Goal: Transaction & Acquisition: Purchase product/service

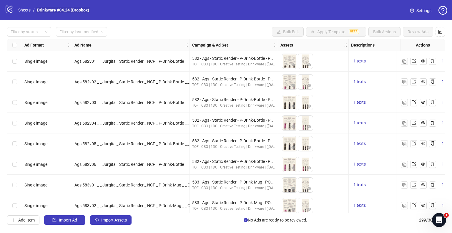
drag, startPoint x: 39, startPoint y: 31, endPoint x: 36, endPoint y: 13, distance: 19.1
click at [39, 31] on div at bounding box center [26, 32] width 36 height 8
click at [29, 9] on link "Sheets" at bounding box center [24, 10] width 15 height 6
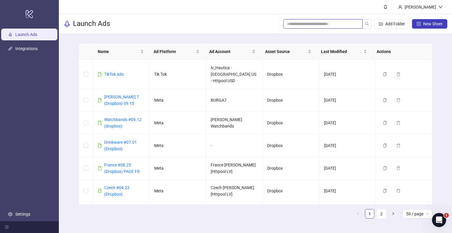
click at [292, 23] on input "search" at bounding box center [320, 24] width 67 height 6
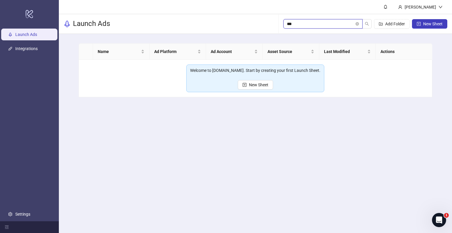
click at [298, 24] on input "***" at bounding box center [320, 24] width 67 height 6
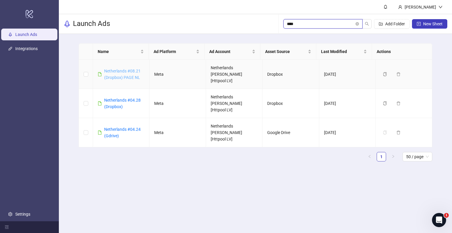
type input "****"
click at [121, 74] on link "Netherlands #08.21 (Dropbox) PAGE NL" at bounding box center [122, 74] width 36 height 11
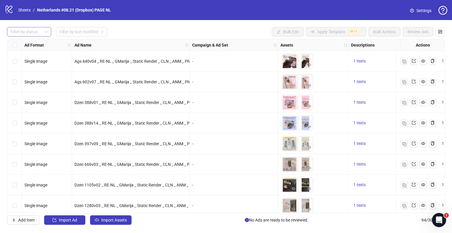
click at [48, 29] on div "Filter by status" at bounding box center [29, 31] width 44 height 9
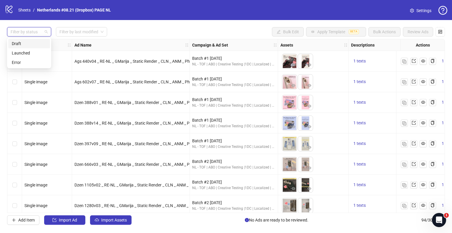
click at [28, 40] on div "Draft" at bounding box center [29, 43] width 42 height 9
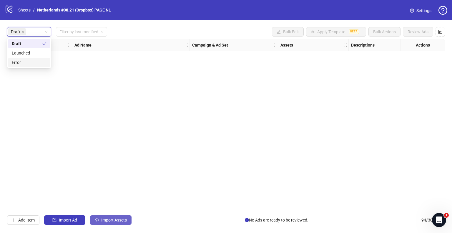
click at [112, 220] on span "Import Assets" at bounding box center [114, 219] width 26 height 5
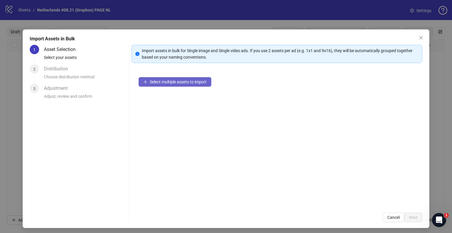
click at [158, 86] on button "Select multiple assets to import" at bounding box center [175, 81] width 73 height 9
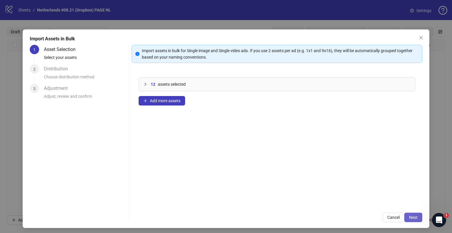
click at [404, 218] on button "Next" at bounding box center [413, 216] width 18 height 9
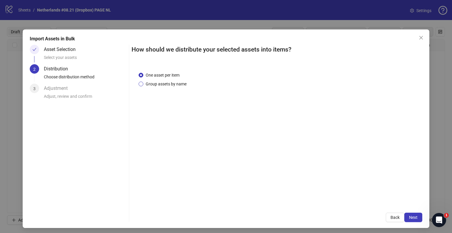
click at [162, 84] on span "Group assets by name" at bounding box center [166, 84] width 46 height 6
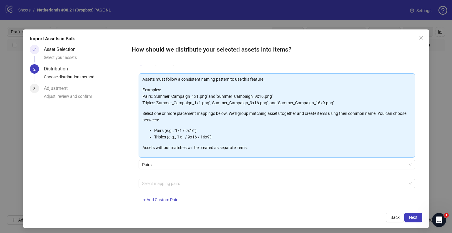
scroll to position [31, 0]
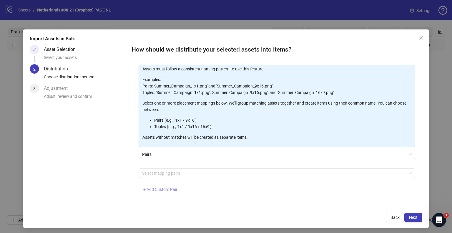
click at [167, 191] on button "+ Add Custom Pair" at bounding box center [161, 189] width 44 height 9
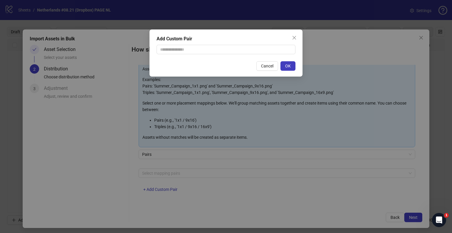
click at [181, 39] on div "Add Custom Pair" at bounding box center [225, 38] width 139 height 7
click at [182, 48] on input "text" at bounding box center [225, 49] width 139 height 9
type input "**********"
click at [282, 66] on button "OK" at bounding box center [287, 65] width 15 height 9
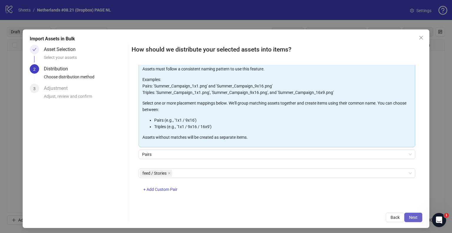
click at [413, 214] on button "Next" at bounding box center [413, 216] width 18 height 9
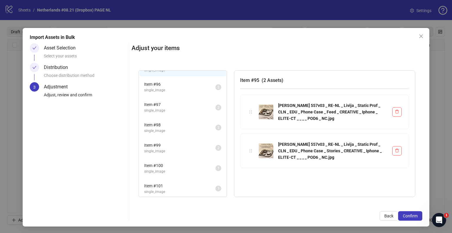
scroll to position [2, 0]
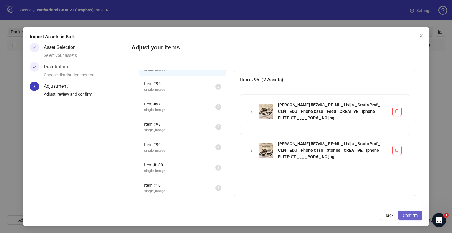
click at [409, 216] on span "Confirm" at bounding box center [410, 215] width 15 height 5
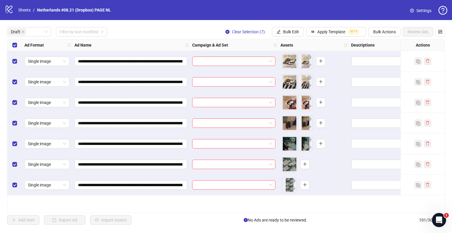
scroll to position [0, 0]
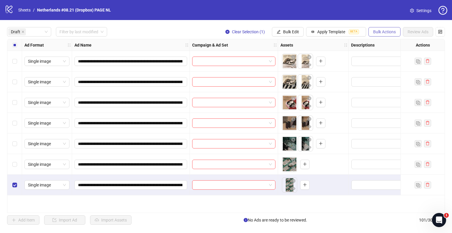
click at [388, 30] on span "Bulk Actions" at bounding box center [384, 31] width 23 height 5
click at [381, 43] on span "Delete" at bounding box center [393, 43] width 40 height 6
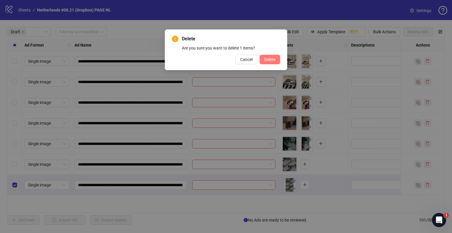
click at [263, 59] on button "Delete" at bounding box center [269, 59] width 21 height 9
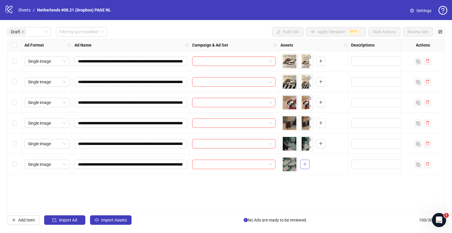
click at [302, 164] on button "button" at bounding box center [304, 163] width 9 height 9
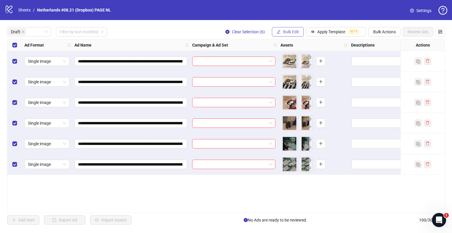
click at [296, 32] on span "Bulk Edit" at bounding box center [291, 31] width 16 height 5
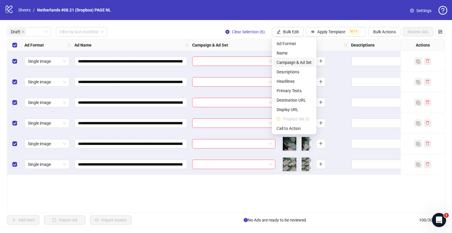
click at [289, 60] on span "Campaign & Ad Set" at bounding box center [293, 62] width 35 height 6
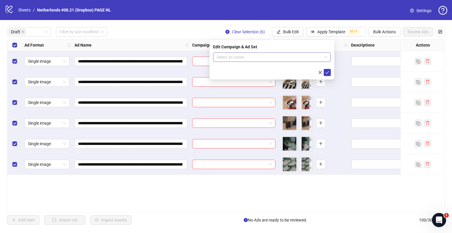
click at [222, 57] on input "search" at bounding box center [268, 57] width 105 height 9
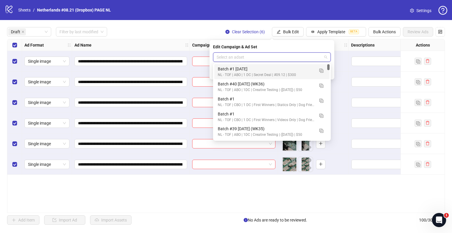
click at [306, 56] on input "search" at bounding box center [268, 57] width 105 height 9
click at [266, 58] on input "search" at bounding box center [268, 57] width 105 height 9
type input "*"
click at [226, 60] on input "search" at bounding box center [268, 57] width 105 height 9
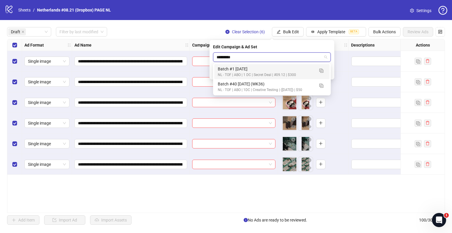
type input "**********"
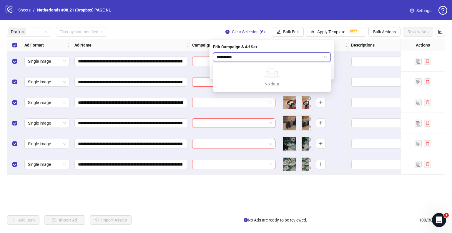
click at [239, 58] on input "**********" at bounding box center [268, 57] width 105 height 9
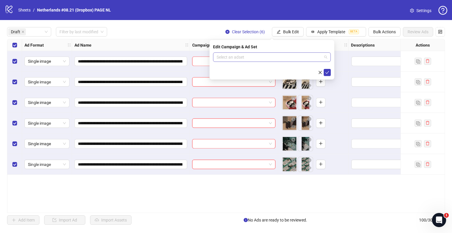
click at [269, 56] on input "search" at bounding box center [268, 57] width 105 height 9
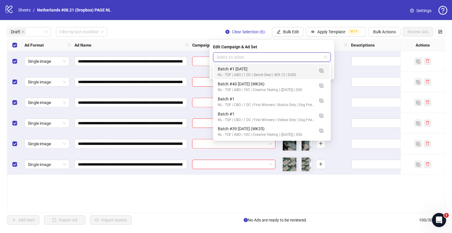
click at [255, 57] on input "search" at bounding box center [268, 57] width 105 height 9
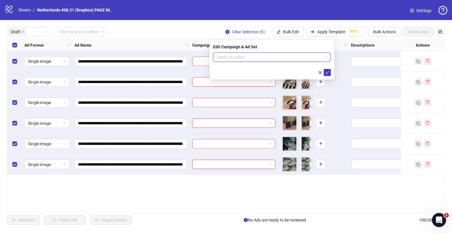
click at [287, 57] on input "search" at bounding box center [268, 57] width 105 height 9
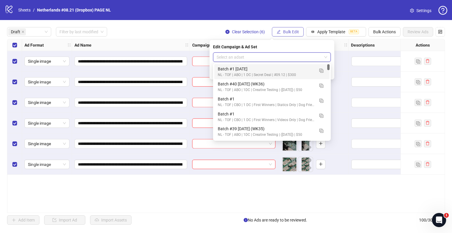
click at [288, 31] on span "Bulk Edit" at bounding box center [291, 31] width 16 height 5
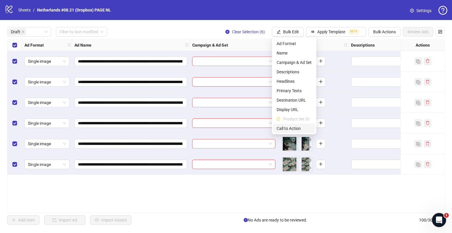
click at [288, 128] on span "Call to Action" at bounding box center [293, 128] width 35 height 6
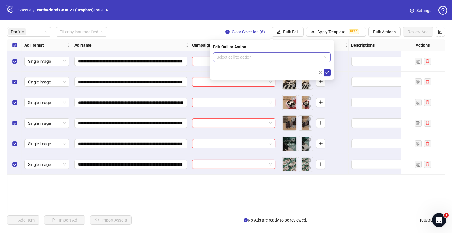
click at [243, 54] on input "search" at bounding box center [268, 57] width 105 height 9
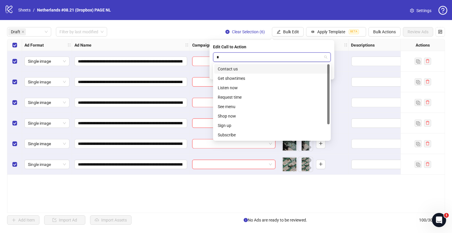
type input "**"
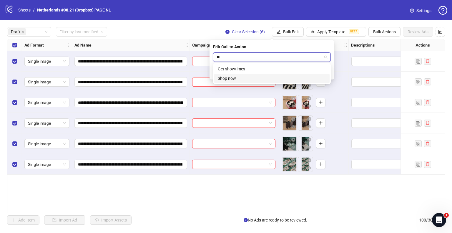
click at [232, 77] on div "Shop now" at bounding box center [272, 78] width 108 height 6
click at [326, 71] on icon "check" at bounding box center [327, 72] width 4 height 4
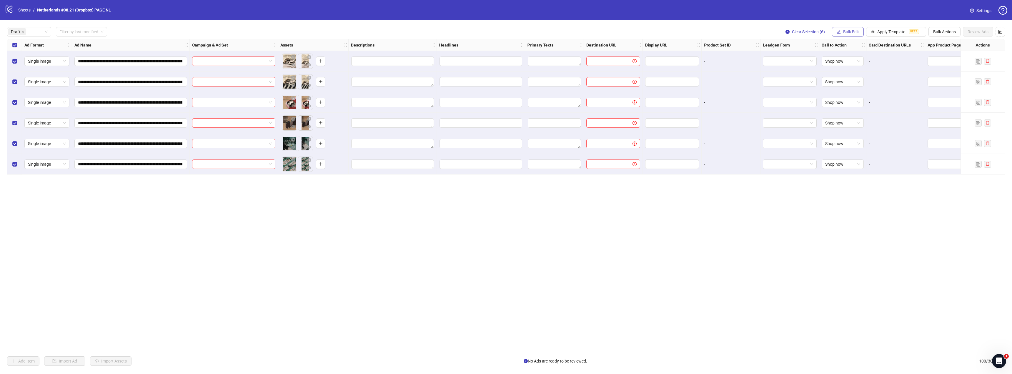
click at [451, 29] on button "Bulk Edit" at bounding box center [848, 31] width 32 height 9
click at [451, 98] on span "Destination URL" at bounding box center [853, 100] width 35 height 6
click at [451, 56] on input "text" at bounding box center [829, 57] width 106 height 6
click at [451, 60] on input "text" at bounding box center [829, 57] width 106 height 6
paste input "**********"
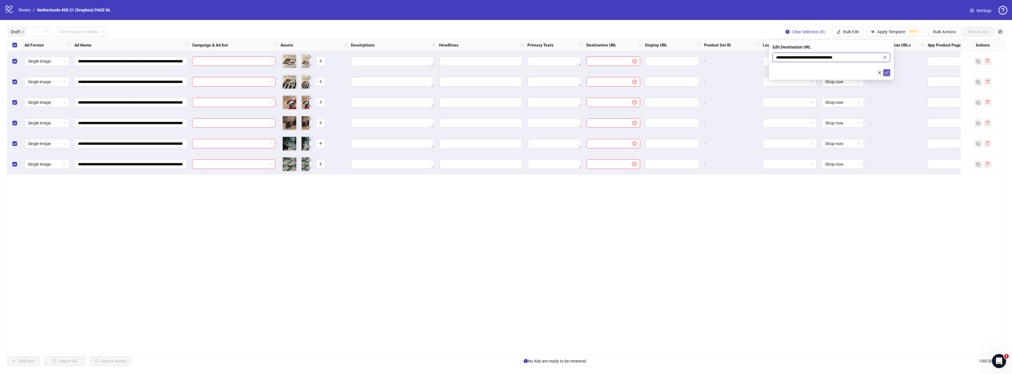
type input "**********"
click at [451, 73] on icon "check" at bounding box center [886, 73] width 4 height 4
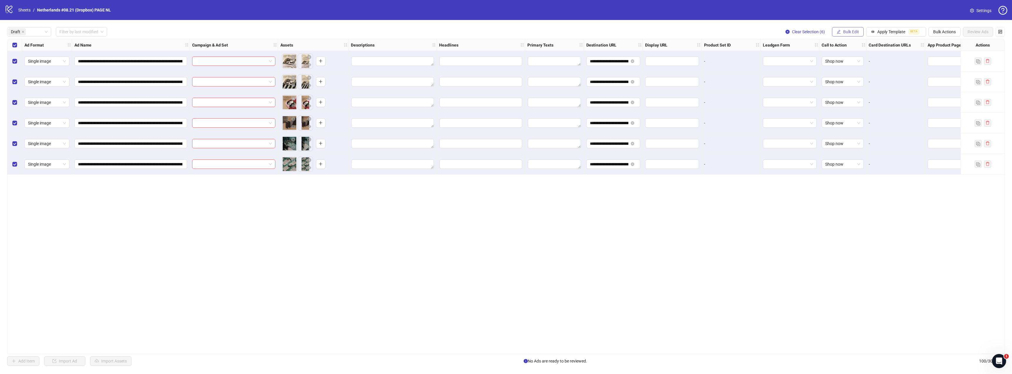
click at [451, 35] on button "Bulk Edit" at bounding box center [848, 31] width 32 height 9
click at [451, 79] on span "Headlines" at bounding box center [853, 81] width 35 height 6
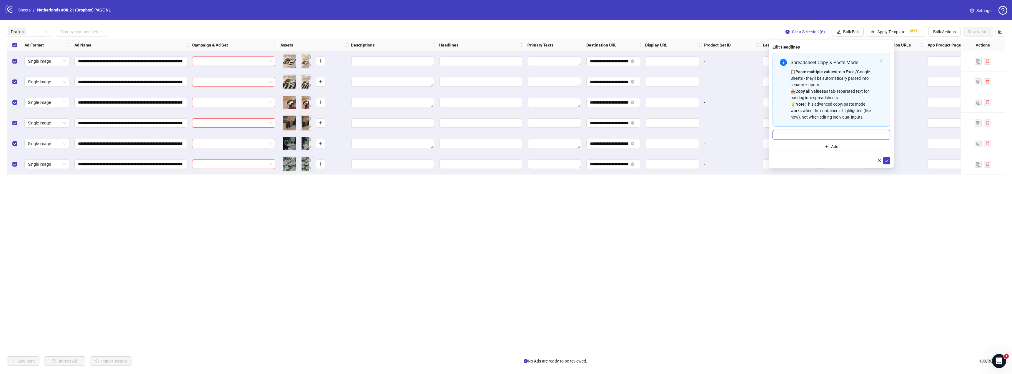
click at [451, 136] on input "Multi-input container - paste or copy values" at bounding box center [831, 134] width 118 height 9
paste input "**********"
click at [451, 134] on input "**********" at bounding box center [831, 134] width 118 height 9
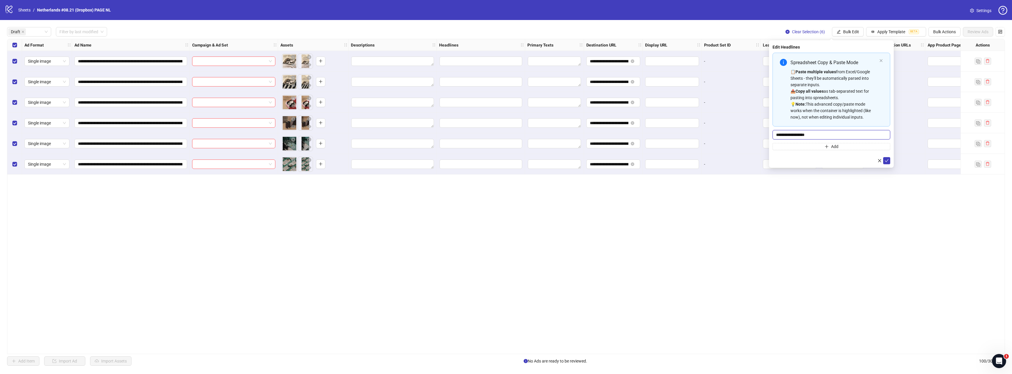
click at [451, 134] on input "**********" at bounding box center [831, 134] width 118 height 9
click at [451, 133] on input "**********" at bounding box center [831, 134] width 118 height 9
paste input "Multi-input container - paste or copy values"
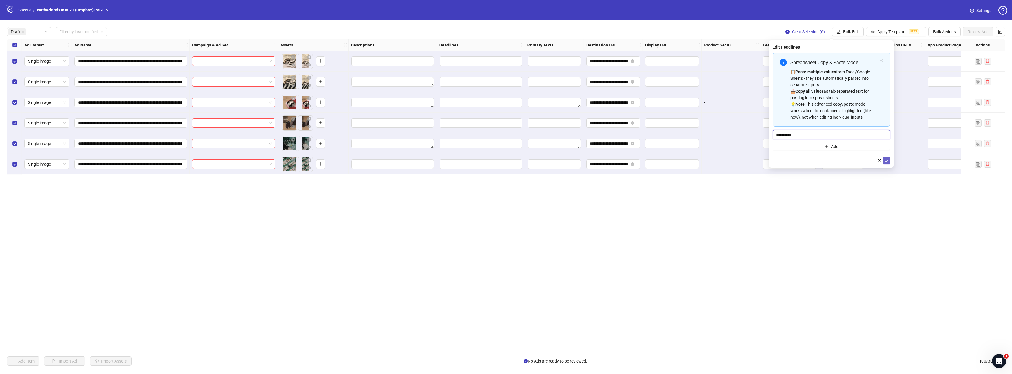
type input "**********"
click at [451, 160] on icon "check" at bounding box center [886, 160] width 4 height 4
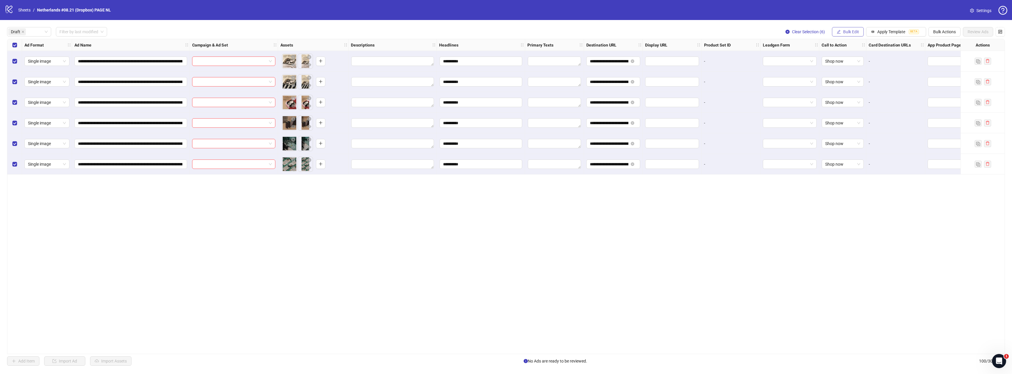
click at [451, 33] on button "Bulk Edit" at bounding box center [848, 31] width 32 height 9
click at [451, 92] on span "Primary Texts" at bounding box center [853, 91] width 35 height 6
click at [451, 72] on textarea "Multi-text input container - paste or copy values" at bounding box center [831, 71] width 118 height 16
paste textarea "**********"
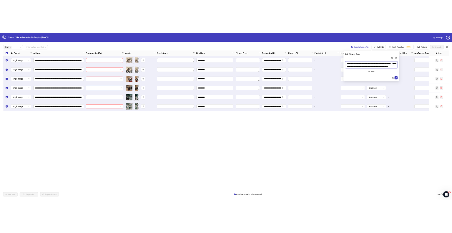
scroll to position [4, 0]
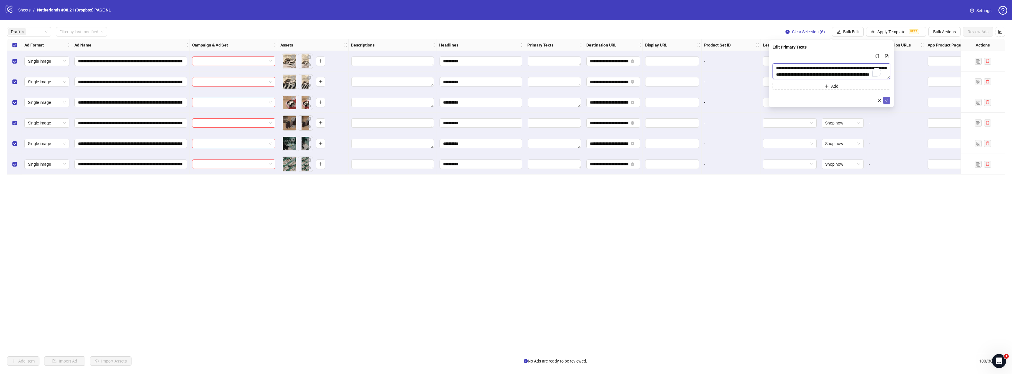
type textarea "**********"
click at [451, 99] on icon "check" at bounding box center [886, 100] width 4 height 4
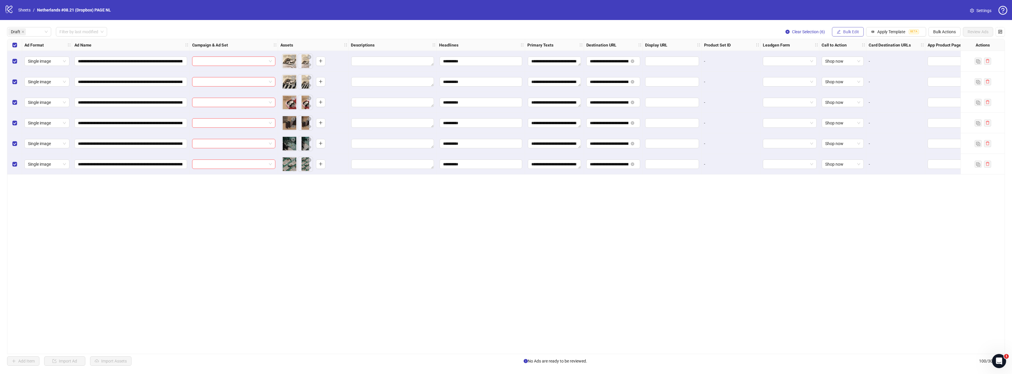
click at [451, 31] on span "Bulk Edit" at bounding box center [851, 31] width 16 height 5
click at [451, 72] on span "Descriptions" at bounding box center [853, 72] width 35 height 6
click at [451, 60] on div "Add" at bounding box center [831, 71] width 118 height 37
click at [451, 66] on textarea "Multi-text input container - paste or copy values" at bounding box center [831, 71] width 118 height 16
paste textarea "**********"
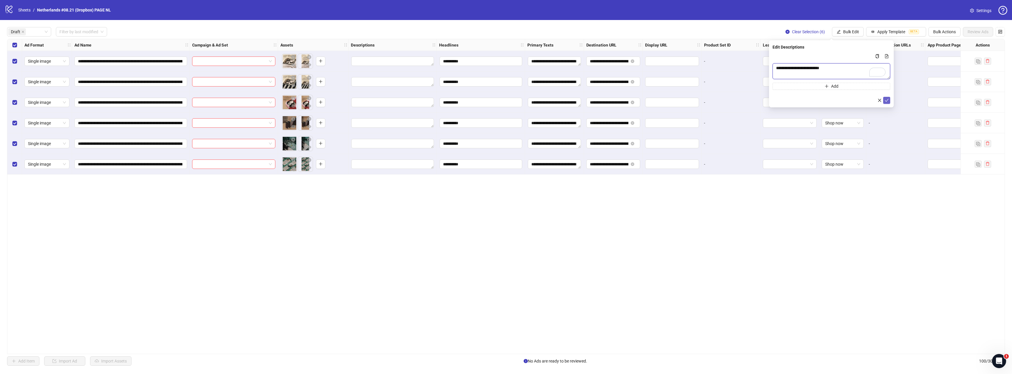
type textarea "**********"
click at [451, 99] on icon "check" at bounding box center [886, 100] width 4 height 4
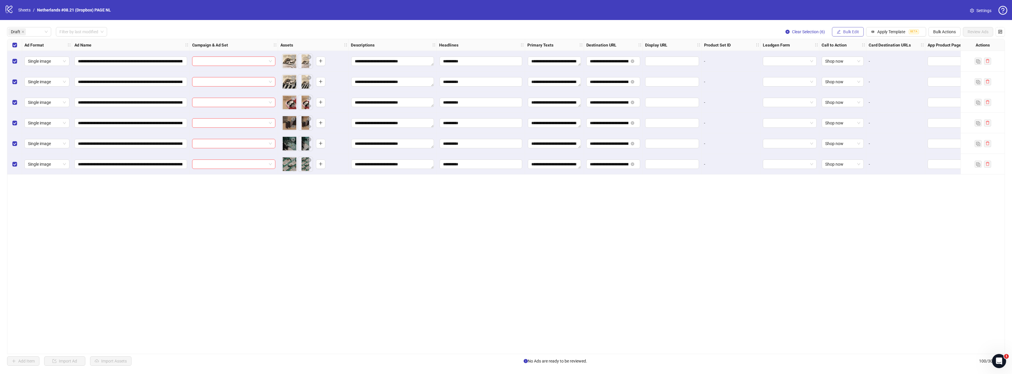
click at [451, 29] on span "Bulk Edit" at bounding box center [851, 31] width 16 height 5
click at [451, 65] on span "Campaign & Ad Set" at bounding box center [853, 62] width 35 height 6
click at [451, 60] on input "search" at bounding box center [828, 57] width 105 height 9
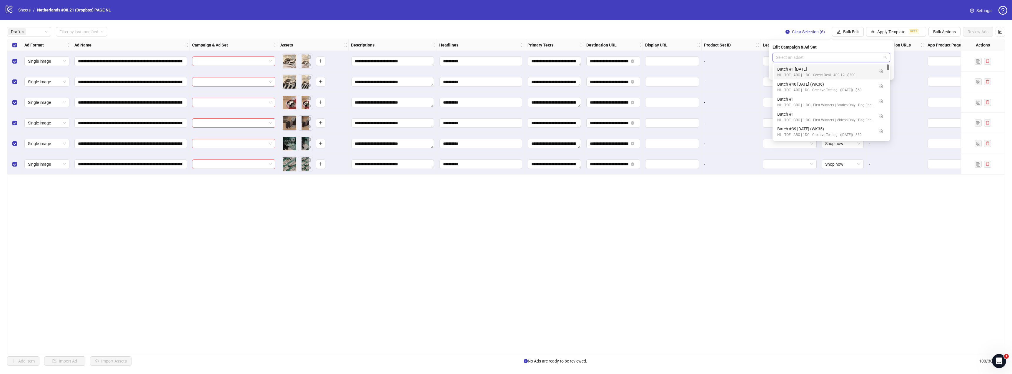
click at [451, 55] on input "search" at bounding box center [828, 57] width 105 height 9
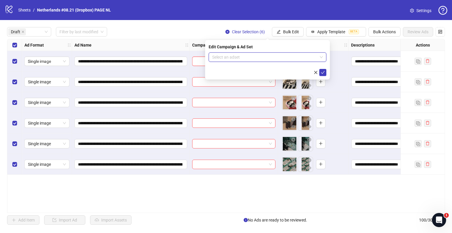
click at [266, 60] on input "search" at bounding box center [264, 57] width 105 height 9
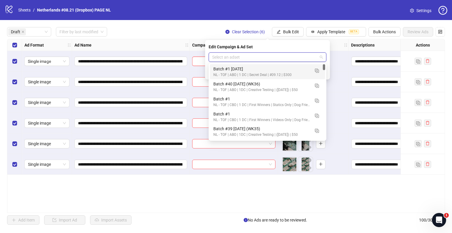
click at [269, 57] on input "search" at bounding box center [264, 57] width 105 height 9
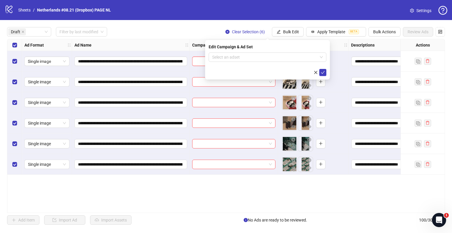
click at [304, 183] on div "**********" at bounding box center [226, 126] width 438 height 174
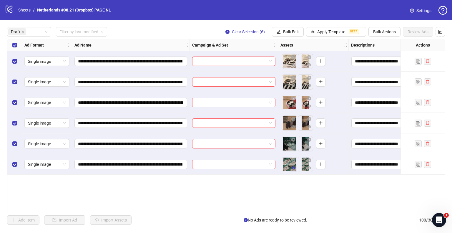
click at [293, 169] on icon "eye" at bounding box center [293, 167] width 4 height 3
click at [294, 147] on icon "eye" at bounding box center [293, 147] width 4 height 4
click at [295, 128] on icon "eye" at bounding box center [293, 126] width 4 height 4
click at [293, 105] on icon "eye" at bounding box center [293, 105] width 4 height 3
click at [293, 85] on icon "eye" at bounding box center [293, 85] width 4 height 4
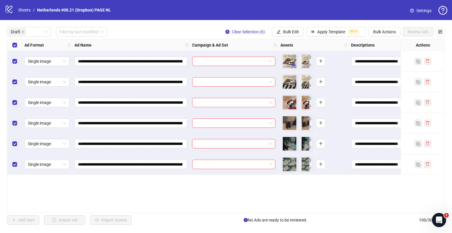
click at [294, 64] on icon "eye" at bounding box center [293, 64] width 4 height 3
click at [293, 86] on icon "eye" at bounding box center [293, 85] width 4 height 4
click at [293, 106] on icon "eye" at bounding box center [293, 105] width 4 height 3
click at [294, 127] on icon "eye" at bounding box center [293, 126] width 4 height 3
click at [292, 147] on icon "eye" at bounding box center [293, 147] width 4 height 4
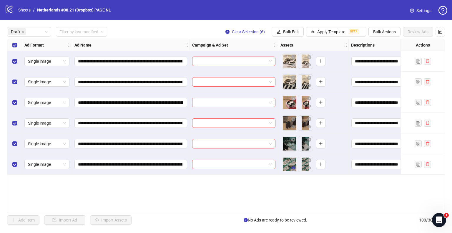
click at [293, 168] on icon "eye" at bounding box center [293, 167] width 4 height 3
click at [293, 147] on icon "eye" at bounding box center [293, 147] width 4 height 3
click at [294, 127] on icon "eye" at bounding box center [293, 126] width 4 height 3
click at [292, 105] on icon "eye" at bounding box center [293, 105] width 4 height 3
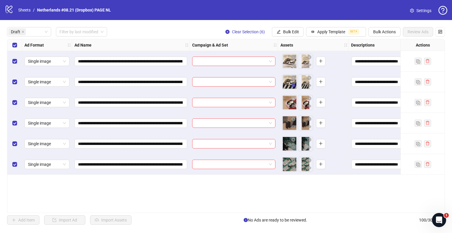
click at [294, 86] on icon "eye" at bounding box center [293, 85] width 4 height 3
click at [294, 66] on icon "eye" at bounding box center [293, 65] width 4 height 4
click at [293, 146] on icon "eye" at bounding box center [293, 147] width 4 height 4
click at [295, 168] on icon "eye" at bounding box center [293, 167] width 4 height 3
click at [288, 30] on span "Bulk Edit" at bounding box center [291, 31] width 16 height 5
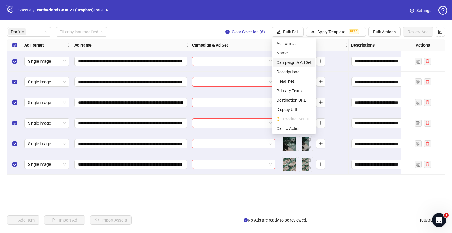
click at [287, 60] on span "Campaign & Ad Set" at bounding box center [293, 62] width 35 height 6
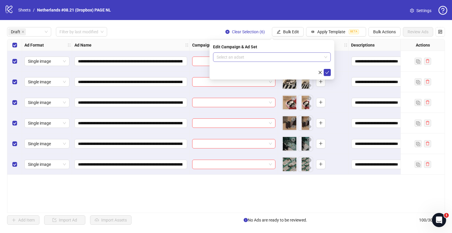
click at [271, 55] on input "search" at bounding box center [268, 57] width 105 height 9
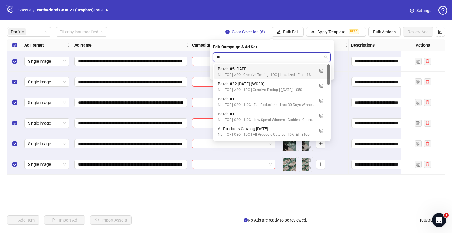
type input "*"
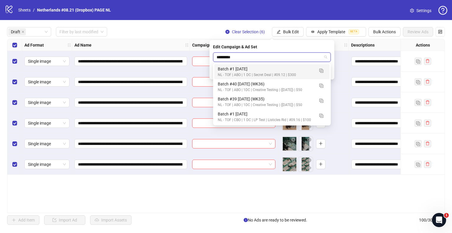
type input "**********"
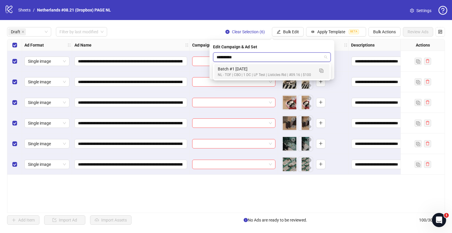
click at [286, 69] on div "Batch #1 2025.09.16" at bounding box center [266, 69] width 96 height 6
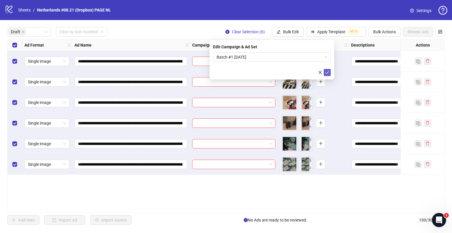
click at [327, 72] on icon "check" at bounding box center [327, 72] width 4 height 4
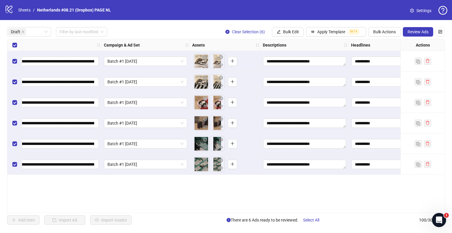
scroll to position [0, 0]
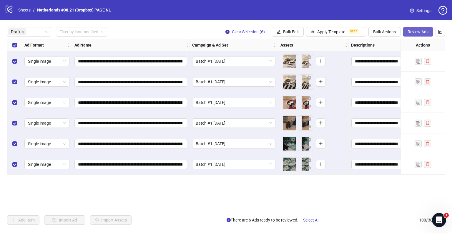
click at [411, 30] on span "Review Ads" at bounding box center [417, 31] width 21 height 5
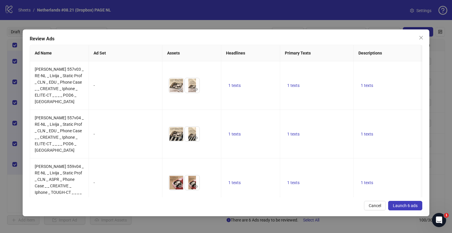
click at [406, 205] on span "Launch 6 ads" at bounding box center [405, 205] width 25 height 5
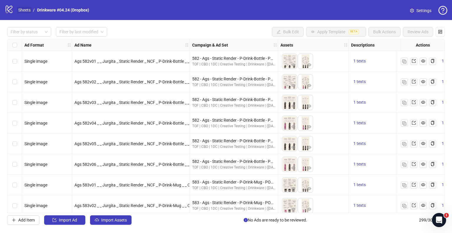
click at [21, 9] on link "Sheets" at bounding box center [24, 10] width 15 height 6
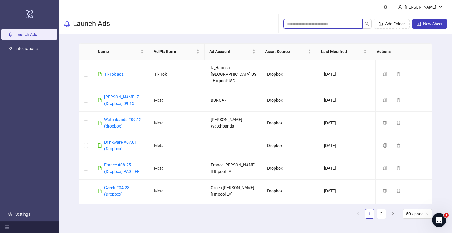
click at [295, 22] on input "search" at bounding box center [320, 24] width 67 height 6
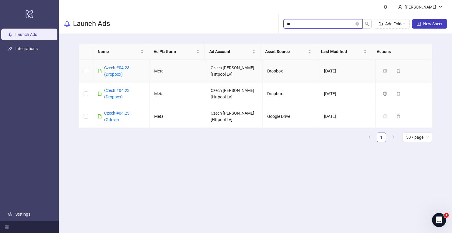
type input "**"
click at [124, 70] on div "Czech #04.23 (Dropbox)" at bounding box center [124, 70] width 40 height 13
click at [120, 66] on link "Czech #04.23 (Dropbox)" at bounding box center [116, 70] width 25 height 11
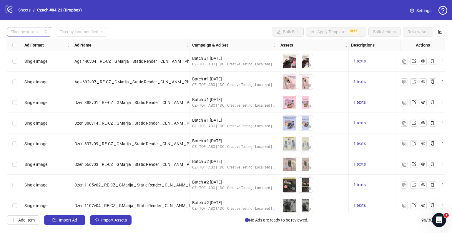
click at [29, 29] on div at bounding box center [26, 32] width 36 height 8
click at [26, 46] on div "Draft" at bounding box center [29, 43] width 35 height 6
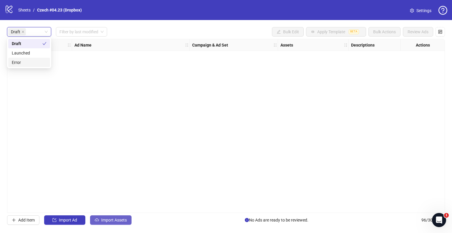
click at [117, 220] on span "Import Assets" at bounding box center [114, 219] width 26 height 5
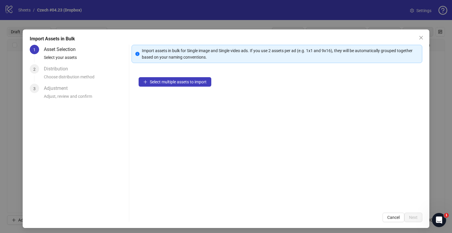
click at [179, 75] on div "Select multiple assets to import" at bounding box center [276, 137] width 291 height 135
click at [179, 79] on button "Select multiple assets to import" at bounding box center [175, 81] width 73 height 9
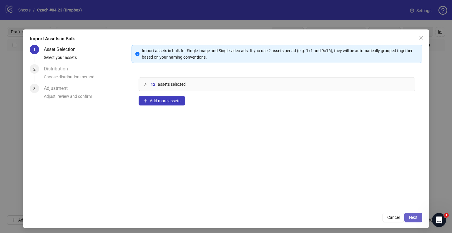
click at [409, 218] on span "Next" at bounding box center [413, 217] width 9 height 5
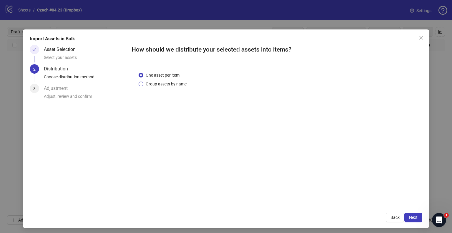
click at [153, 82] on span "Group assets by name" at bounding box center [166, 84] width 46 height 6
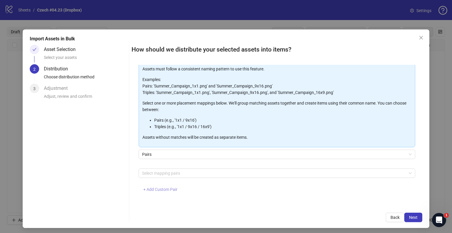
scroll to position [2, 0]
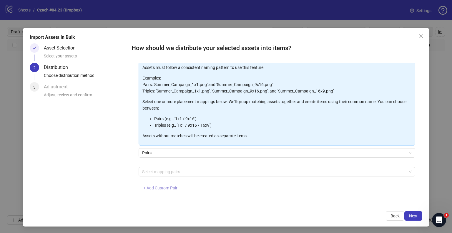
click at [160, 188] on span "+ Add Custom Pair" at bounding box center [160, 187] width 34 height 5
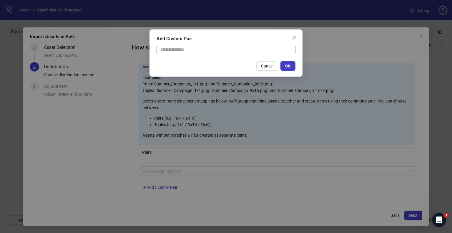
drag, startPoint x: 182, startPoint y: 44, endPoint x: 183, endPoint y: 49, distance: 5.4
click at [183, 45] on div "Add Custom Pair Cancel OK" at bounding box center [225, 52] width 153 height 47
drag, startPoint x: 183, startPoint y: 51, endPoint x: 187, endPoint y: 53, distance: 3.6
click at [183, 51] on input "text" at bounding box center [225, 49] width 139 height 9
type input "**********"
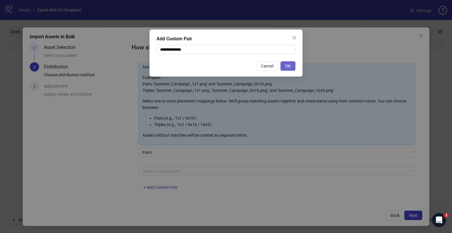
click at [290, 67] on span "OK" at bounding box center [288, 66] width 6 height 5
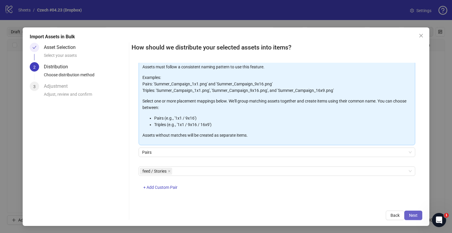
click at [409, 213] on span "Next" at bounding box center [413, 215] width 9 height 5
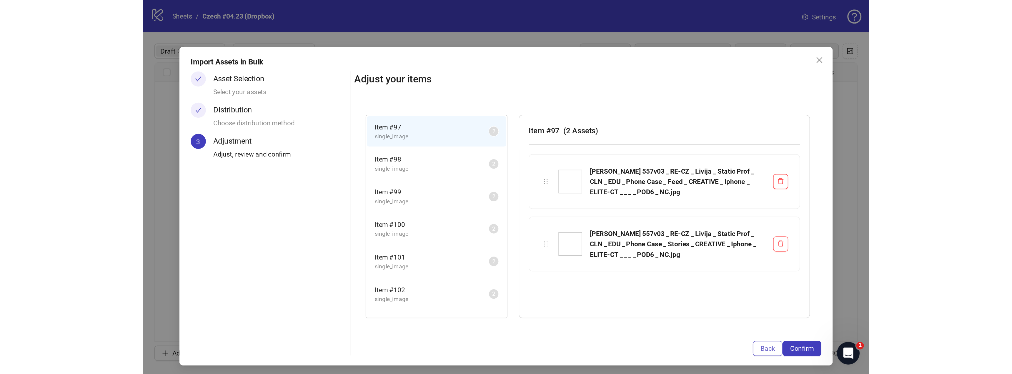
scroll to position [0, 0]
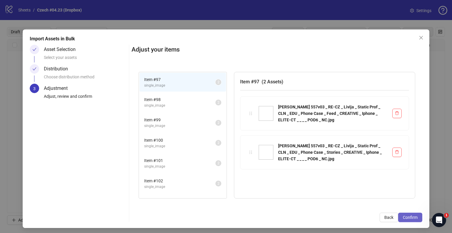
click at [406, 215] on span "Confirm" at bounding box center [410, 217] width 15 height 5
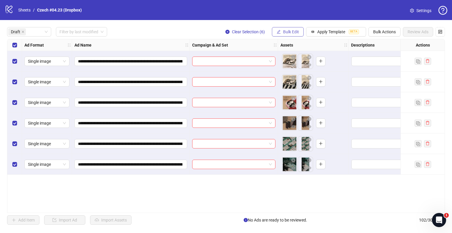
click at [287, 30] on span "Bulk Edit" at bounding box center [291, 31] width 16 height 5
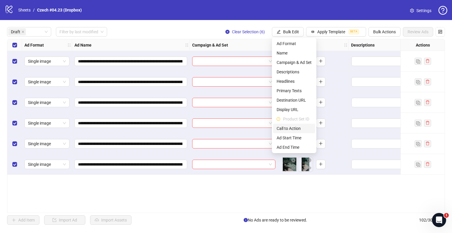
click at [291, 129] on span "Call to Action" at bounding box center [293, 128] width 35 height 6
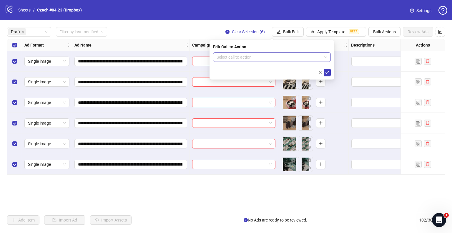
click at [256, 58] on input "search" at bounding box center [268, 57] width 105 height 9
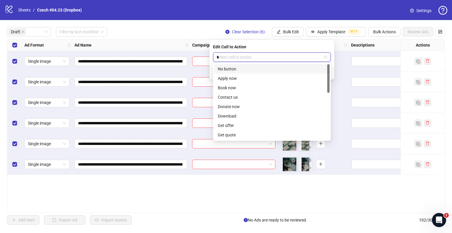
type input "**"
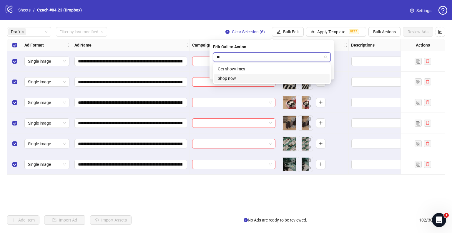
click at [246, 81] on div "Shop now" at bounding box center [271, 78] width 115 height 9
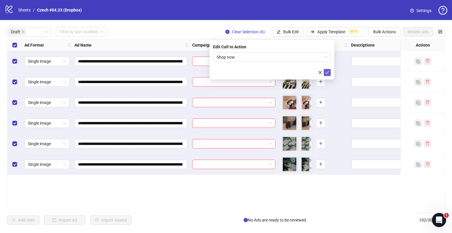
click at [328, 72] on icon "check" at bounding box center [327, 72] width 4 height 4
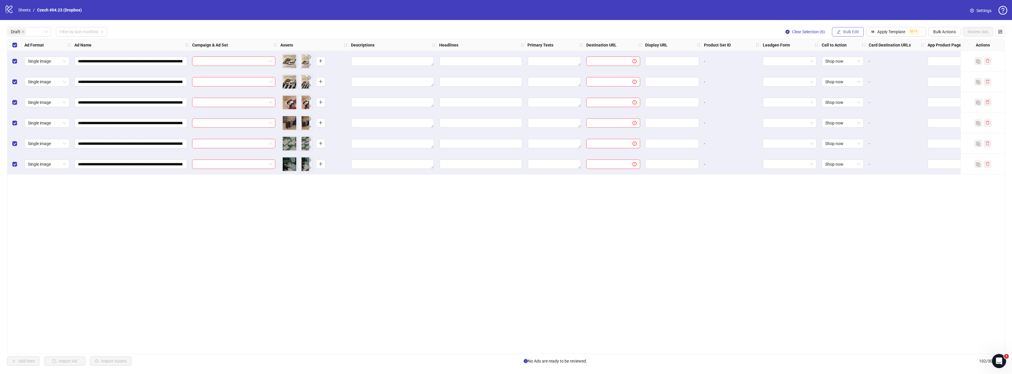
click at [451, 32] on span "Bulk Edit" at bounding box center [851, 31] width 16 height 5
click at [451, 98] on span "Destination URL" at bounding box center [853, 100] width 35 height 6
click at [451, 59] on input "text" at bounding box center [829, 57] width 106 height 6
paste input "**********"
type input "**********"
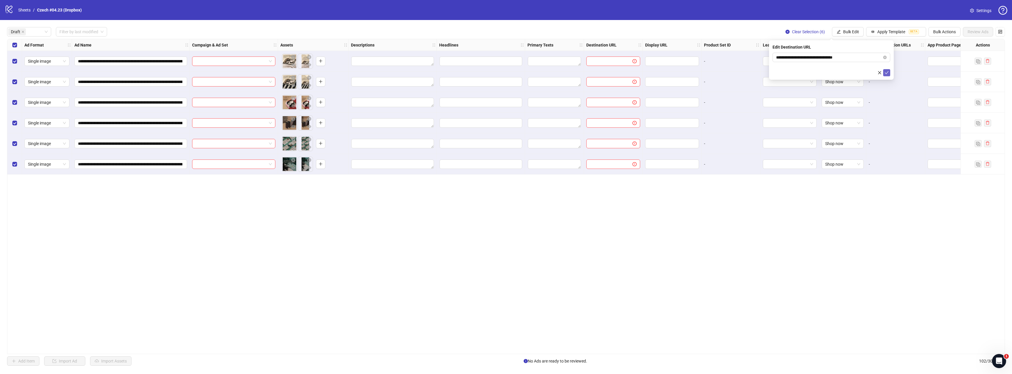
click at [451, 72] on icon "check" at bounding box center [886, 73] width 4 height 4
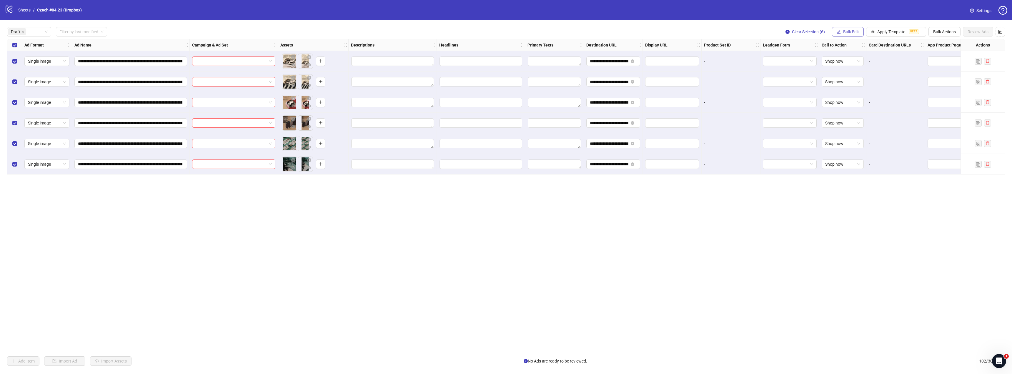
click at [451, 32] on icon "edit" at bounding box center [838, 32] width 4 height 4
click at [451, 82] on span "Headlines" at bounding box center [853, 81] width 35 height 6
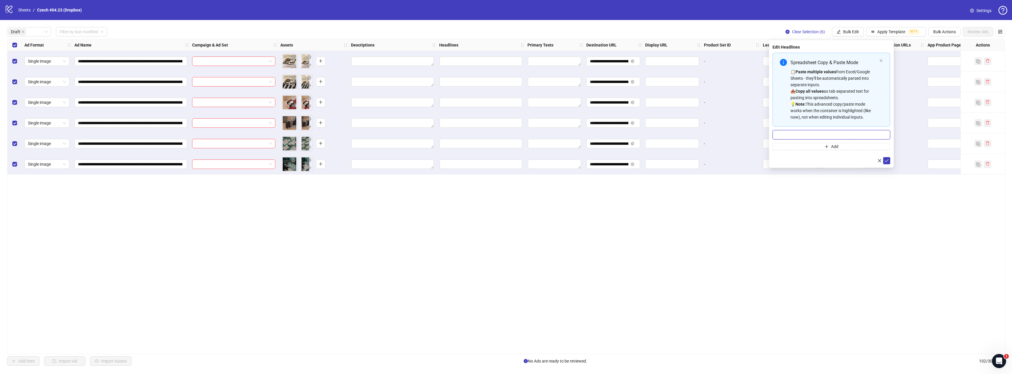
drag, startPoint x: 830, startPoint y: 134, endPoint x: 835, endPoint y: 139, distance: 7.1
click at [451, 135] on input "Multi-input container - paste or copy values" at bounding box center [831, 134] width 118 height 9
paste input "**********"
type input "**********"
click at [451, 158] on icon "check" at bounding box center [886, 160] width 4 height 4
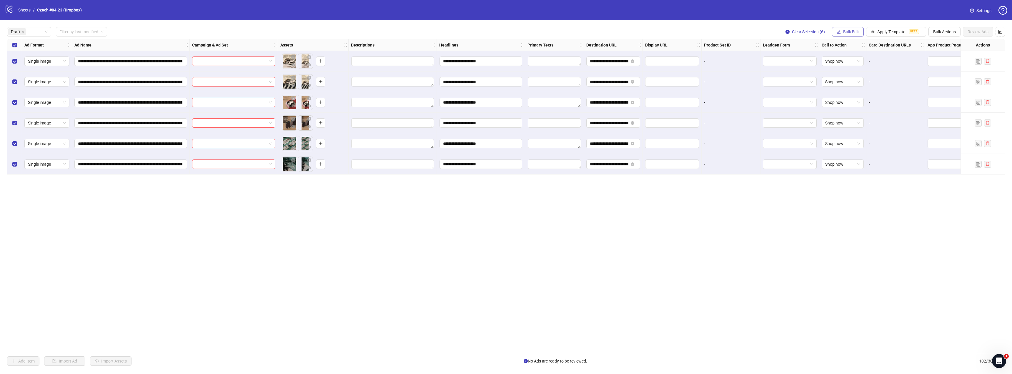
click at [451, 36] on button "Bulk Edit" at bounding box center [848, 31] width 32 height 9
click at [451, 90] on span "Primary Texts" at bounding box center [853, 91] width 35 height 6
click at [451, 71] on div "Press Shift+Enter to add new input" at bounding box center [831, 74] width 68 height 10
click at [451, 66] on textarea "Multi-text input container - paste or copy values" at bounding box center [831, 71] width 118 height 16
paste textarea "**********"
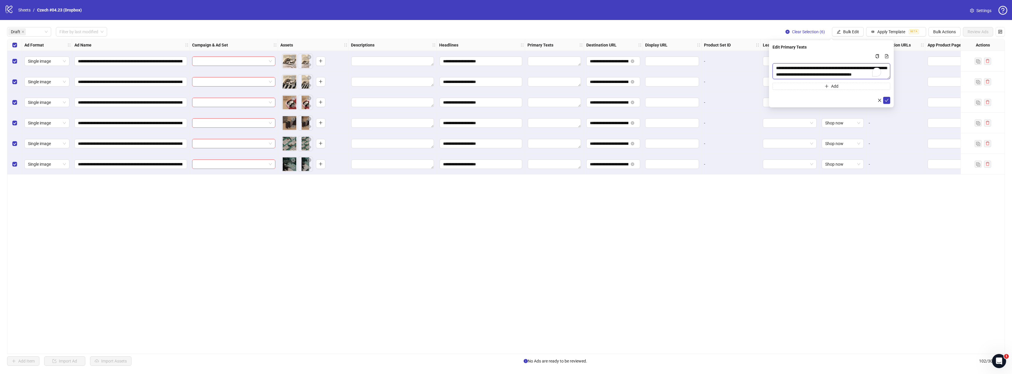
scroll to position [4, 0]
type textarea "**********"
click at [451, 100] on icon "check" at bounding box center [886, 100] width 4 height 4
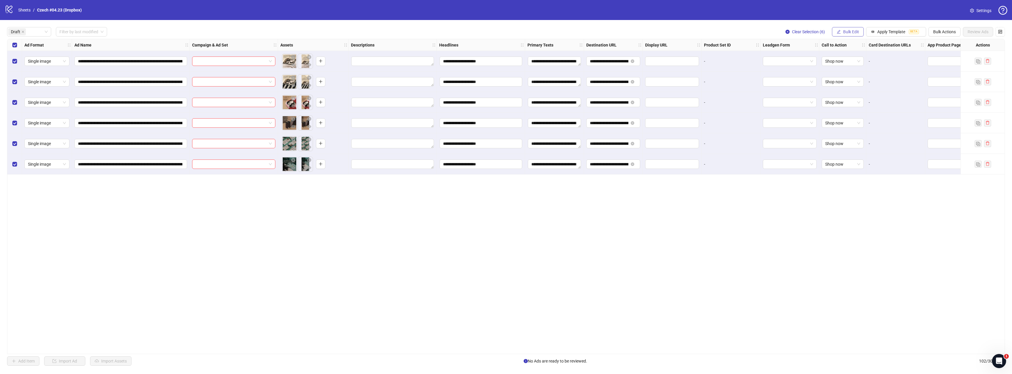
click at [451, 32] on span "Bulk Edit" at bounding box center [851, 31] width 16 height 5
click at [451, 74] on span "Descriptions" at bounding box center [853, 72] width 35 height 6
click at [451, 72] on textarea "Multi-text input container - paste or copy values" at bounding box center [831, 71] width 118 height 16
paste textarea "**********"
type textarea "**********"
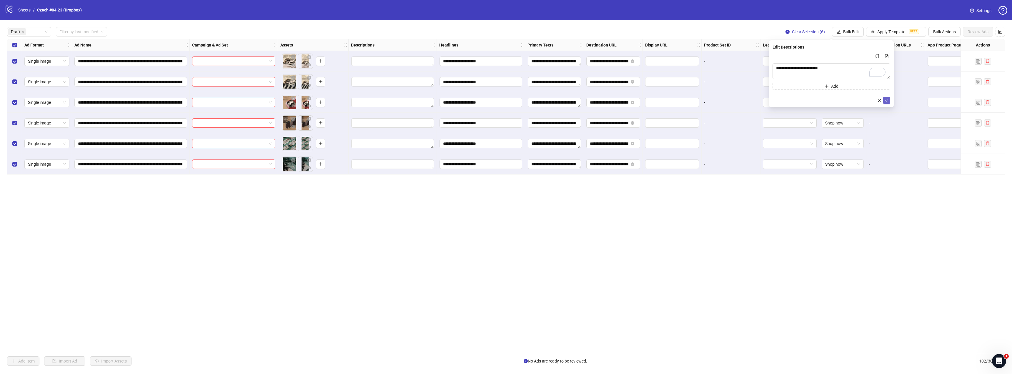
click at [451, 100] on icon "check" at bounding box center [886, 100] width 4 height 4
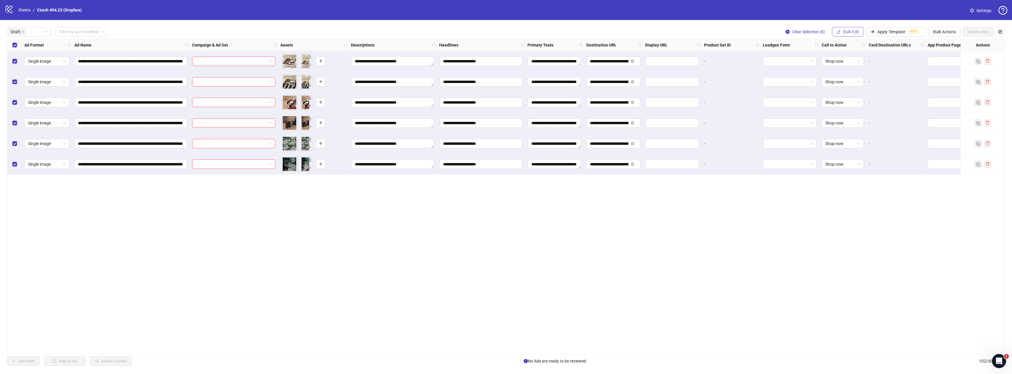
drag, startPoint x: 839, startPoint y: 30, endPoint x: 843, endPoint y: 37, distance: 9.0
click at [451, 30] on icon "edit" at bounding box center [838, 32] width 4 height 4
click at [451, 60] on span "Campaign & Ad Set" at bounding box center [853, 62] width 35 height 6
click at [451, 61] on input "search" at bounding box center [828, 57] width 105 height 9
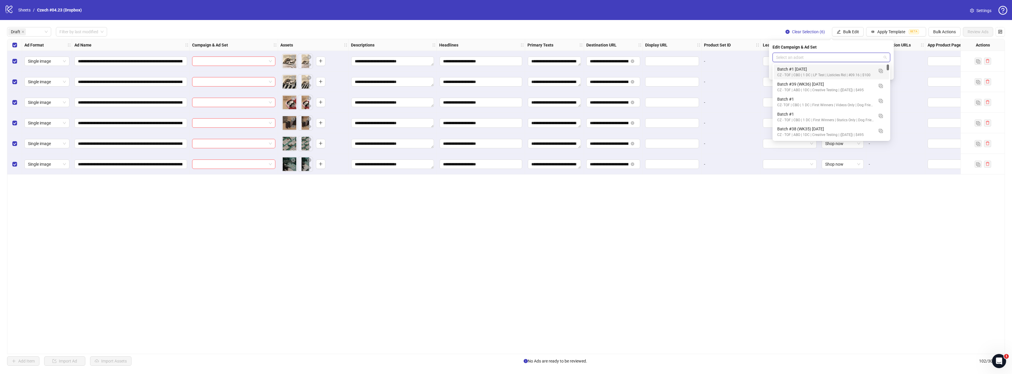
click at [451, 69] on div "Batch #1 2025.09.16" at bounding box center [825, 69] width 96 height 6
drag, startPoint x: 885, startPoint y: 72, endPoint x: 878, endPoint y: 71, distance: 7.1
click at [451, 72] on icon "check" at bounding box center [886, 73] width 4 height 4
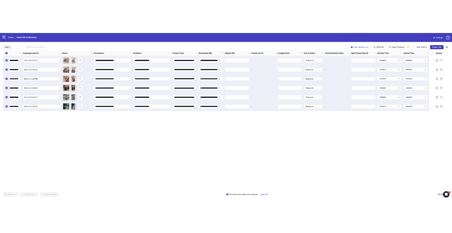
scroll to position [0, 0]
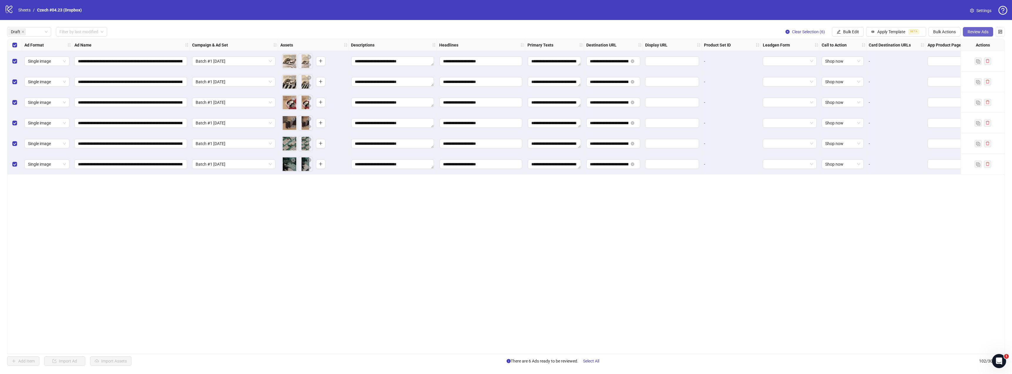
click at [451, 31] on span "Review Ads" at bounding box center [977, 31] width 21 height 5
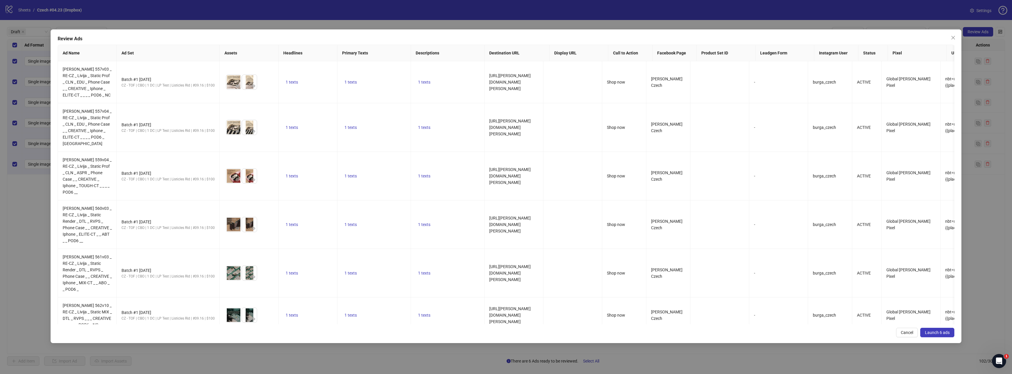
click at [451, 232] on span "Launch 6 ads" at bounding box center [937, 332] width 25 height 5
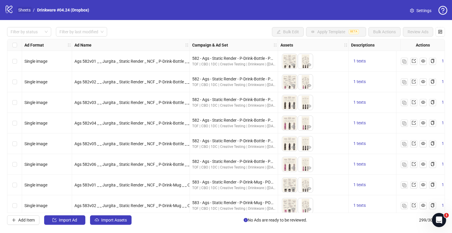
click at [22, 8] on link "Sheets" at bounding box center [24, 10] width 15 height 6
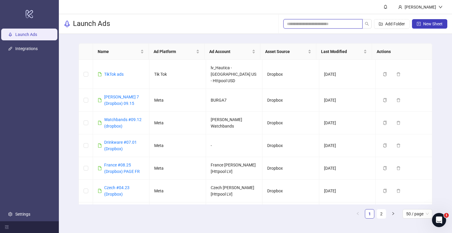
click at [319, 27] on input "search" at bounding box center [320, 24] width 67 height 6
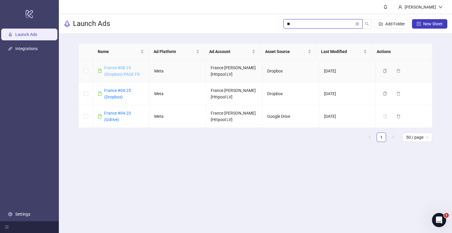
type input "**"
click at [120, 73] on link "France #08.25 (Dropbox) PAGE FR" at bounding box center [122, 70] width 36 height 11
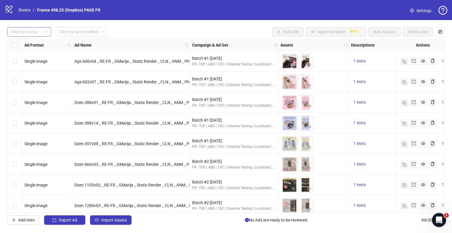
click at [41, 32] on div at bounding box center [26, 32] width 36 height 8
click at [40, 44] on div "Draft" at bounding box center [29, 43] width 35 height 6
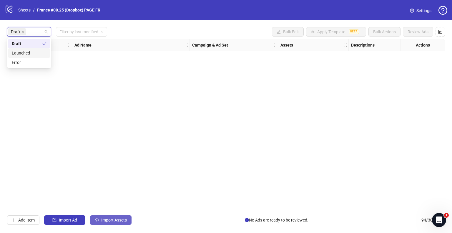
click at [120, 221] on span "Import Assets" at bounding box center [114, 219] width 26 height 5
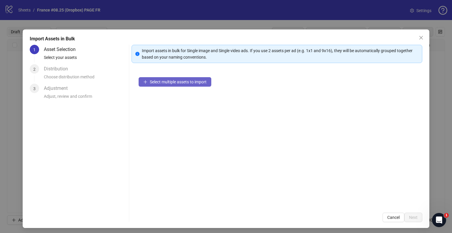
click at [179, 79] on button "Select multiple assets to import" at bounding box center [175, 81] width 73 height 9
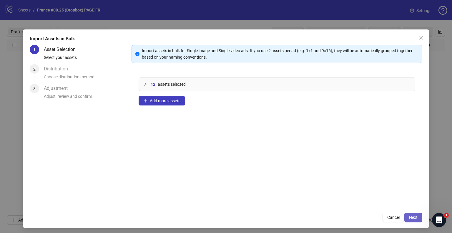
click at [409, 219] on span "Next" at bounding box center [413, 217] width 9 height 5
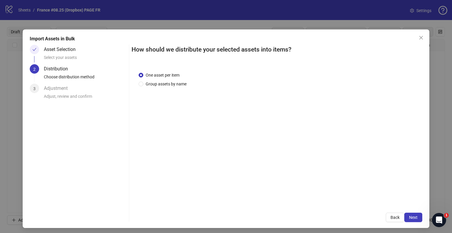
click at [180, 88] on div "One asset per item Group assets by name" at bounding box center [276, 135] width 291 height 141
click at [180, 85] on span "Group assets by name" at bounding box center [166, 84] width 46 height 6
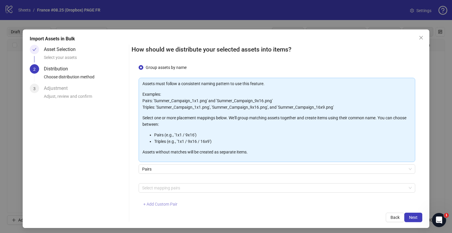
scroll to position [31, 0]
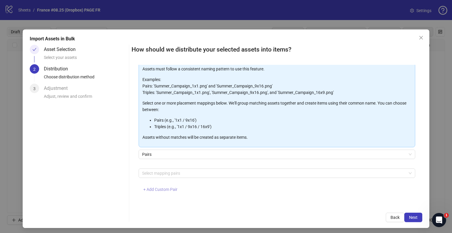
click at [167, 189] on span "+ Add Custom Pair" at bounding box center [160, 189] width 34 height 5
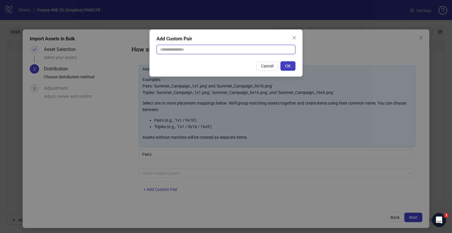
click at [192, 53] on input "text" at bounding box center [225, 49] width 139 height 9
type input "**********"
click at [292, 65] on button "OK" at bounding box center [287, 65] width 15 height 9
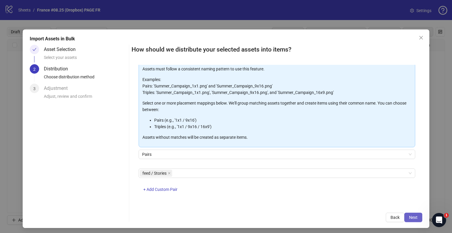
click at [411, 216] on span "Next" at bounding box center [413, 217] width 9 height 5
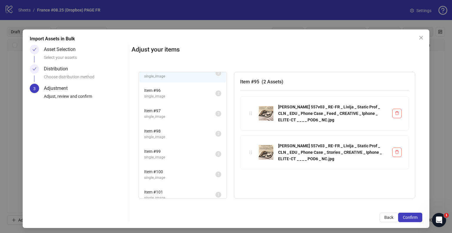
scroll to position [14, 0]
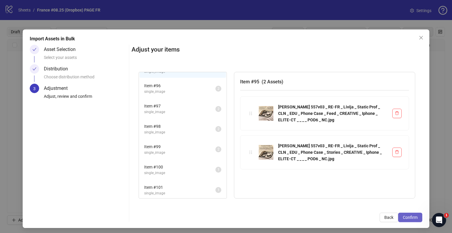
click at [409, 217] on span "Confirm" at bounding box center [410, 217] width 15 height 5
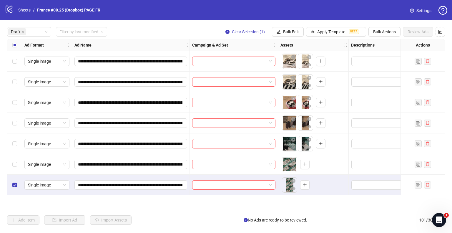
drag, startPoint x: 388, startPoint y: 30, endPoint x: 384, endPoint y: 36, distance: 7.3
click at [388, 30] on span "Bulk Actions" at bounding box center [384, 31] width 23 height 5
click at [376, 43] on span "Delete" at bounding box center [393, 43] width 40 height 6
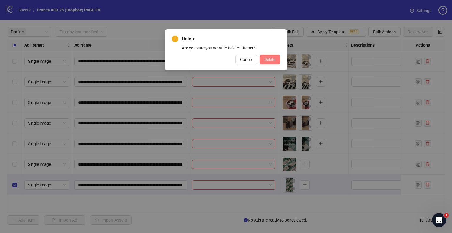
click at [266, 58] on span "Delete" at bounding box center [269, 59] width 11 height 5
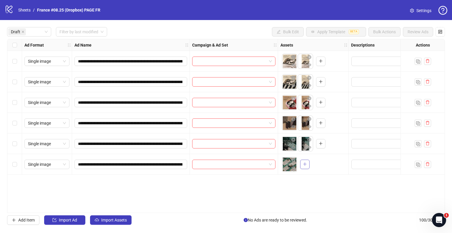
click at [304, 166] on icon "plus" at bounding box center [305, 164] width 4 height 4
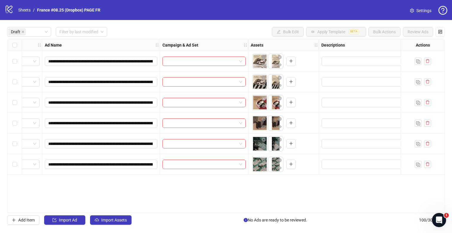
scroll to position [0, 29]
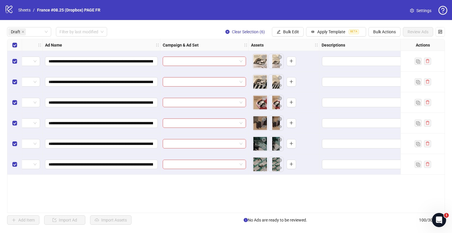
drag, startPoint x: 296, startPoint y: 33, endPoint x: 293, endPoint y: 46, distance: 14.0
click at [296, 33] on span "Bulk Edit" at bounding box center [291, 31] width 16 height 5
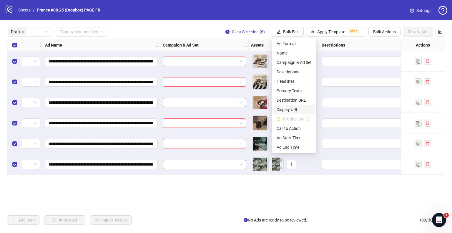
click at [285, 110] on span "Display URL" at bounding box center [293, 109] width 35 height 6
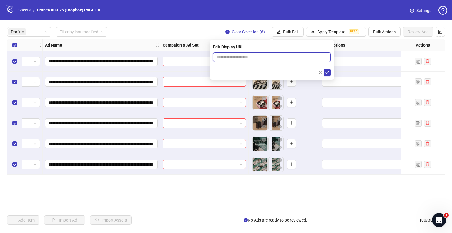
click at [261, 56] on input "text" at bounding box center [272, 56] width 118 height 9
click at [282, 37] on div "**********" at bounding box center [226, 125] width 452 height 211
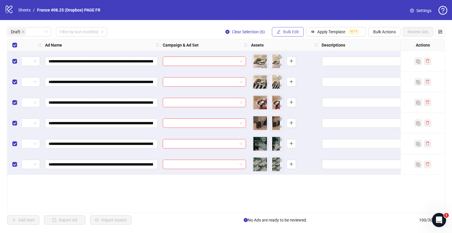
click at [284, 34] on span "Bulk Edit" at bounding box center [291, 31] width 16 height 5
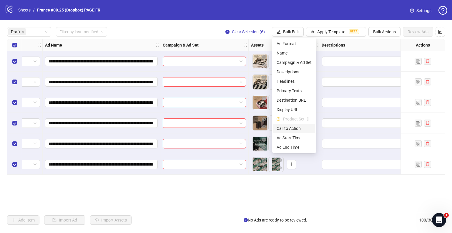
click at [289, 128] on span "Call to Action" at bounding box center [293, 128] width 35 height 6
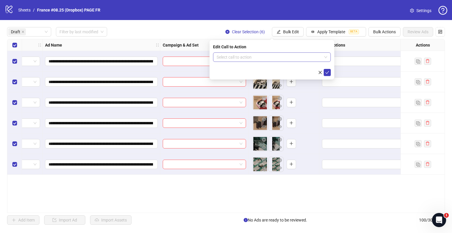
click at [268, 57] on input "search" at bounding box center [268, 57] width 105 height 9
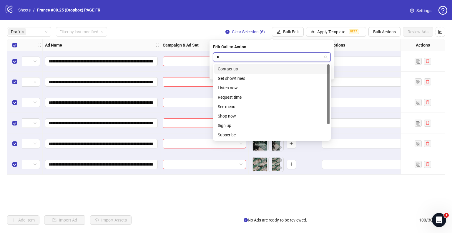
type input "**"
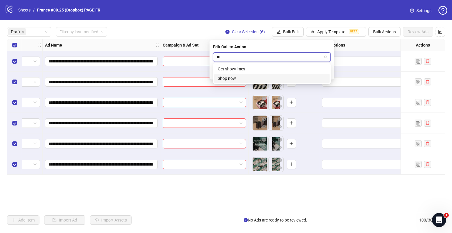
click at [233, 77] on div "Shop now" at bounding box center [272, 78] width 108 height 6
click at [328, 73] on icon "check" at bounding box center [327, 72] width 4 height 4
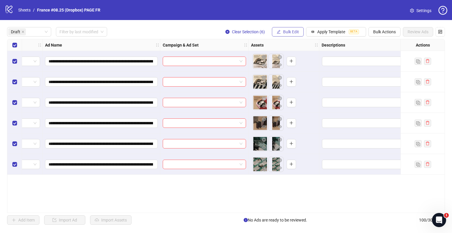
click at [288, 33] on span "Bulk Edit" at bounding box center [291, 31] width 16 height 5
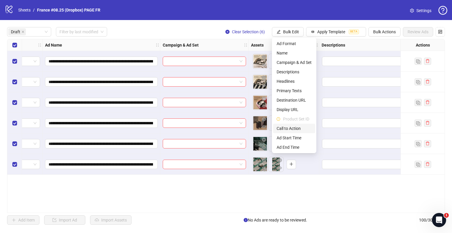
click at [289, 127] on span "Call to Action" at bounding box center [293, 128] width 35 height 6
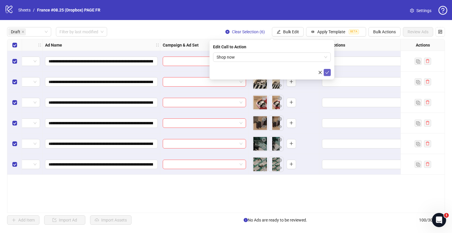
click at [330, 73] on button "submit" at bounding box center [326, 72] width 7 height 7
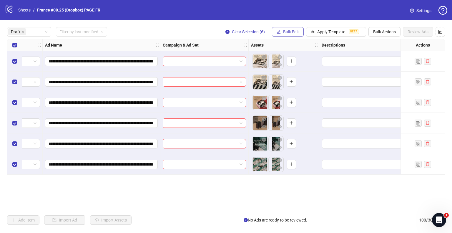
click at [286, 30] on span "Bulk Edit" at bounding box center [291, 31] width 16 height 5
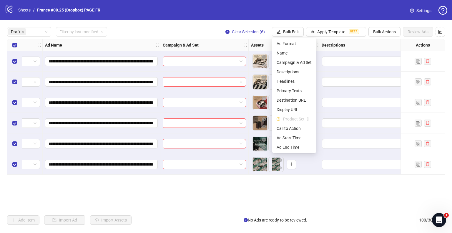
click at [208, 26] on div "**********" at bounding box center [226, 125] width 452 height 211
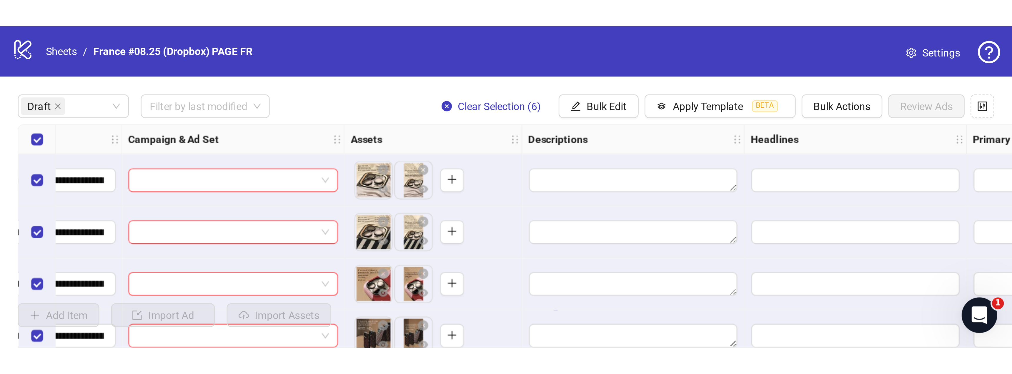
scroll to position [0, 141]
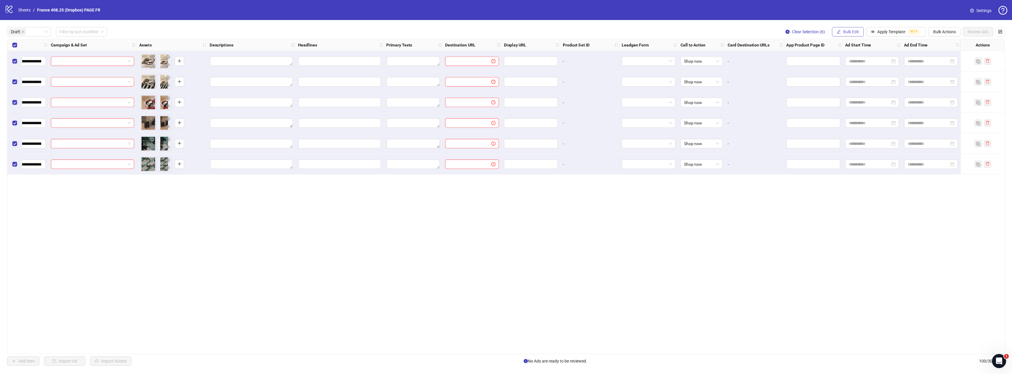
click at [451, 29] on button "Bulk Edit" at bounding box center [848, 31] width 32 height 9
click at [451, 99] on span "Destination URL" at bounding box center [853, 100] width 35 height 6
click at [451, 57] on input "text" at bounding box center [829, 57] width 106 height 6
paste input "**********"
type input "**********"
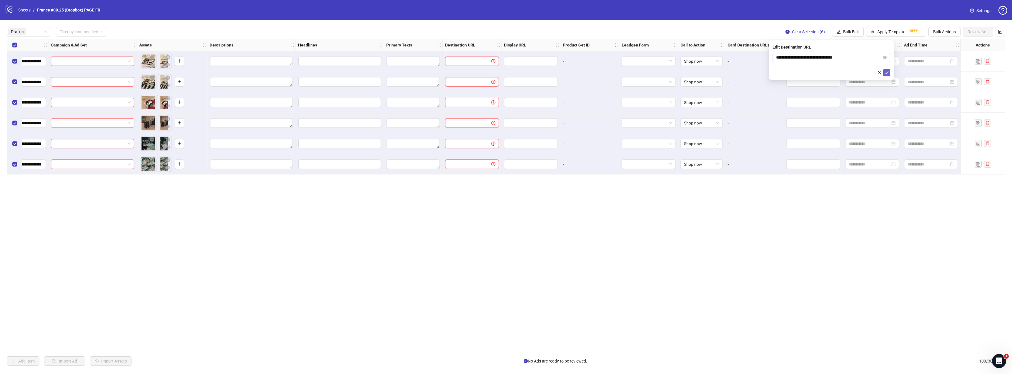
click at [451, 71] on icon "check" at bounding box center [886, 73] width 4 height 4
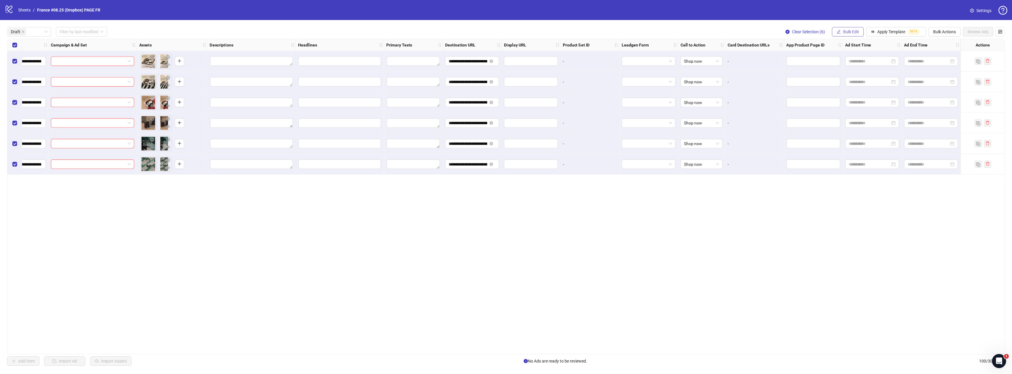
click at [451, 34] on span "Bulk Edit" at bounding box center [851, 31] width 16 height 5
click at [451, 79] on span "Headlines" at bounding box center [853, 81] width 35 height 6
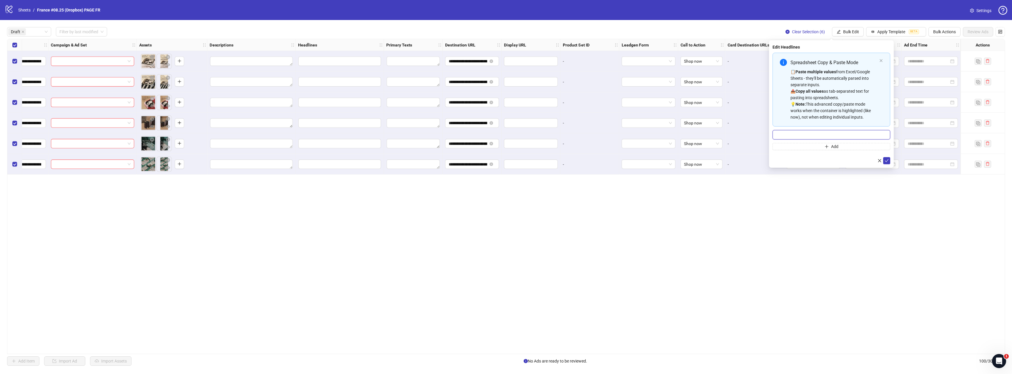
click at [451, 134] on input "Multi-input container - paste or copy values" at bounding box center [831, 134] width 118 height 9
paste input "**********"
type input "**********"
click at [451, 161] on icon "check" at bounding box center [886, 160] width 4 height 4
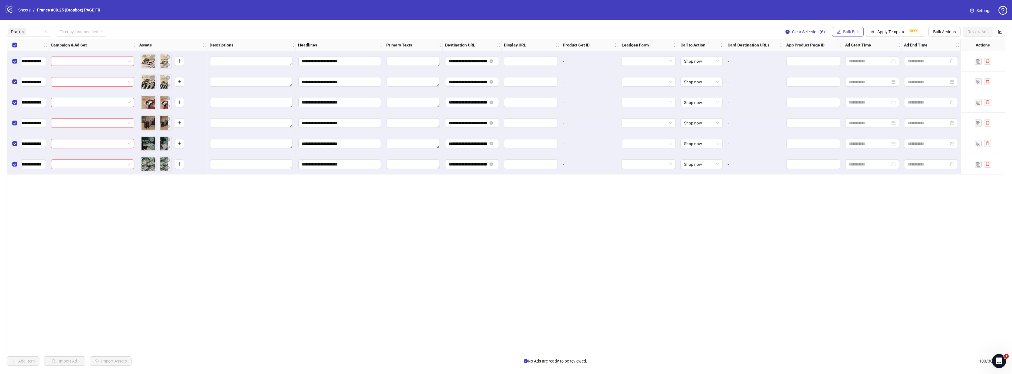
click at [451, 31] on button "Bulk Edit" at bounding box center [848, 31] width 32 height 9
click at [451, 87] on li "Primary Texts" at bounding box center [853, 90] width 42 height 9
click at [451, 67] on textarea "Multi-text input container - paste or copy values" at bounding box center [831, 71] width 118 height 16
paste textarea "**********"
type textarea "**********"
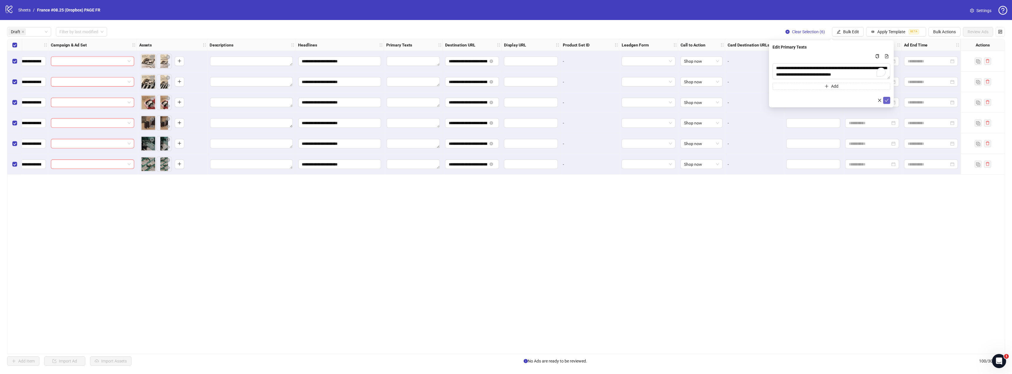
click at [451, 98] on icon "check" at bounding box center [886, 100] width 4 height 4
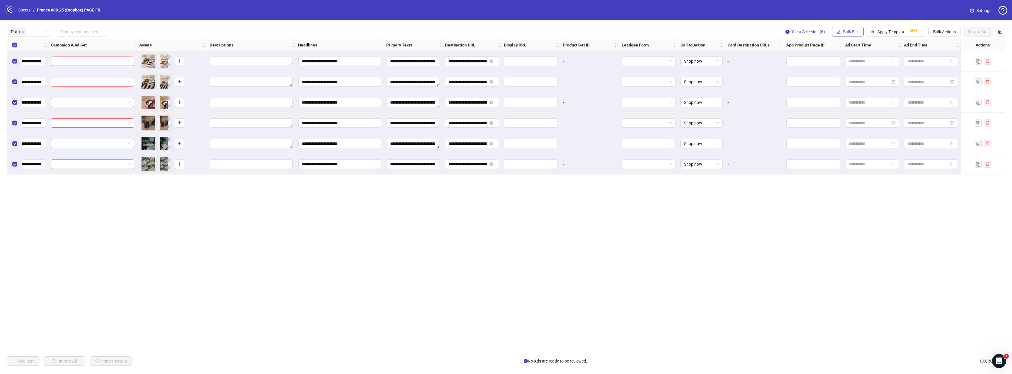
click at [451, 30] on button "Bulk Edit" at bounding box center [848, 31] width 32 height 9
click at [451, 72] on span "Descriptions" at bounding box center [853, 72] width 35 height 6
click at [451, 68] on textarea "Multi-text input container - paste or copy values" at bounding box center [831, 71] width 118 height 16
paste textarea "**********"
type textarea "**********"
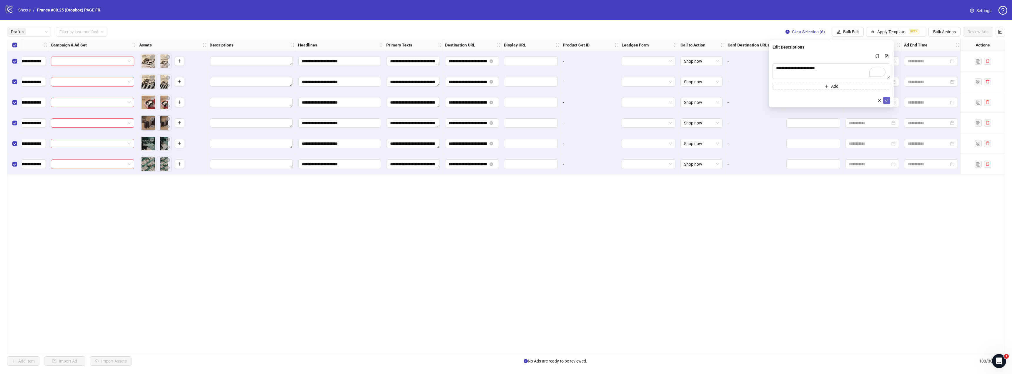
click at [451, 100] on icon "check" at bounding box center [886, 100] width 4 height 4
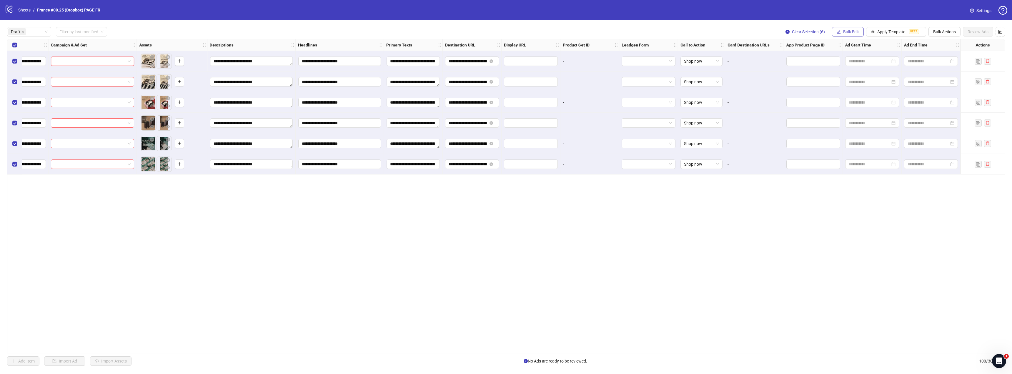
click at [451, 29] on button "Bulk Edit" at bounding box center [848, 31] width 32 height 9
click at [451, 61] on span "Campaign & Ad Set" at bounding box center [853, 62] width 35 height 6
click at [451, 59] on input "search" at bounding box center [828, 57] width 105 height 9
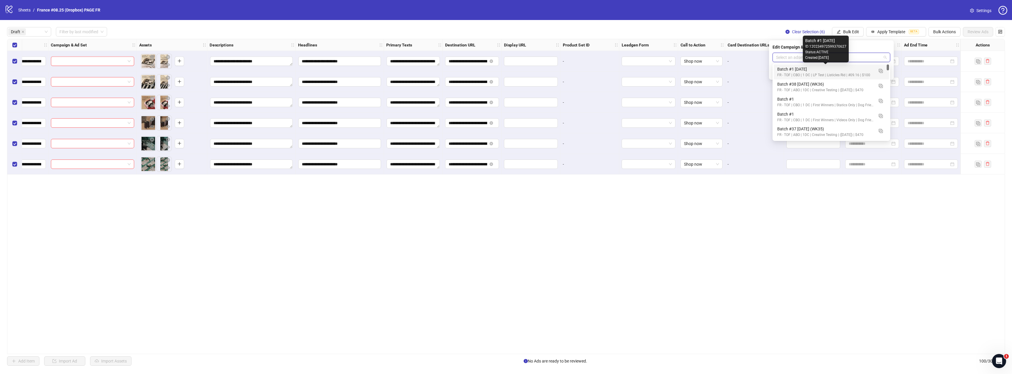
click at [451, 72] on div "Batch #1 [DATE]" at bounding box center [825, 69] width 96 height 6
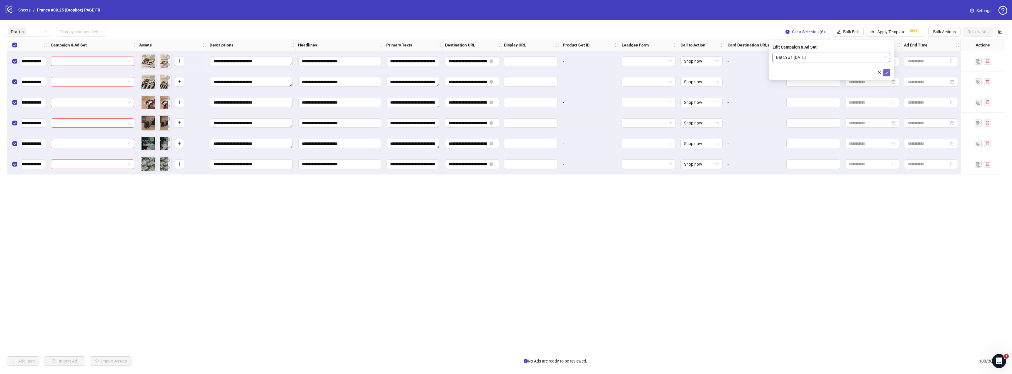
click at [451, 75] on span "submit" at bounding box center [886, 72] width 4 height 5
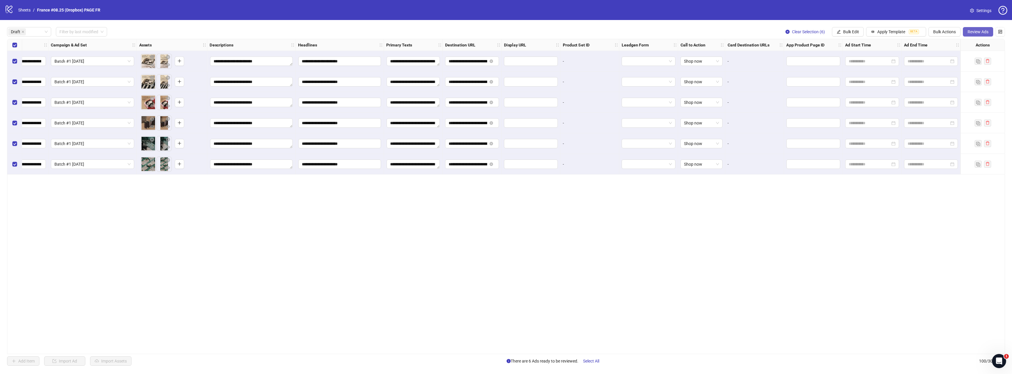
click at [451, 30] on span "Review Ads" at bounding box center [977, 31] width 21 height 5
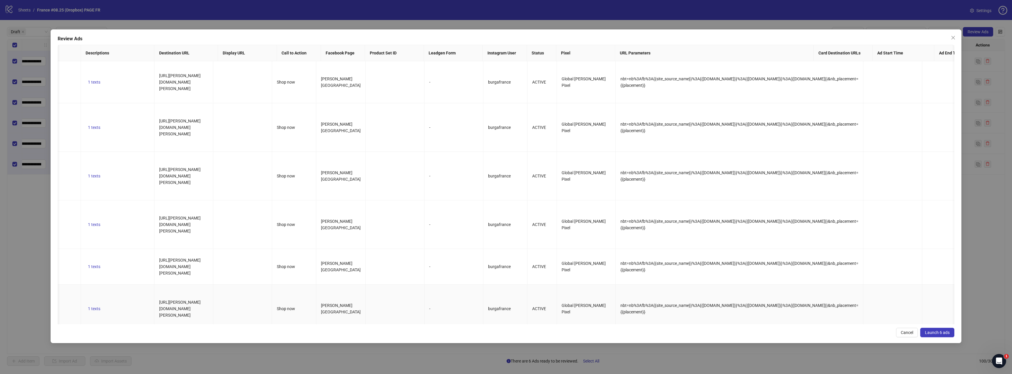
scroll to position [0, 199]
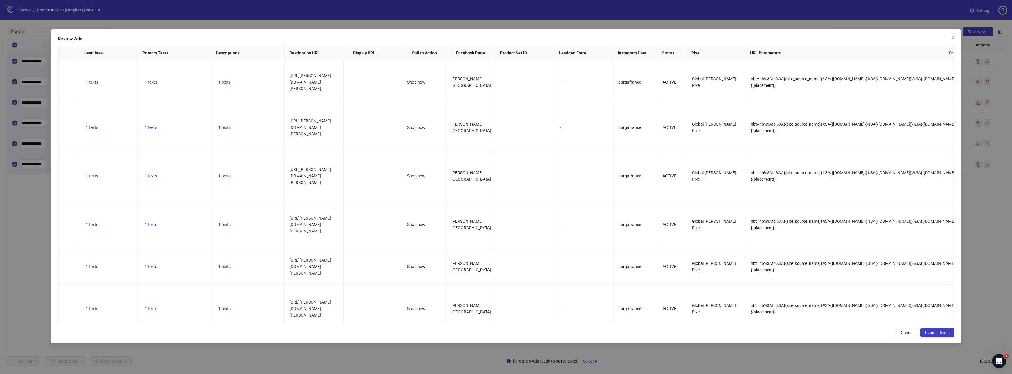
click at [451, 232] on span "Launch 6 ads" at bounding box center [937, 332] width 25 height 5
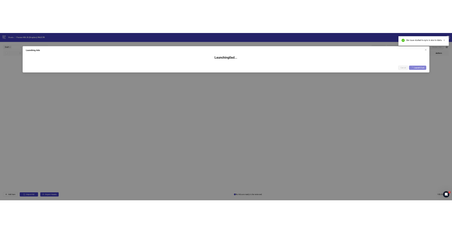
scroll to position [0, 141]
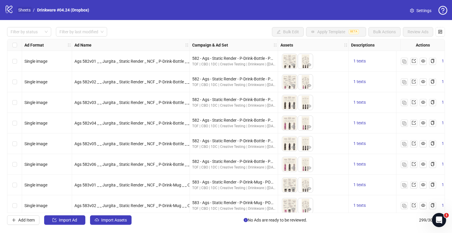
click at [21, 8] on link "Sheets" at bounding box center [24, 10] width 15 height 6
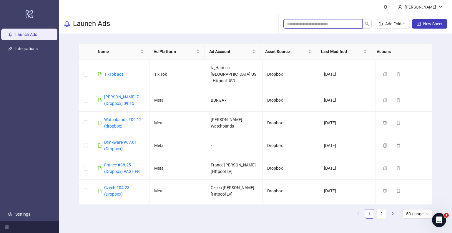
click at [303, 23] on input "search" at bounding box center [320, 24] width 67 height 6
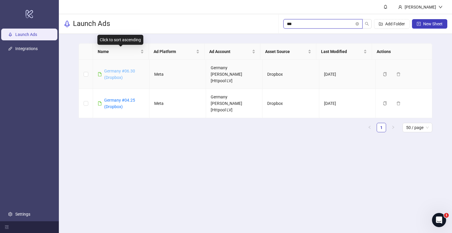
type input "***"
click at [120, 75] on link "Germany #06.30 (Dropbox)" at bounding box center [119, 74] width 31 height 11
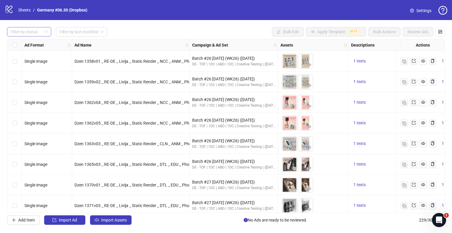
click at [29, 31] on div at bounding box center [26, 32] width 36 height 8
click at [28, 44] on div "Draft" at bounding box center [29, 43] width 35 height 6
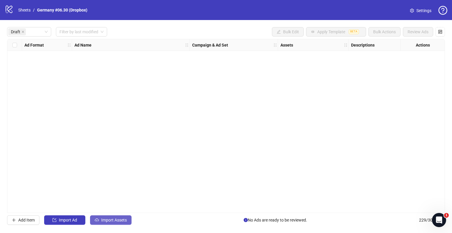
click at [120, 215] on button "Import Assets" at bounding box center [110, 219] width 41 height 9
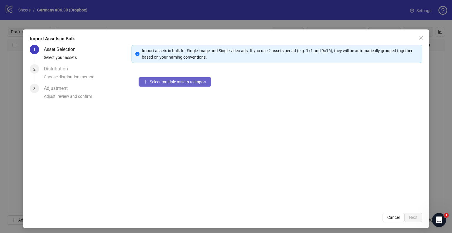
click at [146, 83] on button "Select multiple assets to import" at bounding box center [175, 81] width 73 height 9
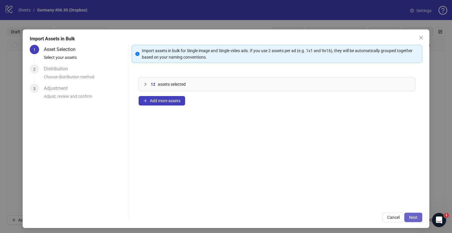
click at [409, 216] on span "Next" at bounding box center [413, 217] width 9 height 5
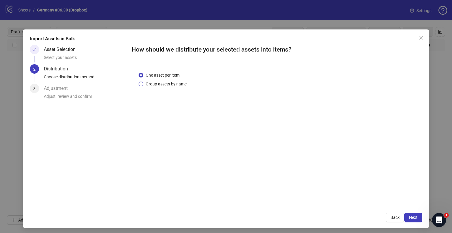
click at [176, 84] on span "Group assets by name" at bounding box center [166, 84] width 46 height 6
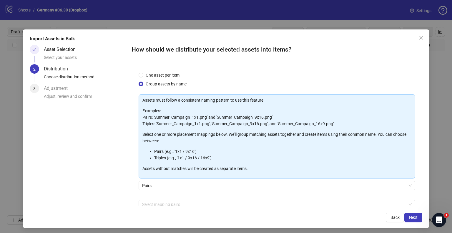
scroll to position [31, 0]
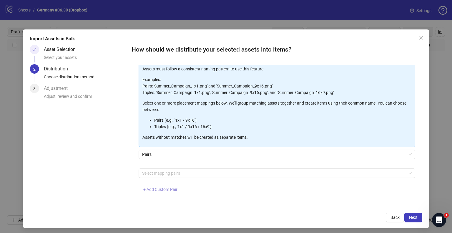
click at [162, 192] on button "+ Add Custom Pair" at bounding box center [161, 189] width 44 height 9
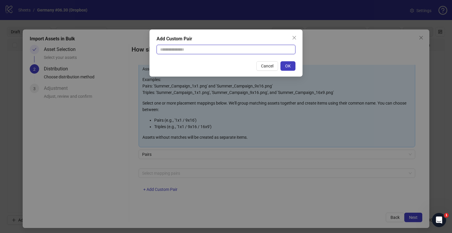
click at [195, 54] on input "text" at bounding box center [225, 49] width 139 height 9
type input "**********"
click at [293, 66] on button "OK" at bounding box center [287, 65] width 15 height 9
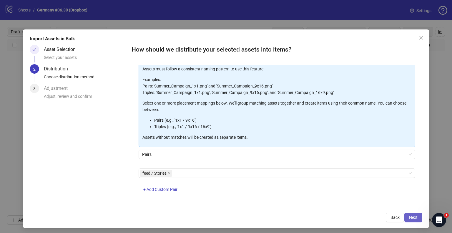
click at [413, 218] on button "Next" at bounding box center [413, 216] width 18 height 9
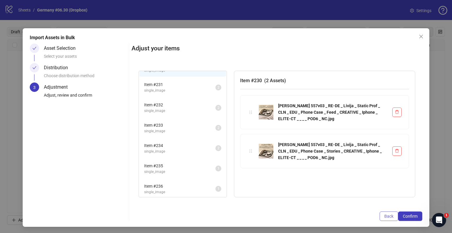
scroll to position [2, 0]
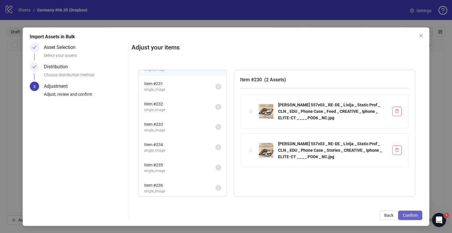
click at [408, 213] on span "Confirm" at bounding box center [410, 215] width 15 height 5
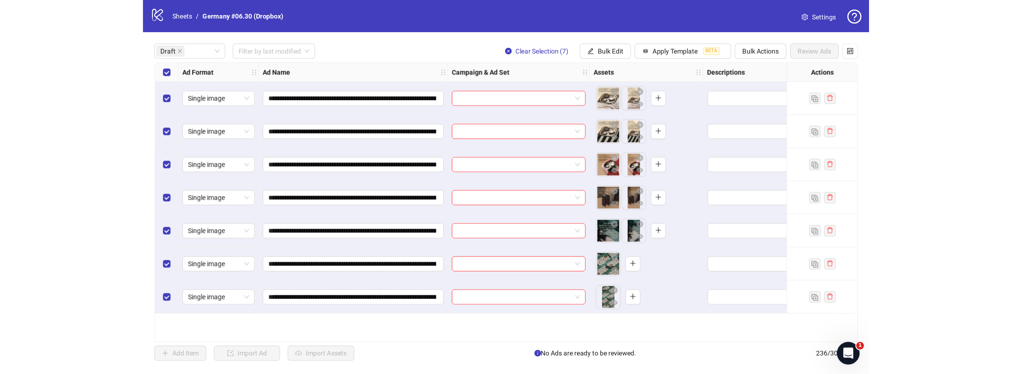
scroll to position [0, 0]
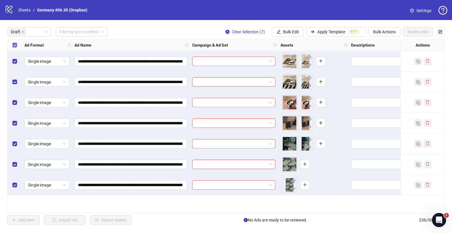
click at [12, 42] on label "Select all rows" at bounding box center [14, 45] width 5 height 6
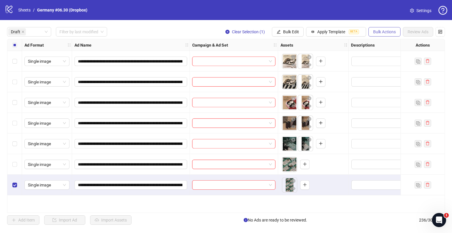
click at [391, 29] on span "Bulk Actions" at bounding box center [384, 31] width 23 height 5
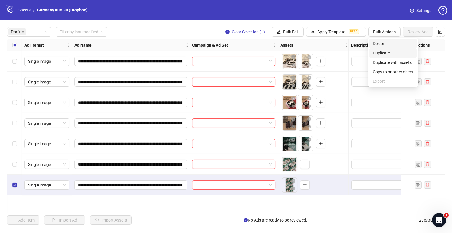
click at [382, 46] on span "Delete" at bounding box center [393, 43] width 40 height 6
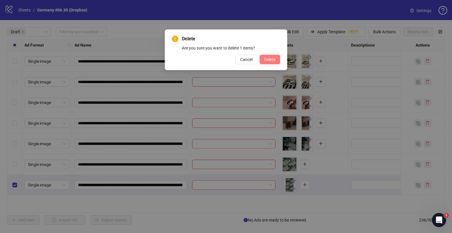
click at [275, 64] on button "Delete" at bounding box center [269, 59] width 21 height 9
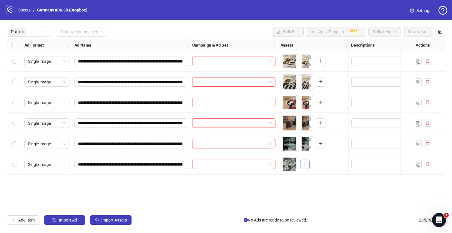
click at [305, 164] on icon "plus" at bounding box center [305, 164] width 4 height 4
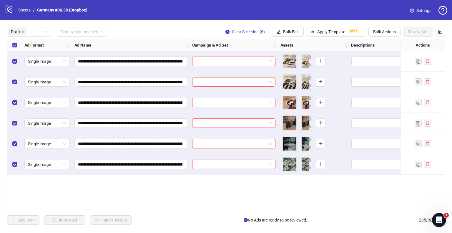
drag, startPoint x: 278, startPoint y: 33, endPoint x: 278, endPoint y: 37, distance: 4.4
click at [278, 33] on icon "edit" at bounding box center [278, 32] width 4 height 4
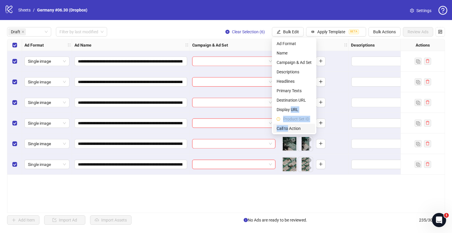
drag, startPoint x: 291, startPoint y: 109, endPoint x: 287, endPoint y: 130, distance: 21.5
click at [287, 130] on ul "Ad Format Name Campaign & Ad Set Descriptions Headlines Primary Texts Destinati…" at bounding box center [294, 86] width 44 height 96
click at [286, 129] on span "Call to Action" at bounding box center [293, 128] width 35 height 6
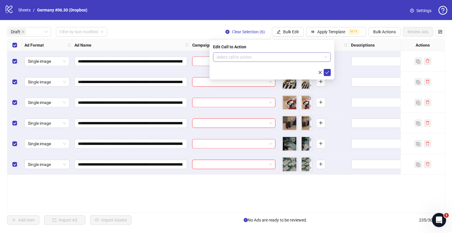
click at [242, 54] on input "search" at bounding box center [268, 57] width 105 height 9
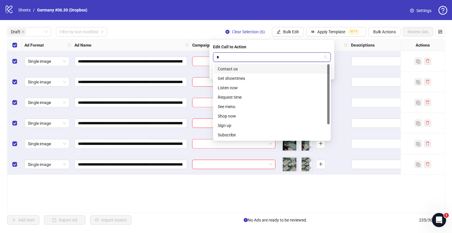
type input "**"
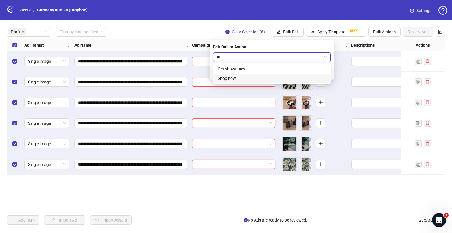
click at [231, 78] on div "Shop now" at bounding box center [272, 78] width 108 height 6
click at [328, 72] on icon "check" at bounding box center [327, 72] width 4 height 4
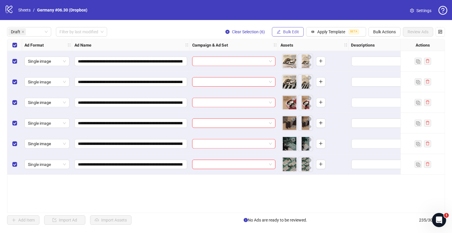
click at [294, 32] on span "Bulk Edit" at bounding box center [291, 31] width 16 height 5
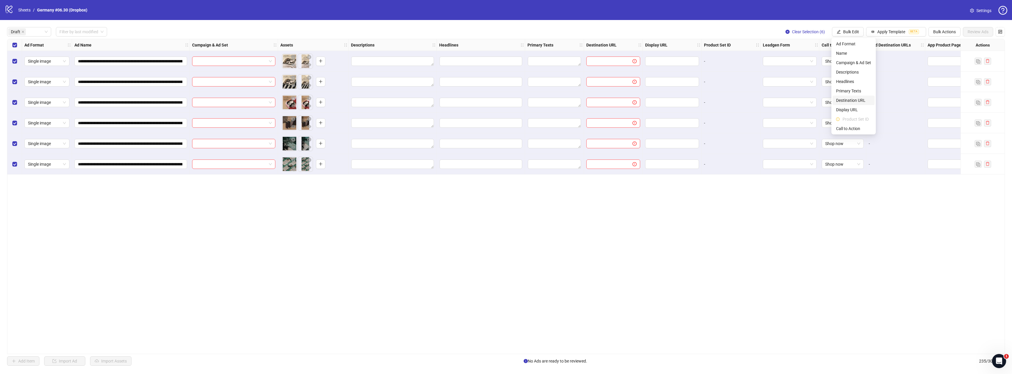
click at [451, 99] on span "Destination URL" at bounding box center [853, 100] width 35 height 6
click at [451, 58] on input "text" at bounding box center [829, 57] width 106 height 6
paste input "**********"
type input "**********"
click at [451, 71] on icon "check" at bounding box center [886, 73] width 4 height 4
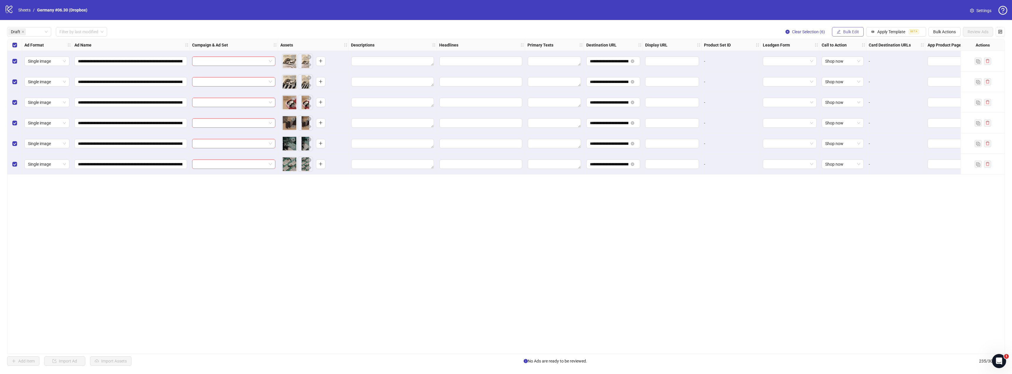
click at [451, 34] on span "Bulk Edit" at bounding box center [851, 31] width 16 height 5
click at [451, 80] on span "Headlines" at bounding box center [853, 81] width 35 height 6
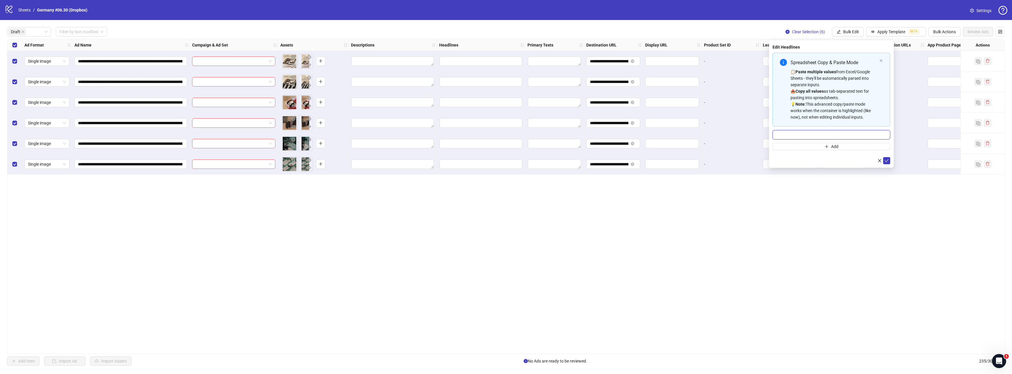
click at [451, 136] on input "Multi-input container - paste or copy values" at bounding box center [831, 134] width 118 height 9
paste input "**********"
type input "**********"
click at [451, 160] on icon "check" at bounding box center [886, 160] width 4 height 4
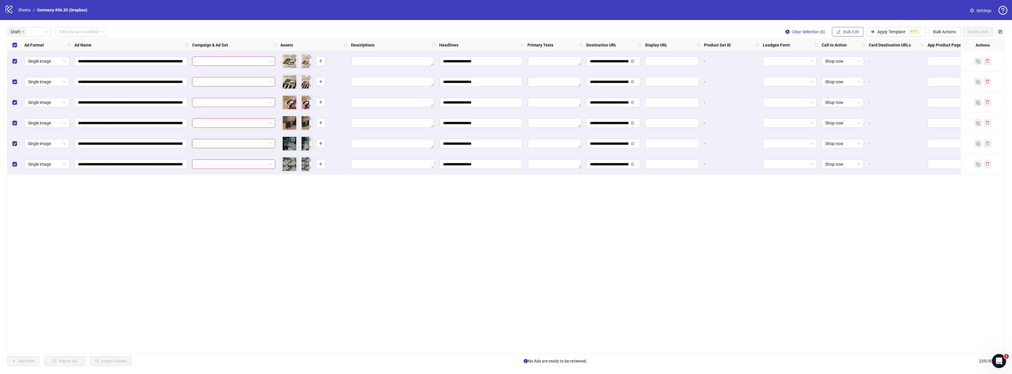
click at [451, 32] on button "Bulk Edit" at bounding box center [848, 31] width 32 height 9
click at [451, 88] on span "Primary Texts" at bounding box center [853, 91] width 35 height 6
click at [451, 66] on textarea "Multi-text input container - paste or copy values" at bounding box center [831, 71] width 118 height 16
paste textarea "**********"
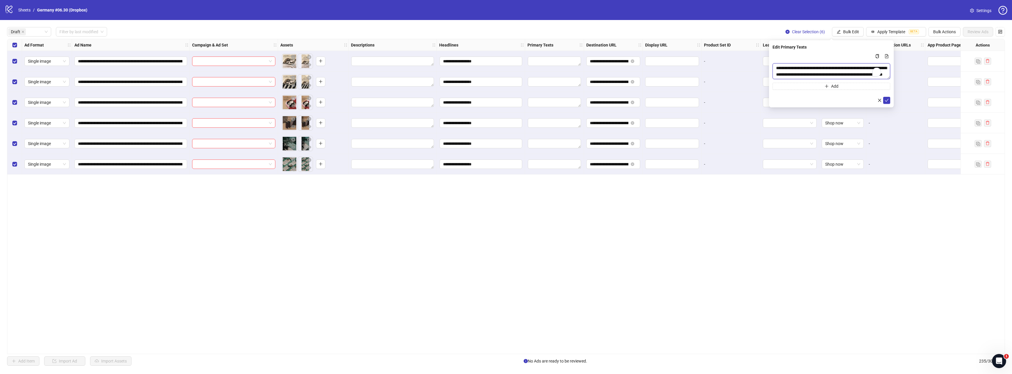
scroll to position [4, 0]
type textarea "**********"
click at [451, 100] on icon "check" at bounding box center [886, 100] width 4 height 4
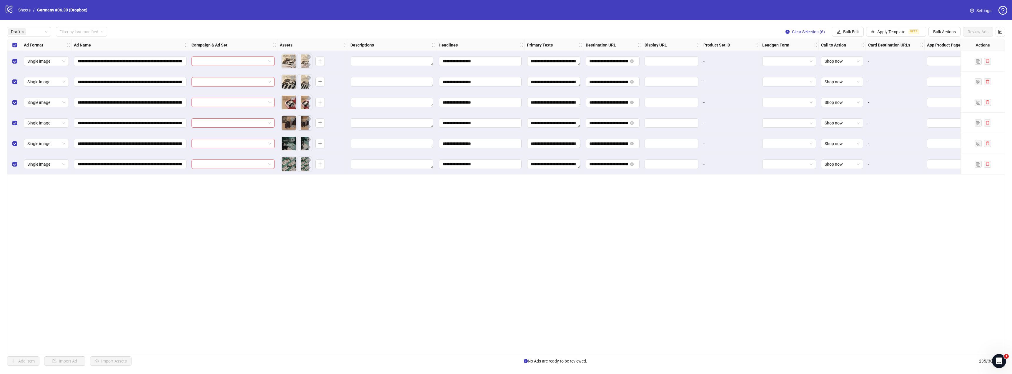
scroll to position [0, 0]
click at [451, 34] on span "Bulk Edit" at bounding box center [851, 31] width 16 height 5
click at [451, 72] on span "Descriptions" at bounding box center [853, 72] width 35 height 6
click at [451, 72] on textarea "Multi-text input container - paste or copy values" at bounding box center [831, 71] width 118 height 16
paste textarea "**********"
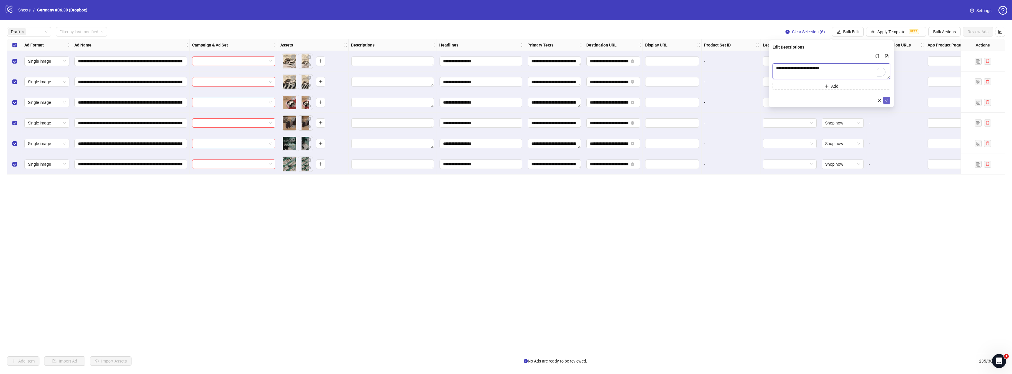
type textarea "**********"
click at [451, 99] on icon "check" at bounding box center [887, 100] width 4 height 3
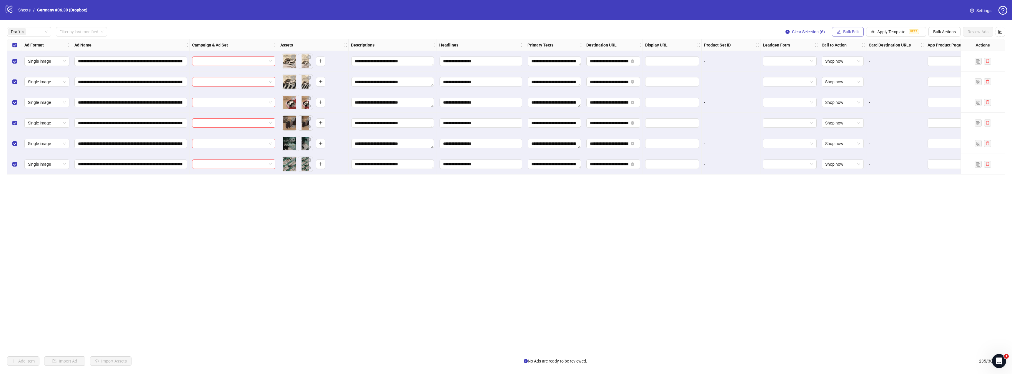
click at [451, 31] on span "Bulk Edit" at bounding box center [851, 31] width 16 height 5
click at [451, 63] on span "Campaign & Ad Set" at bounding box center [853, 62] width 35 height 6
click at [451, 59] on input "search" at bounding box center [828, 57] width 105 height 9
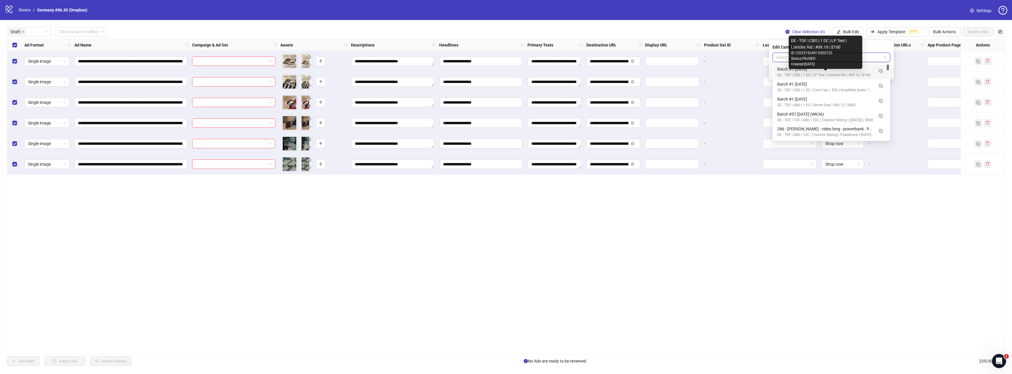
click at [451, 73] on div "DE - TOF | CBO | 1 DC | LP Test | Listicles Rid | #09.16 | $100" at bounding box center [825, 75] width 96 height 6
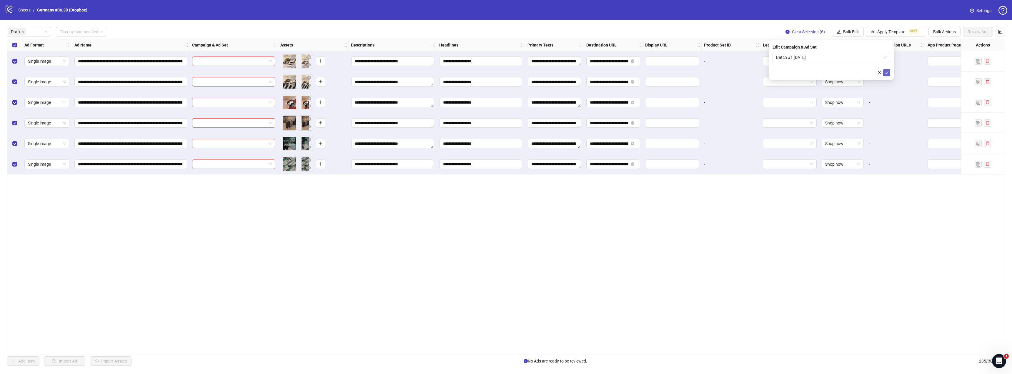
click at [451, 72] on icon "check" at bounding box center [887, 72] width 4 height 3
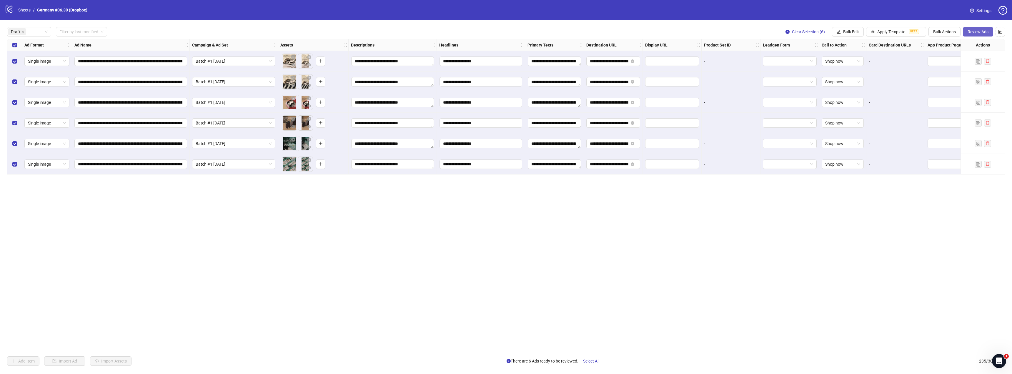
click at [451, 30] on span "Review Ads" at bounding box center [977, 31] width 21 height 5
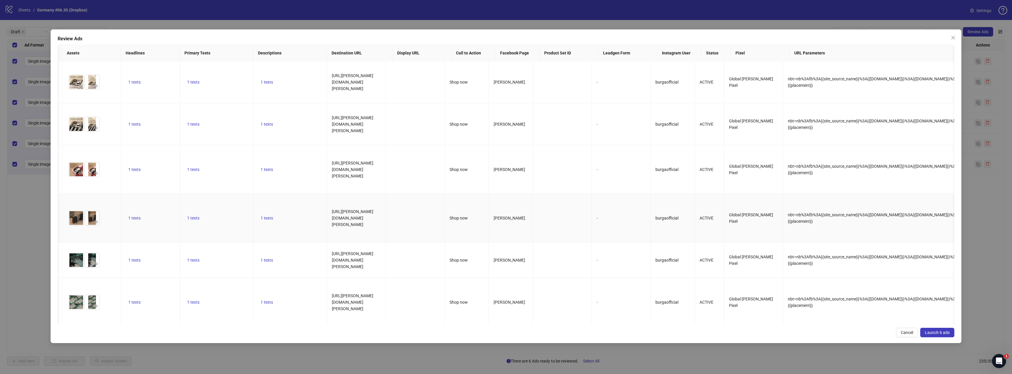
scroll to position [0, 147]
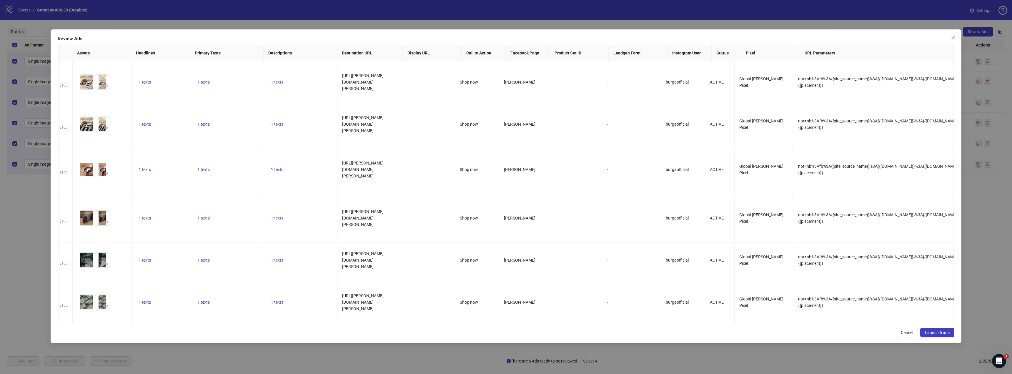
click at [451, 39] on icon "close" at bounding box center [952, 37] width 5 height 5
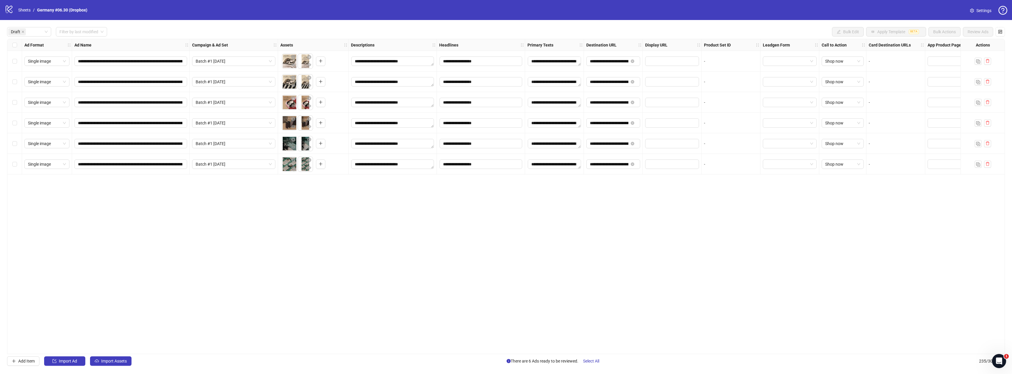
click at [451, 12] on span "Settings" at bounding box center [983, 10] width 15 height 6
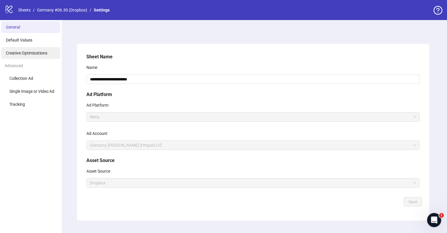
click at [24, 51] on span "Creative Optimizations" at bounding box center [26, 53] width 41 height 5
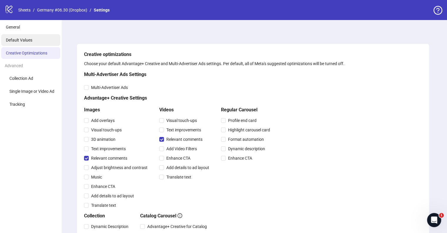
click at [25, 44] on li "Default Values" at bounding box center [30, 40] width 59 height 12
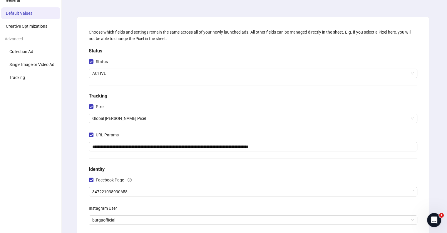
scroll to position [59, 0]
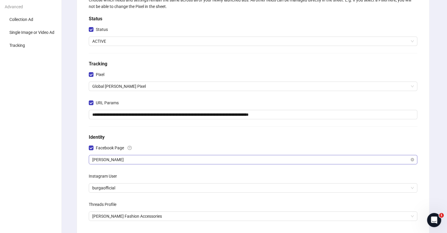
click at [115, 156] on span "[PERSON_NAME]" at bounding box center [253, 159] width 322 height 9
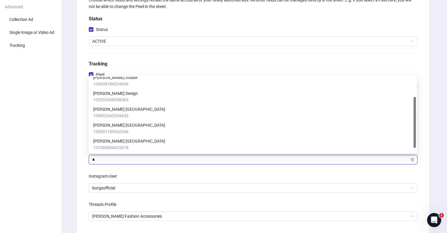
type input "**"
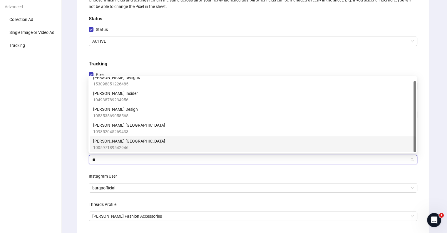
click at [122, 146] on span "100597189542946" at bounding box center [129, 147] width 72 height 6
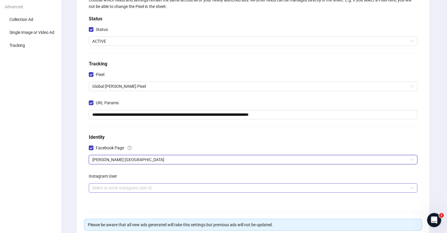
click at [116, 189] on input "search" at bounding box center [250, 187] width 316 height 9
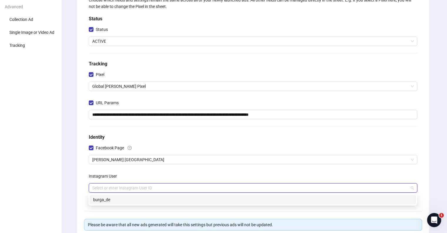
click at [109, 199] on div "burga_de" at bounding box center [252, 199] width 319 height 6
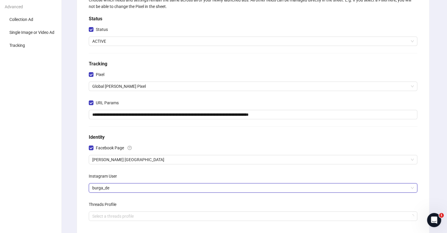
click at [61, 174] on ul "General Default Values Creative Optimizations Advanced Collection Ad Single Ima…" at bounding box center [31, 137] width 62 height 352
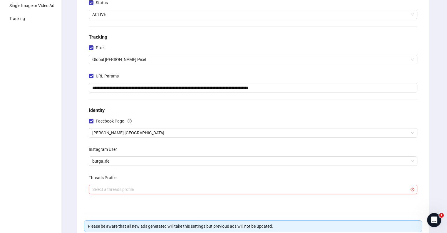
scroll to position [118, 0]
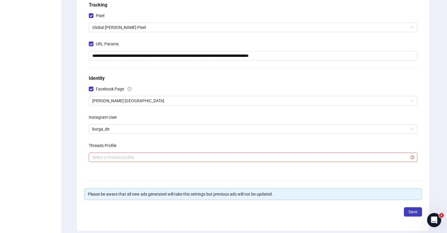
click at [119, 151] on div "Threads Profile" at bounding box center [253, 147] width 329 height 12
click at [118, 159] on input "search" at bounding box center [250, 157] width 316 height 9
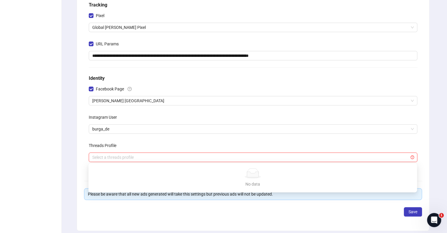
click at [60, 158] on ul "General Default Values Creative Optimizations Advanced Collection Ad Single Ima…" at bounding box center [31, 78] width 62 height 352
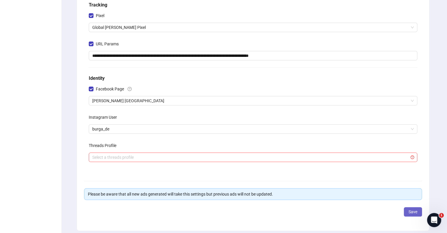
click at [409, 210] on span "Save" at bounding box center [413, 211] width 9 height 5
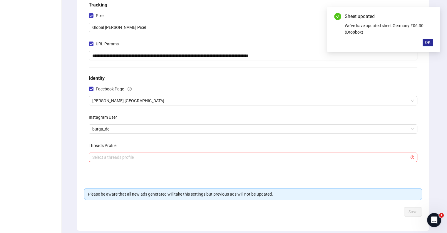
click at [433, 42] on button "OK" at bounding box center [428, 42] width 10 height 7
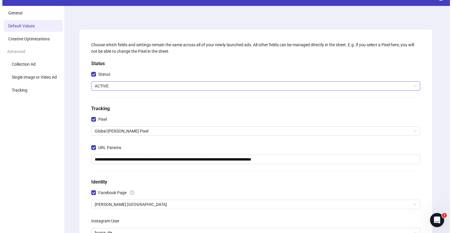
scroll to position [0, 0]
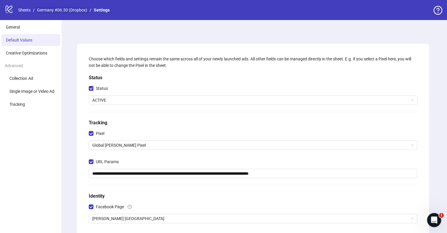
click at [66, 9] on link "Germany #06.30 (Dropbox)" at bounding box center [62, 10] width 53 height 6
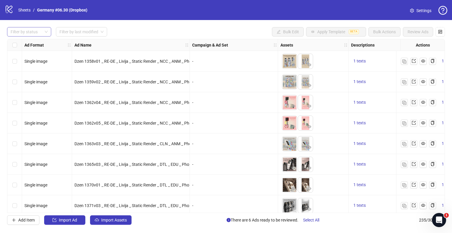
click at [33, 33] on div at bounding box center [26, 32] width 36 height 8
click at [30, 45] on div "Draft" at bounding box center [29, 43] width 35 height 6
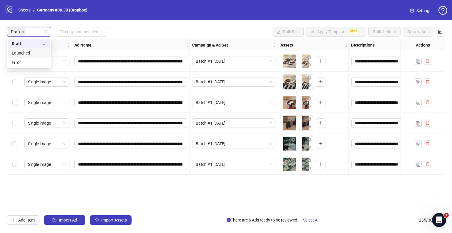
click at [215, 197] on div "**********" at bounding box center [226, 126] width 438 height 174
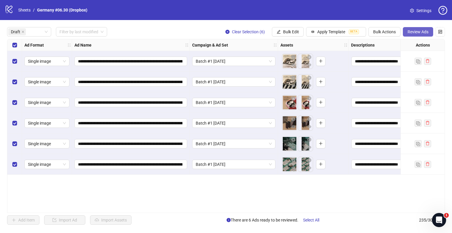
click at [414, 30] on span "Review Ads" at bounding box center [417, 31] width 21 height 5
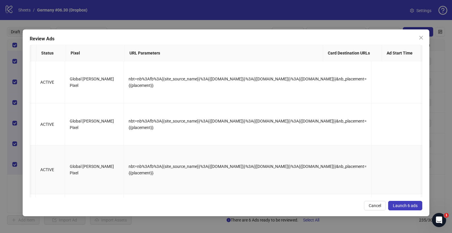
scroll to position [0, 794]
click at [410, 206] on span "Launch 6 ads" at bounding box center [405, 205] width 25 height 5
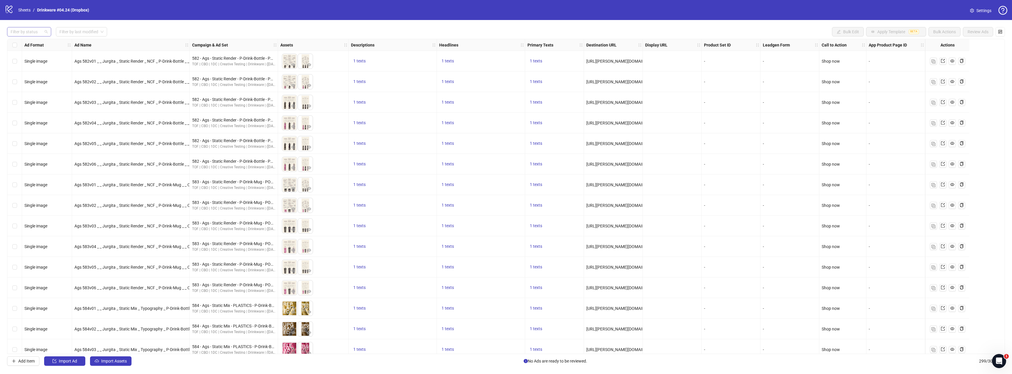
drag, startPoint x: 39, startPoint y: 28, endPoint x: 34, endPoint y: 18, distance: 11.5
click at [39, 28] on div "Filter by status" at bounding box center [29, 31] width 44 height 9
click at [31, 13] on link "Sheets" at bounding box center [24, 10] width 15 height 6
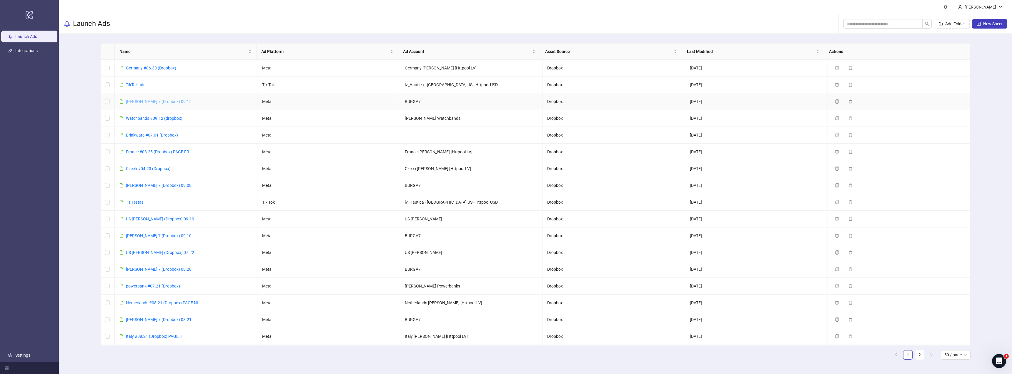
click at [160, 102] on link "Burga 7 (Dropbox) 09.15" at bounding box center [159, 101] width 66 height 5
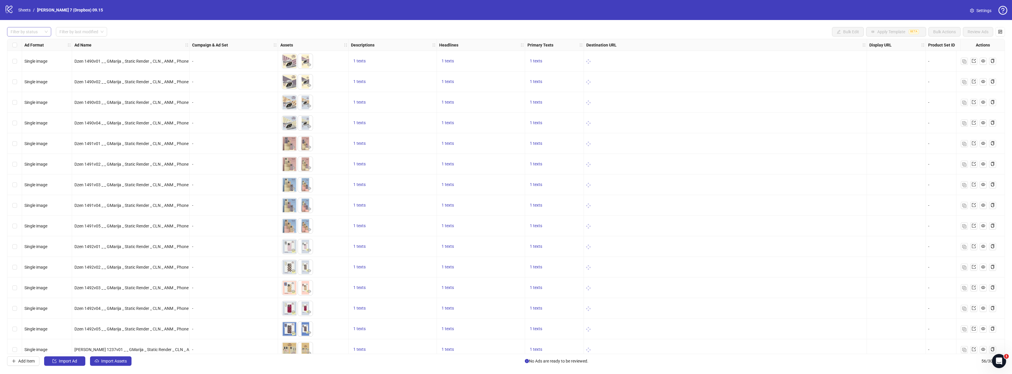
click at [43, 30] on div at bounding box center [26, 32] width 36 height 8
click at [37, 44] on div "Draft" at bounding box center [29, 44] width 35 height 6
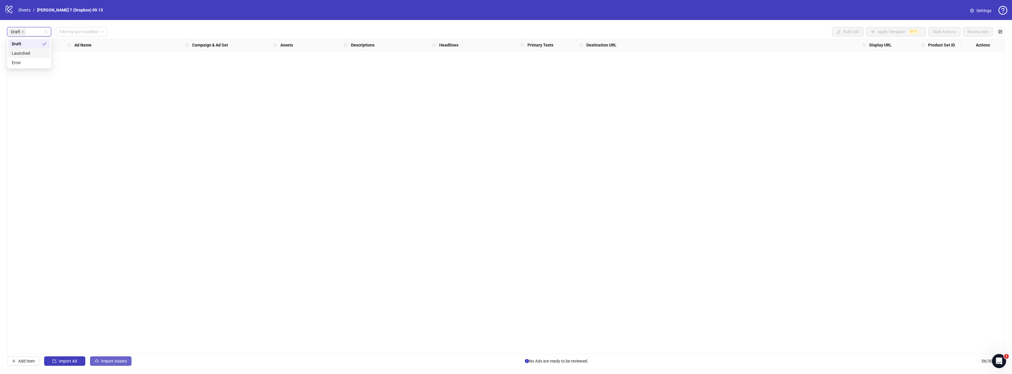
click at [119, 357] on button "Import Assets" at bounding box center [110, 360] width 41 height 9
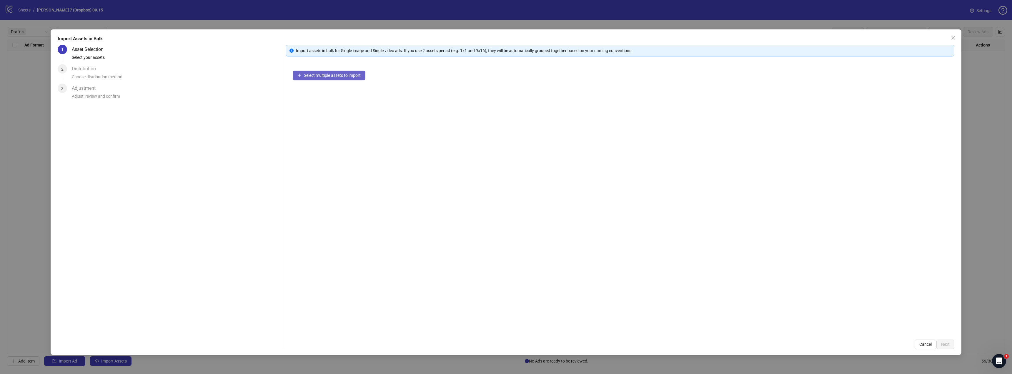
click at [326, 79] on button "Select multiple assets to import" at bounding box center [329, 75] width 73 height 9
click at [349, 75] on span "Select multiple assets to import" at bounding box center [332, 75] width 57 height 5
click at [317, 79] on button "Select multiple assets to import" at bounding box center [329, 75] width 73 height 9
click at [948, 344] on span "Next" at bounding box center [945, 344] width 9 height 5
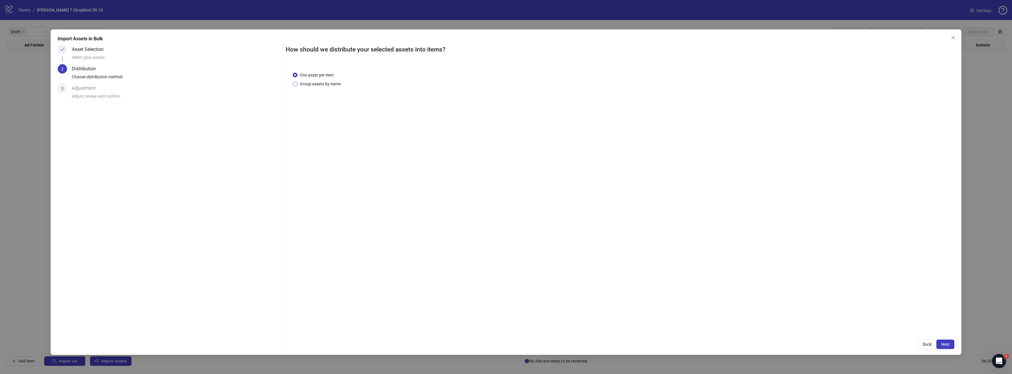
click at [323, 84] on span "Group assets by name" at bounding box center [320, 84] width 46 height 6
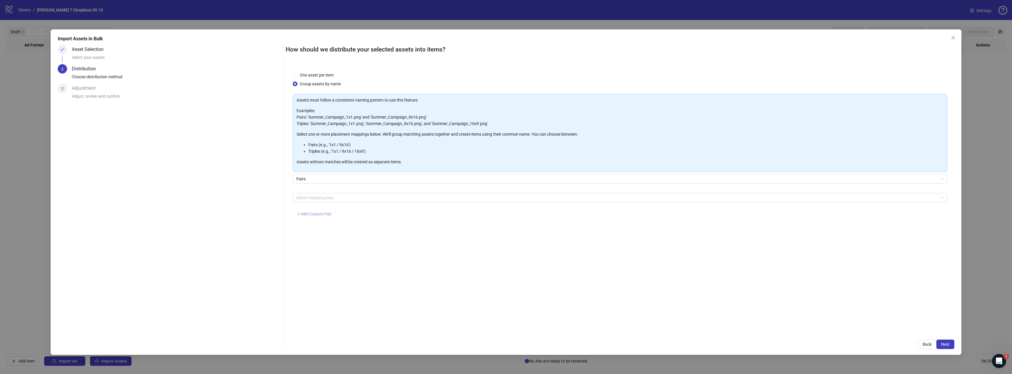
click at [315, 214] on span "+ Add Custom Pair" at bounding box center [314, 213] width 34 height 5
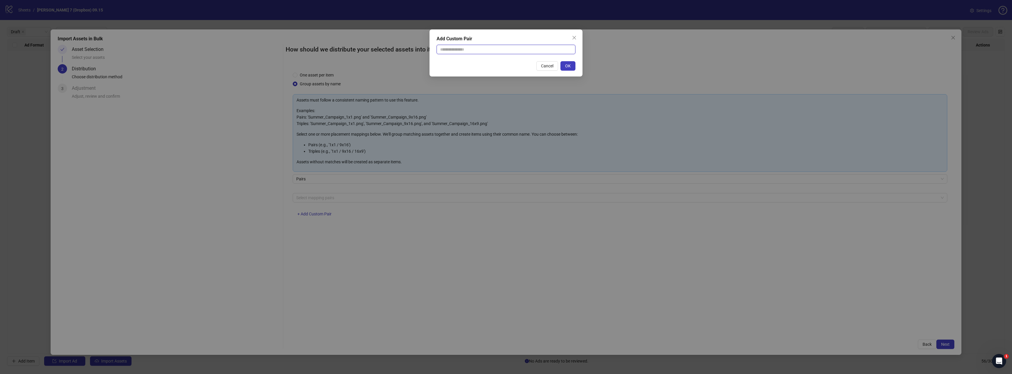
click at [473, 51] on input "text" at bounding box center [505, 49] width 139 height 9
type input "**********"
click at [566, 64] on span "OK" at bounding box center [568, 66] width 6 height 5
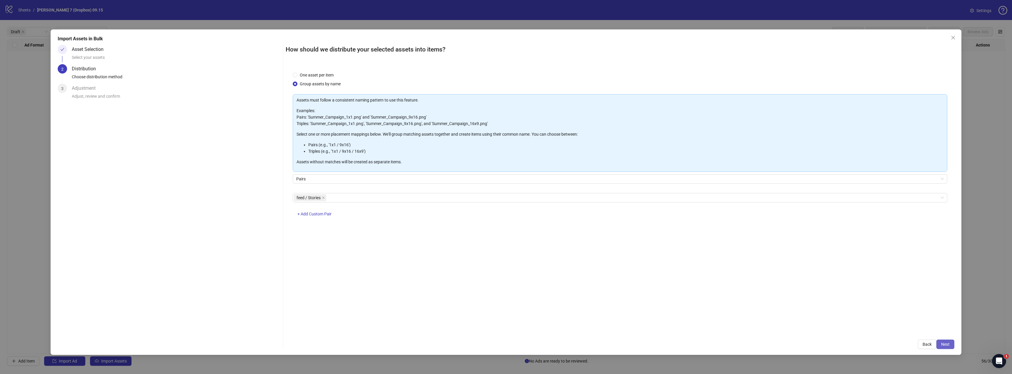
click at [947, 344] on span "Next" at bounding box center [945, 344] width 9 height 5
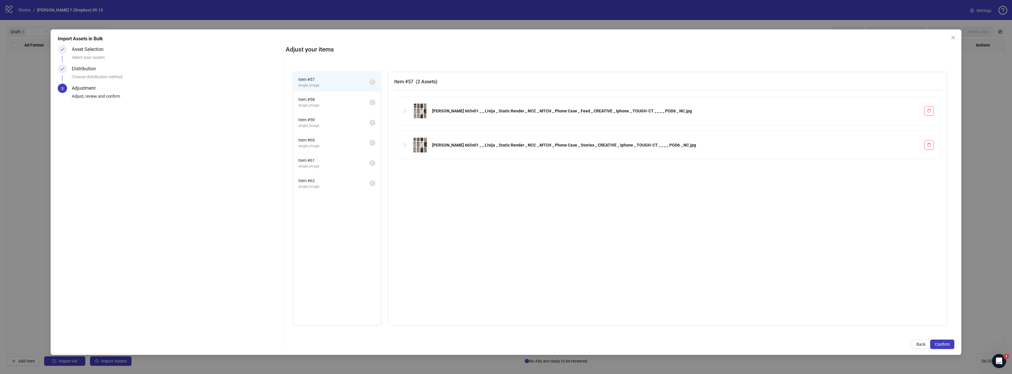
click at [947, 344] on span "Confirm" at bounding box center [942, 344] width 15 height 5
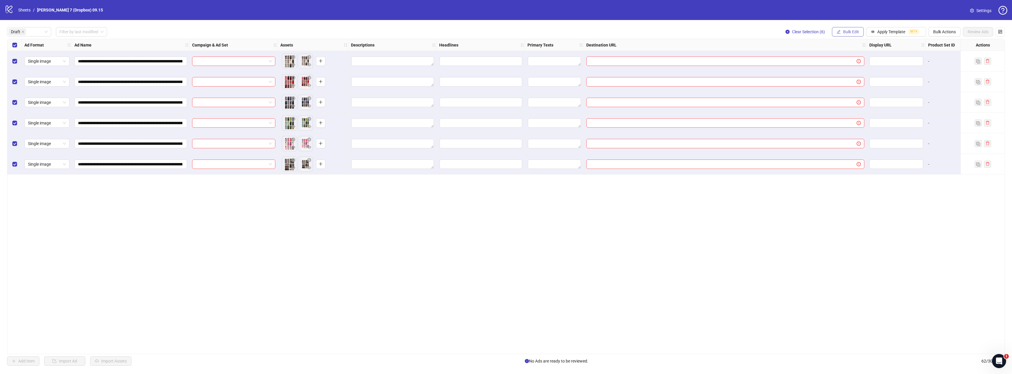
click at [839, 30] on icon "edit" at bounding box center [838, 32] width 4 height 4
click at [850, 129] on span "Call to Action" at bounding box center [853, 128] width 35 height 6
click at [805, 59] on input "search" at bounding box center [828, 57] width 105 height 9
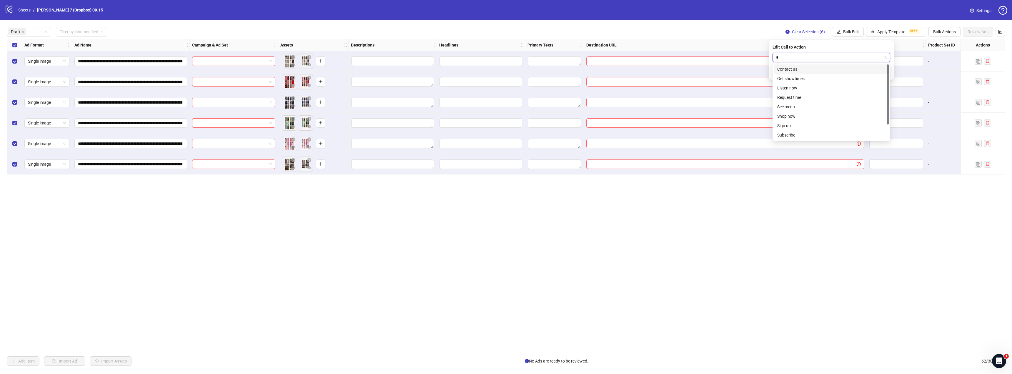
type input "**"
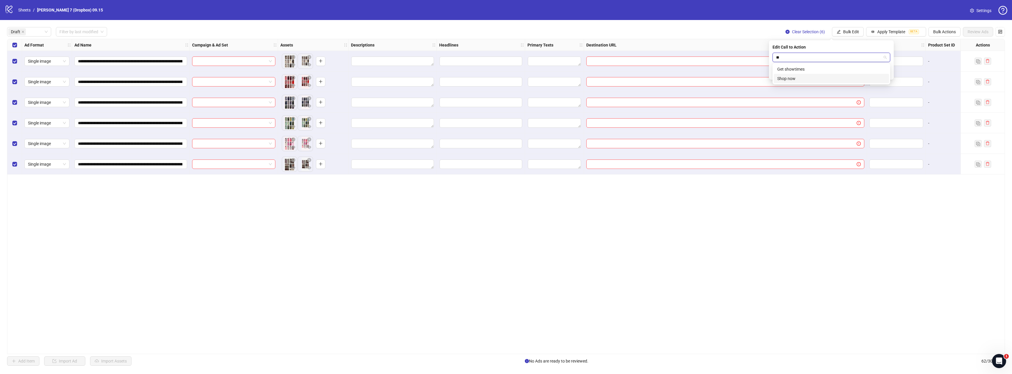
click at [795, 76] on div "Shop now" at bounding box center [831, 78] width 108 height 6
drag, startPoint x: 886, startPoint y: 71, endPoint x: 881, endPoint y: 70, distance: 4.4
click at [886, 71] on icon "check" at bounding box center [886, 73] width 4 height 4
click at [834, 31] on button "Bulk Edit" at bounding box center [848, 31] width 32 height 9
click at [848, 98] on span "Destination URL" at bounding box center [853, 100] width 35 height 6
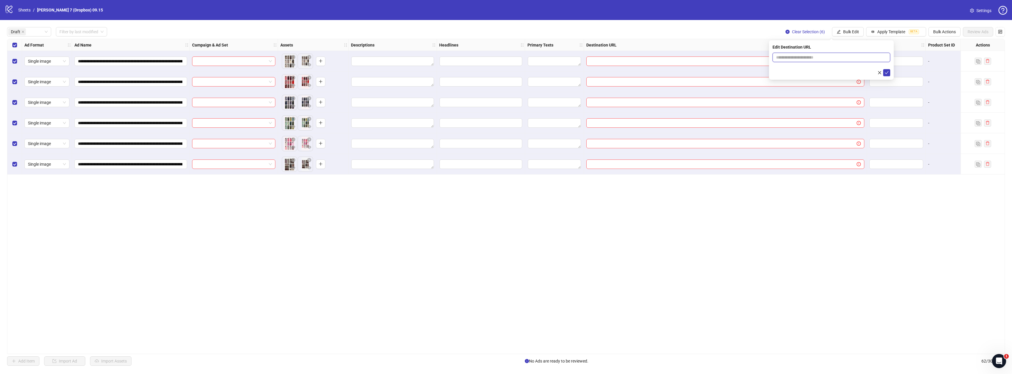
click at [798, 59] on input "text" at bounding box center [829, 57] width 106 height 6
type input "**********"
click at [887, 71] on icon "check" at bounding box center [886, 73] width 4 height 4
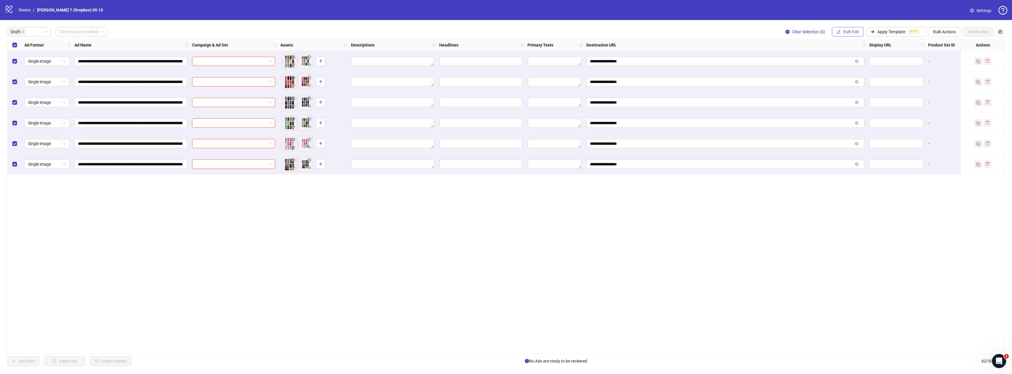
click at [845, 34] on span "Bulk Edit" at bounding box center [851, 31] width 16 height 5
click at [850, 89] on span "Primary Texts" at bounding box center [853, 91] width 35 height 6
click at [790, 66] on textarea "Multi-text input container - paste or copy values" at bounding box center [831, 71] width 118 height 16
paste textarea "**********"
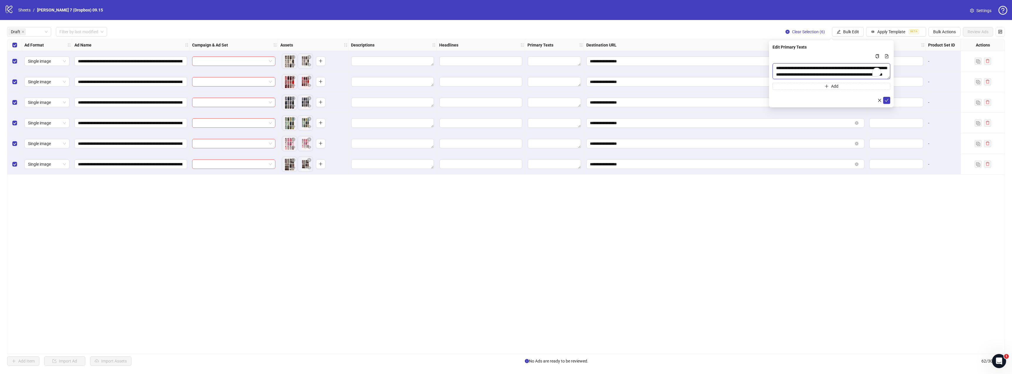
type textarea "**********"
click at [885, 96] on form "**********" at bounding box center [831, 78] width 118 height 51
click at [886, 99] on icon "check" at bounding box center [886, 100] width 4 height 4
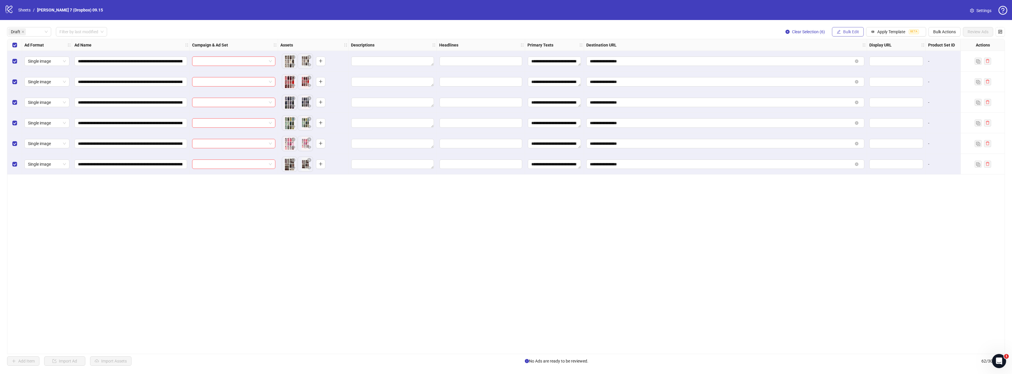
click at [846, 32] on span "Bulk Edit" at bounding box center [851, 31] width 16 height 5
click at [852, 83] on span "Headlines" at bounding box center [853, 81] width 35 height 6
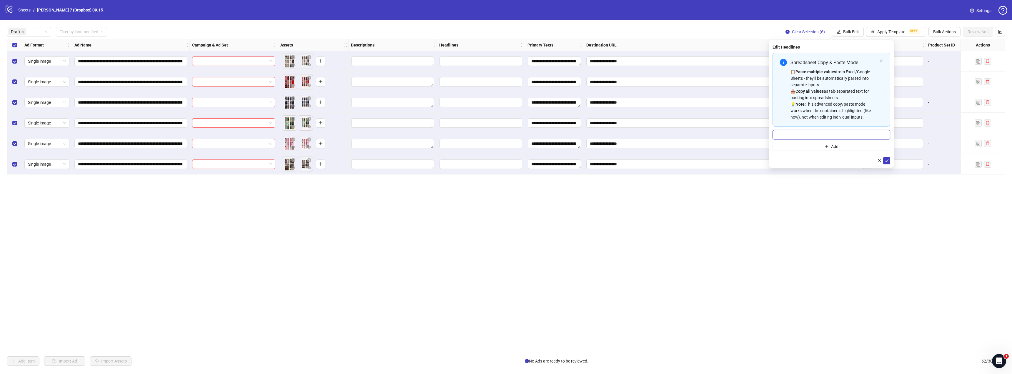
drag, startPoint x: 803, startPoint y: 136, endPoint x: 806, endPoint y: 139, distance: 5.0
click at [803, 136] on input "Multi-input container - paste or copy values" at bounding box center [831, 134] width 118 height 9
paste input "**********"
type input "**********"
click at [887, 161] on icon "check" at bounding box center [886, 160] width 4 height 4
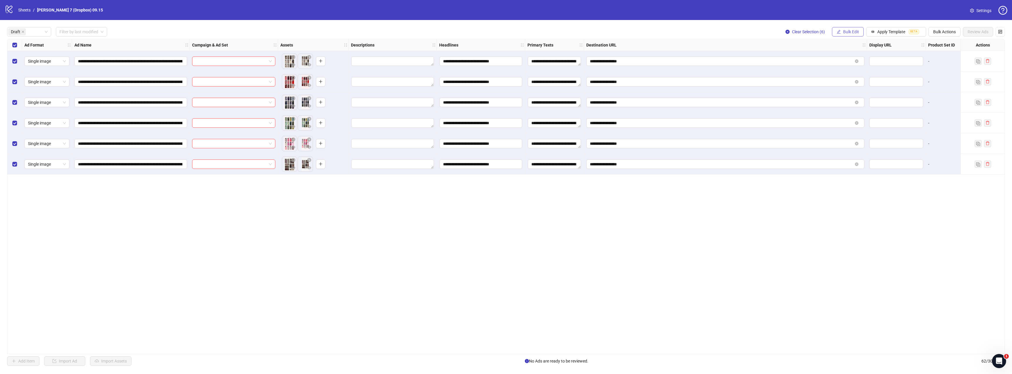
click at [838, 31] on icon "edit" at bounding box center [838, 32] width 4 height 4
click at [853, 74] on span "Descriptions" at bounding box center [853, 72] width 35 height 6
click at [813, 68] on textarea "Multi-text input container - paste or copy values" at bounding box center [831, 71] width 118 height 16
paste textarea "**********"
type textarea "**********"
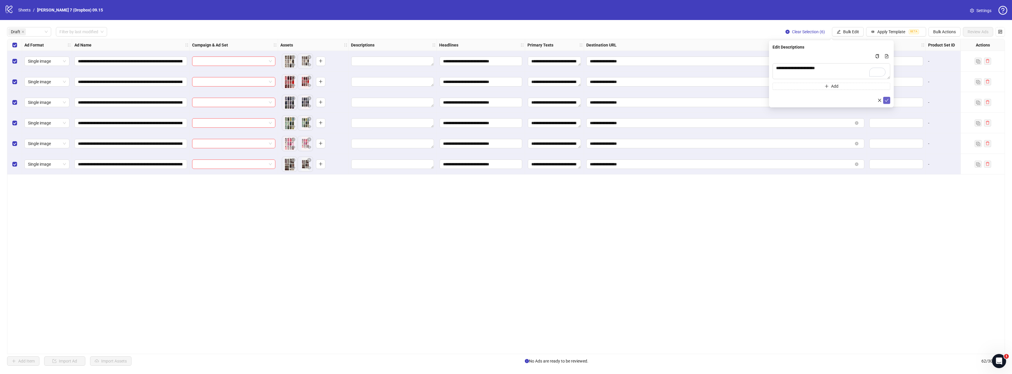
click at [888, 100] on icon "check" at bounding box center [886, 100] width 4 height 4
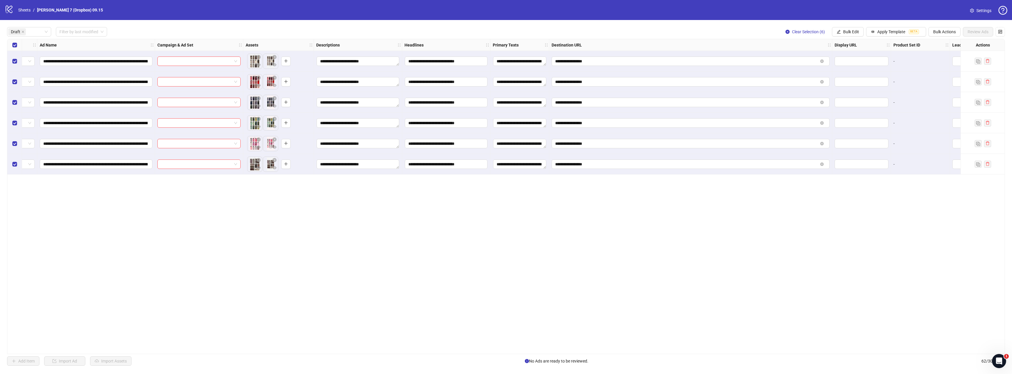
scroll to position [0, 0]
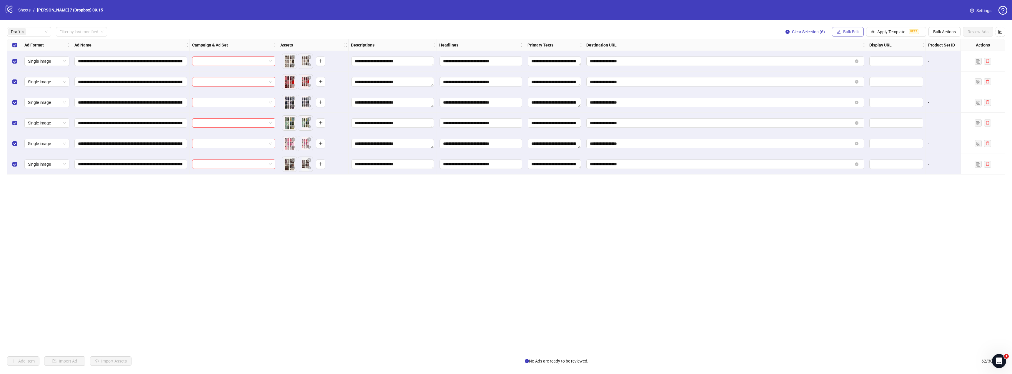
click at [839, 28] on button "Bulk Edit" at bounding box center [848, 31] width 32 height 9
click at [858, 61] on span "Campaign & Ad Set" at bounding box center [853, 62] width 35 height 6
click at [825, 57] on input "search" at bounding box center [828, 57] width 105 height 9
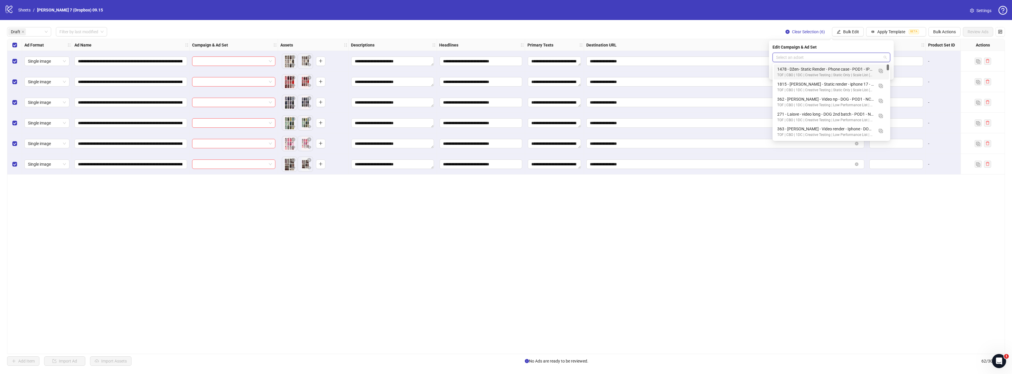
click at [832, 59] on input "search" at bounding box center [828, 57] width 105 height 9
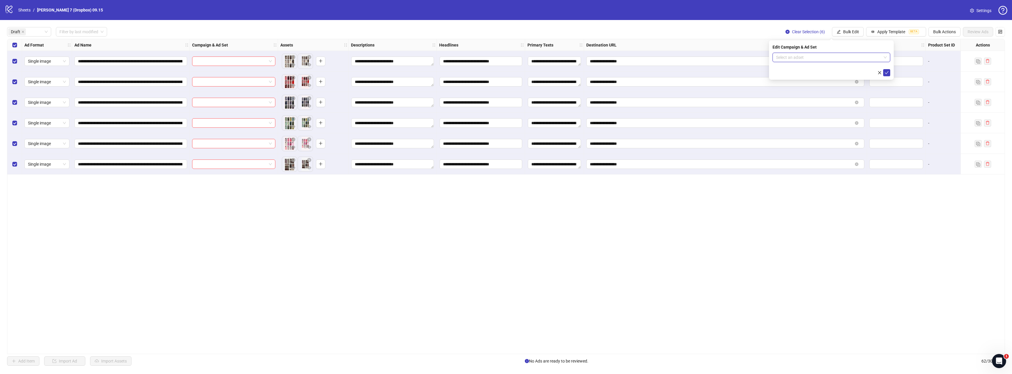
click at [827, 55] on input "search" at bounding box center [828, 57] width 105 height 9
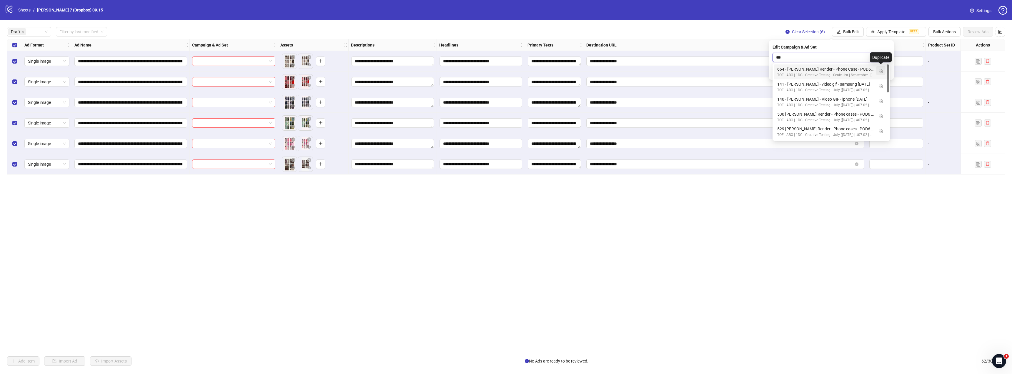
click at [880, 70] on img "button" at bounding box center [880, 71] width 4 height 4
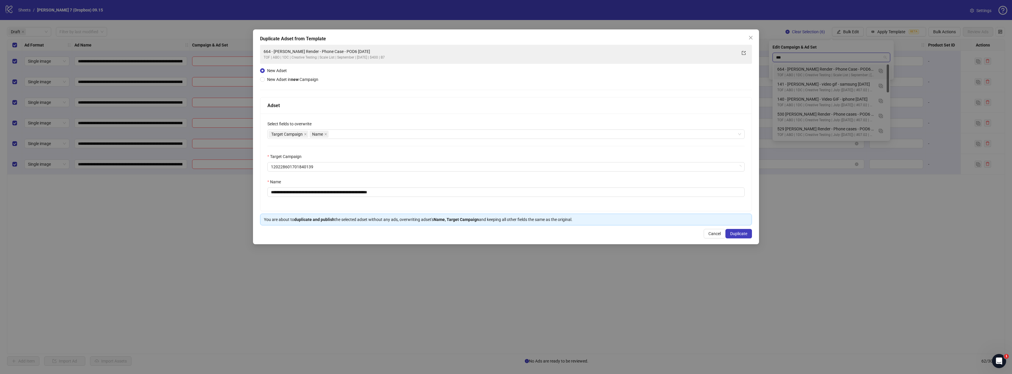
type input "***"
drag, startPoint x: 357, startPoint y: 192, endPoint x: 72, endPoint y: 182, distance: 285.1
click at [68, 184] on div "**********" at bounding box center [506, 187] width 1012 height 374
paste input "text"
drag, startPoint x: 358, startPoint y: 193, endPoint x: 439, endPoint y: 199, distance: 81.4
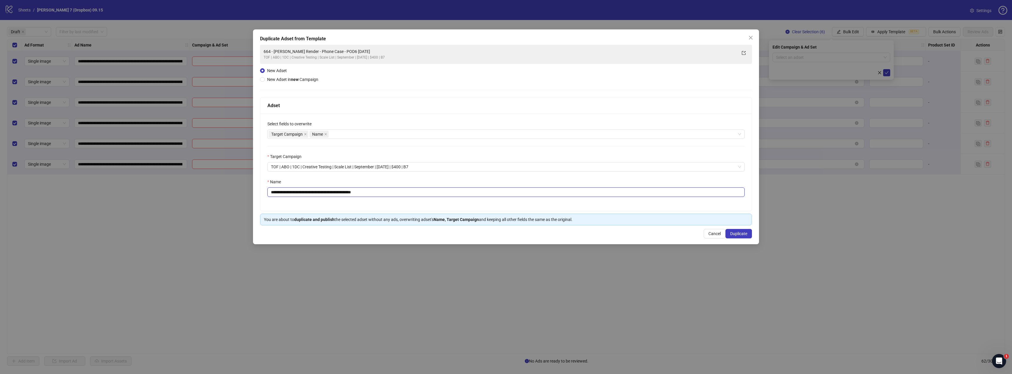
click at [439, 199] on div "**********" at bounding box center [505, 162] width 491 height 97
click at [374, 135] on div "Target Campaign Name" at bounding box center [502, 134] width 468 height 8
type input "**********"
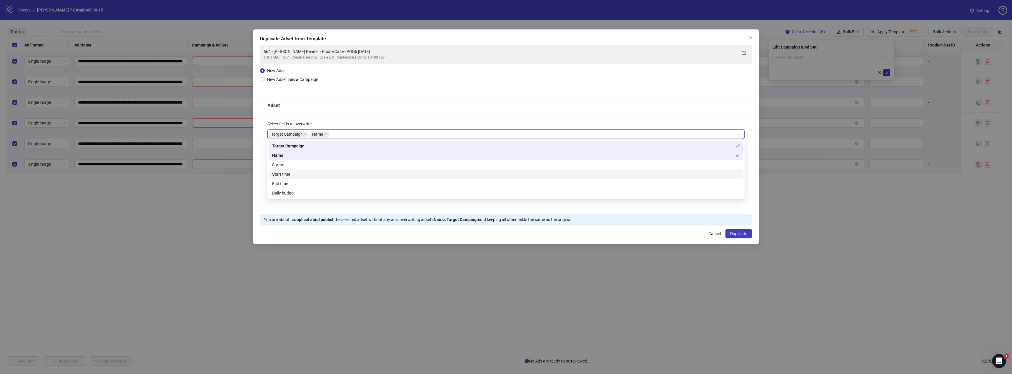
click at [291, 172] on div "Start time" at bounding box center [506, 174] width 468 height 6
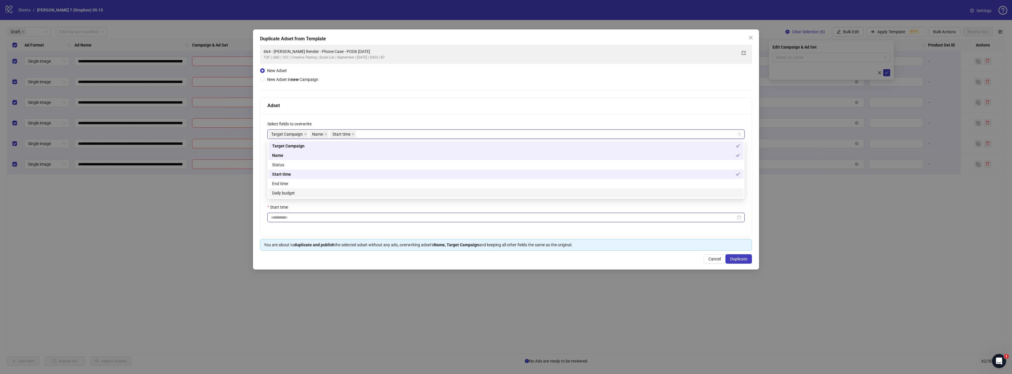
click at [281, 216] on input "Start time" at bounding box center [503, 217] width 465 height 6
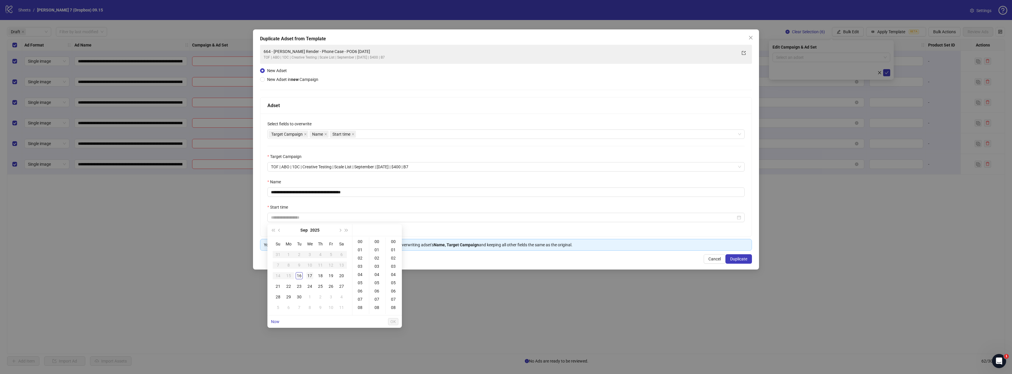
click at [309, 275] on div "17" at bounding box center [309, 275] width 7 height 7
click at [361, 288] on div "09" at bounding box center [360, 286] width 14 height 8
type input "**********"
click at [395, 323] on span "OK" at bounding box center [393, 321] width 6 height 5
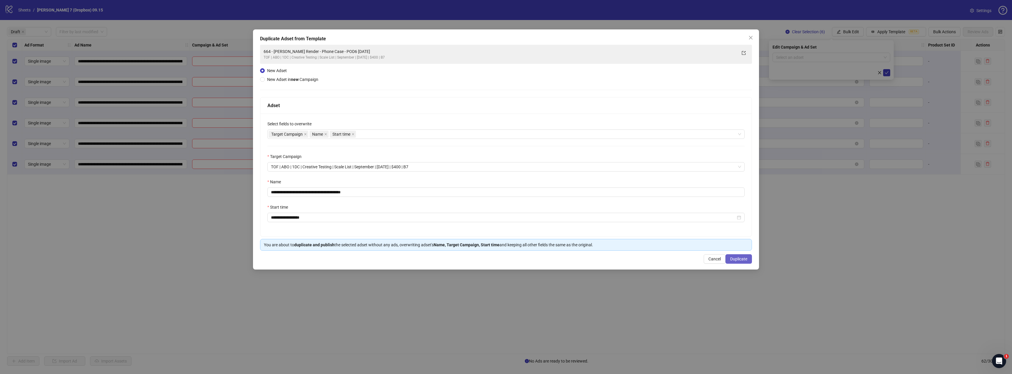
click at [739, 260] on span "Duplicate" at bounding box center [738, 258] width 17 height 5
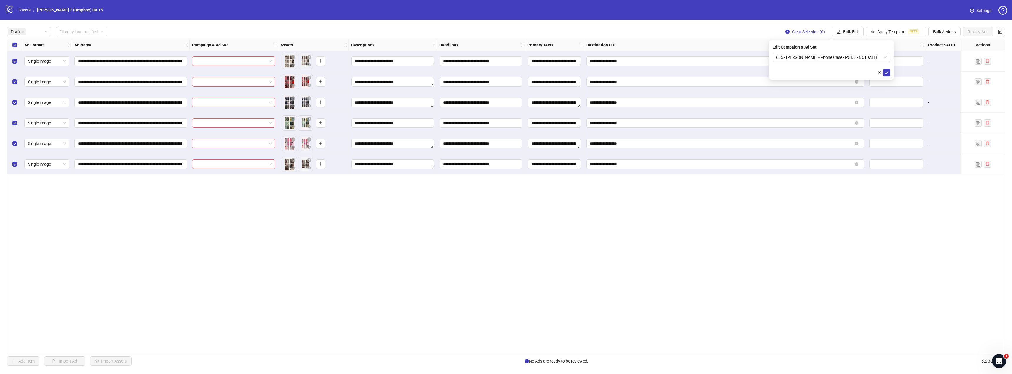
click at [887, 73] on icon "check" at bounding box center [886, 73] width 4 height 4
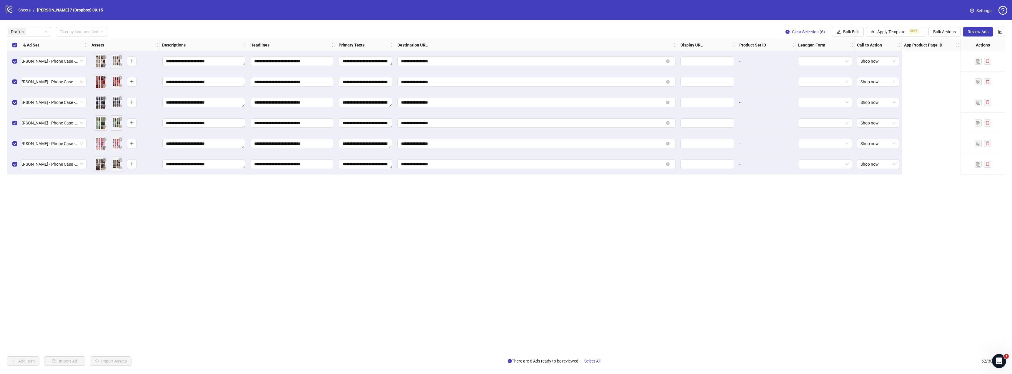
scroll to position [0, 0]
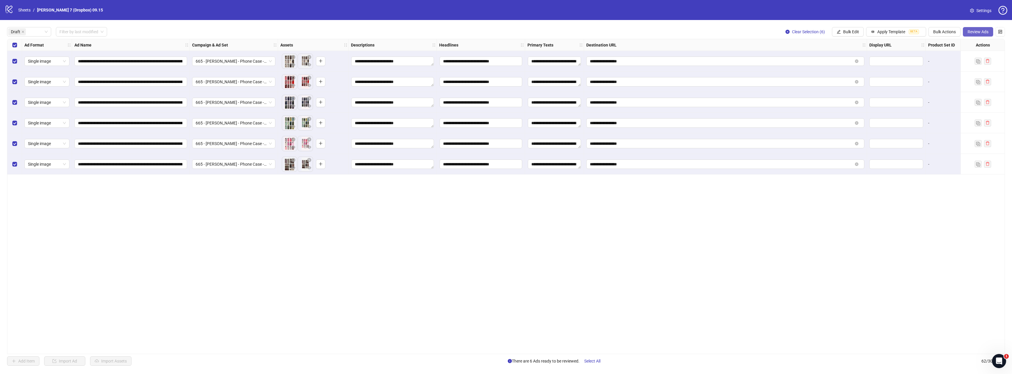
click at [970, 30] on span "Review Ads" at bounding box center [977, 31] width 21 height 5
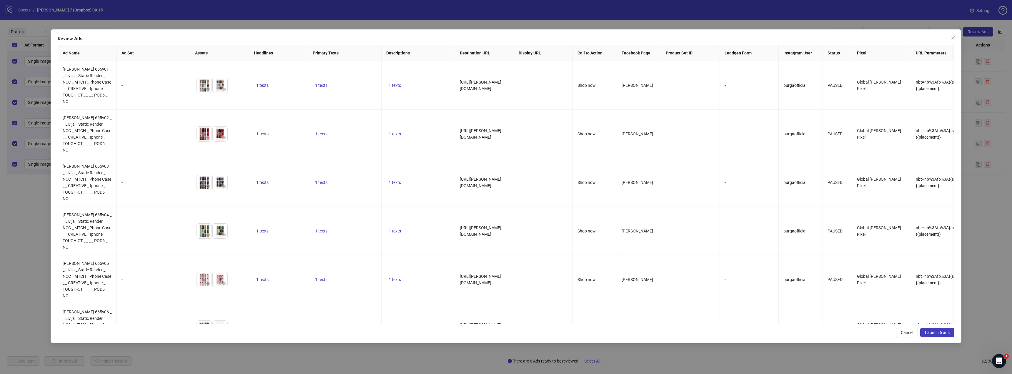
click at [948, 334] on span "Launch 6 ads" at bounding box center [937, 332] width 25 height 5
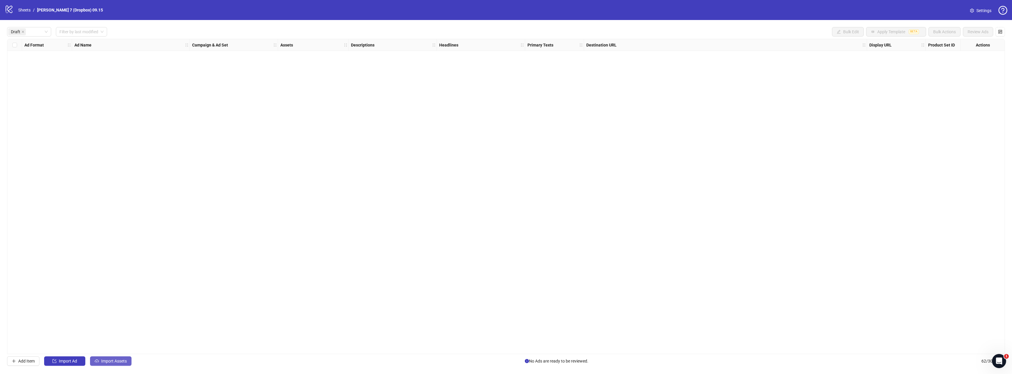
click at [117, 363] on span "Import Assets" at bounding box center [114, 360] width 26 height 5
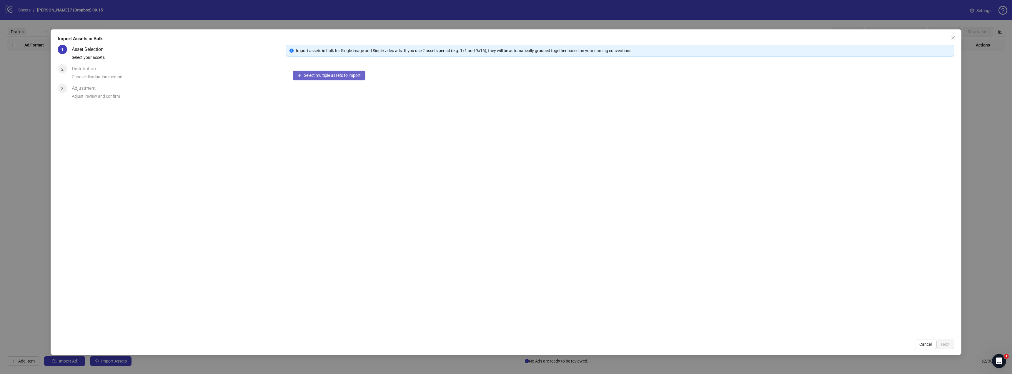
click at [315, 73] on span "Select multiple assets to import" at bounding box center [332, 75] width 57 height 5
click at [318, 74] on span "Select multiple assets to import" at bounding box center [332, 75] width 57 height 5
click at [355, 75] on span "Select multiple assets to import" at bounding box center [332, 75] width 57 height 5
click at [948, 345] on span "Next" at bounding box center [945, 344] width 9 height 5
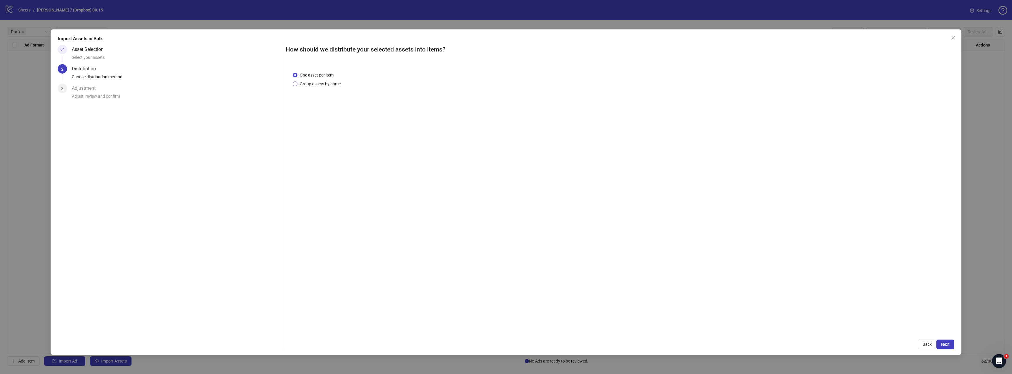
click at [321, 82] on span "Group assets by name" at bounding box center [320, 84] width 46 height 6
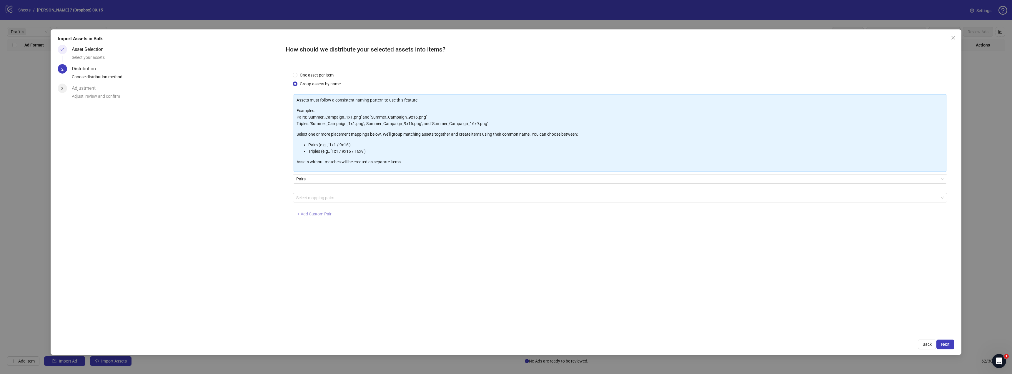
click at [323, 215] on span "+ Add Custom Pair" at bounding box center [314, 213] width 34 height 5
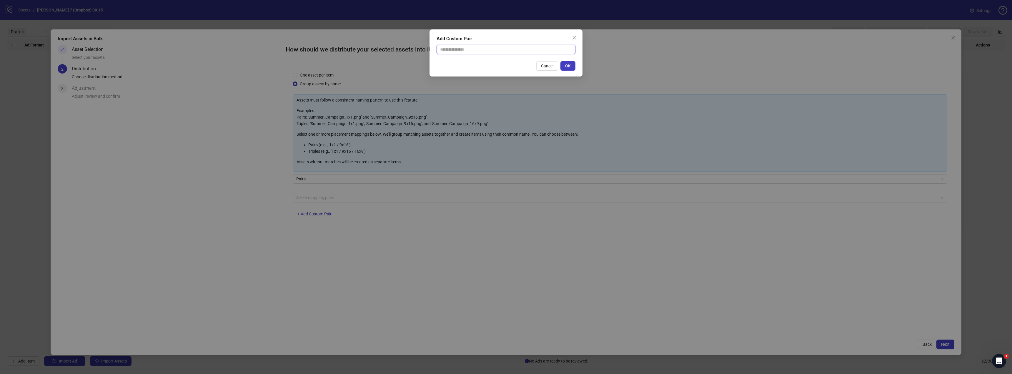
click at [476, 50] on input "text" at bounding box center [505, 49] width 139 height 9
type input "**********"
click at [574, 67] on button "OK" at bounding box center [567, 65] width 15 height 9
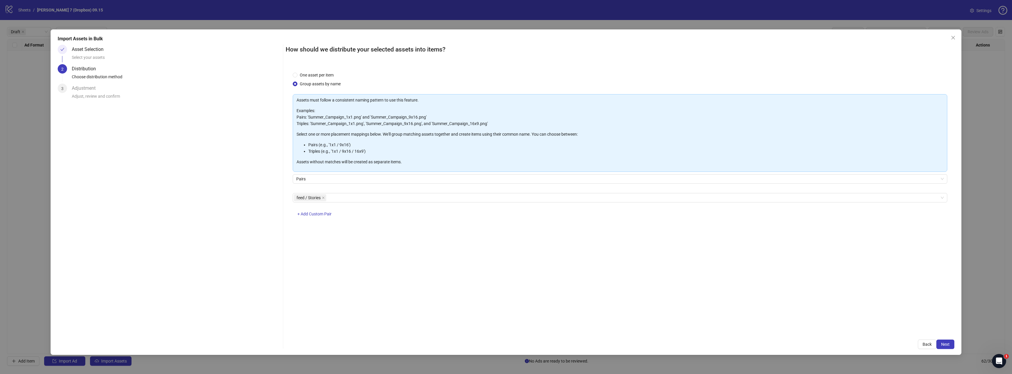
click at [949, 349] on div "Import Assets in Bulk Asset Selection Select your assets 2 Distribution Choose …" at bounding box center [506, 191] width 910 height 325
click at [947, 346] on span "Next" at bounding box center [945, 344] width 9 height 5
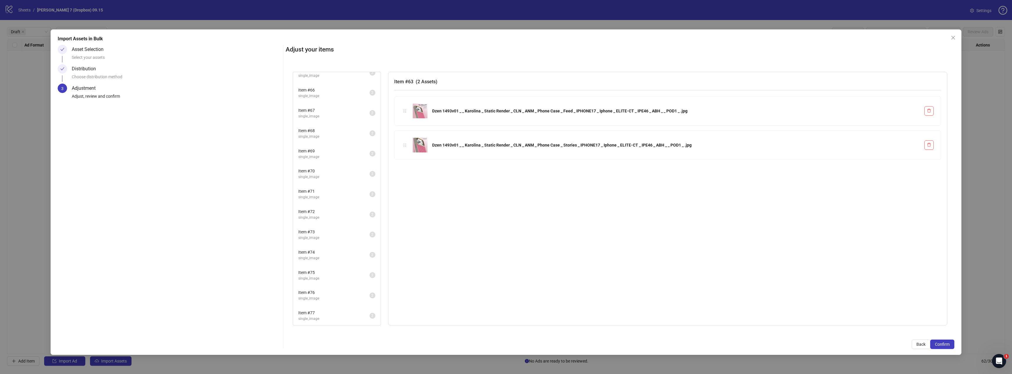
scroll to position [51, 0]
click at [941, 342] on span "Confirm" at bounding box center [942, 344] width 15 height 5
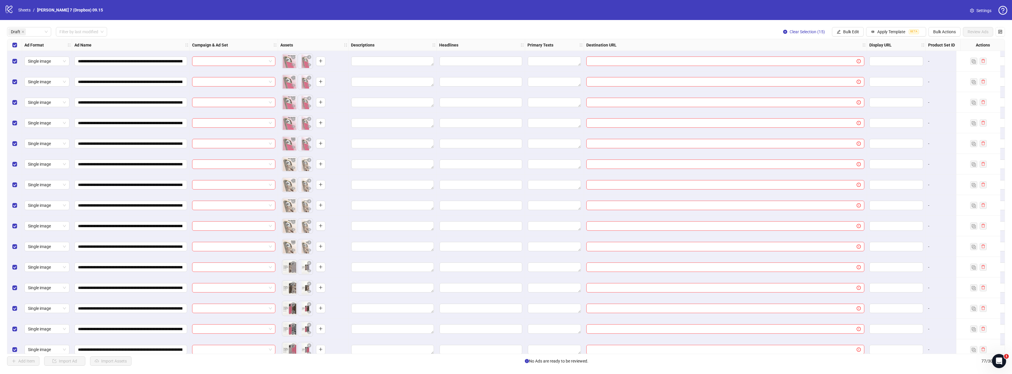
scroll to position [9, 0]
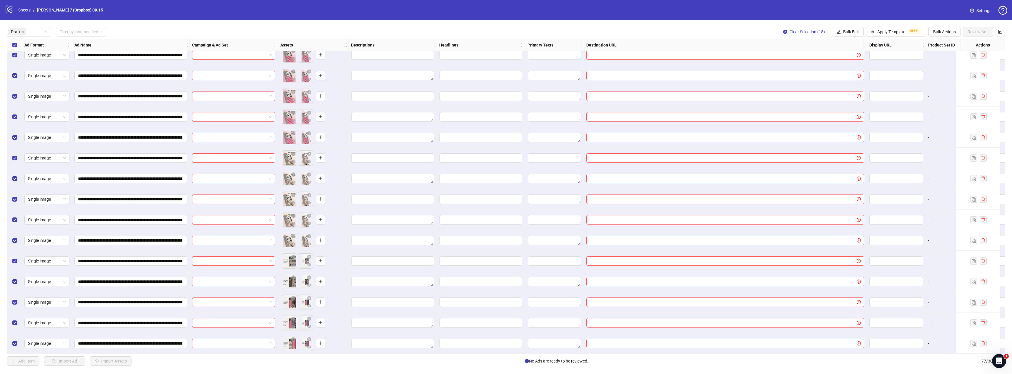
click at [855, 31] on span "Bulk Edit" at bounding box center [851, 31] width 16 height 5
click at [845, 36] on button "Bulk Edit" at bounding box center [848, 31] width 32 height 9
click at [847, 33] on span "Bulk Edit" at bounding box center [851, 31] width 16 height 5
click at [846, 128] on span "Call to Action" at bounding box center [853, 128] width 35 height 6
click at [822, 59] on input "search" at bounding box center [828, 57] width 105 height 9
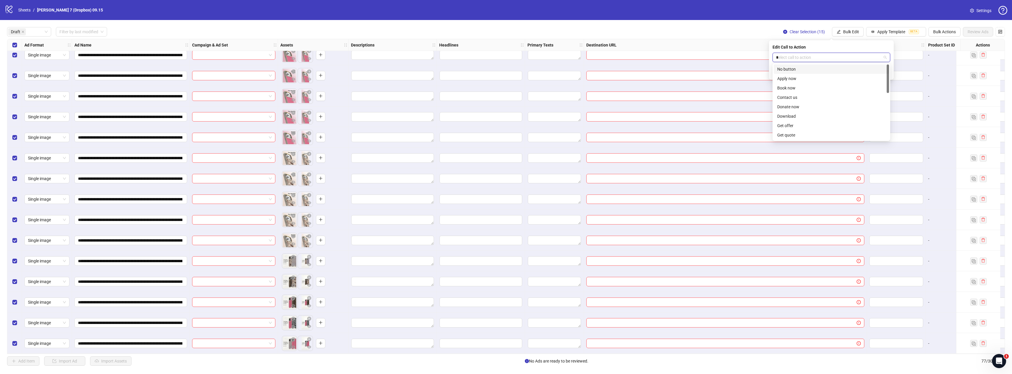
type input "**"
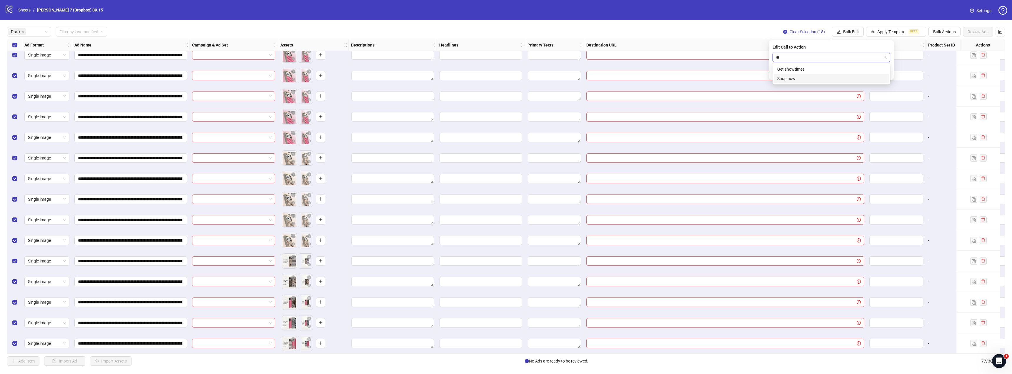
click at [807, 78] on div "Shop now" at bounding box center [831, 78] width 108 height 6
click at [887, 72] on icon "check" at bounding box center [886, 73] width 4 height 4
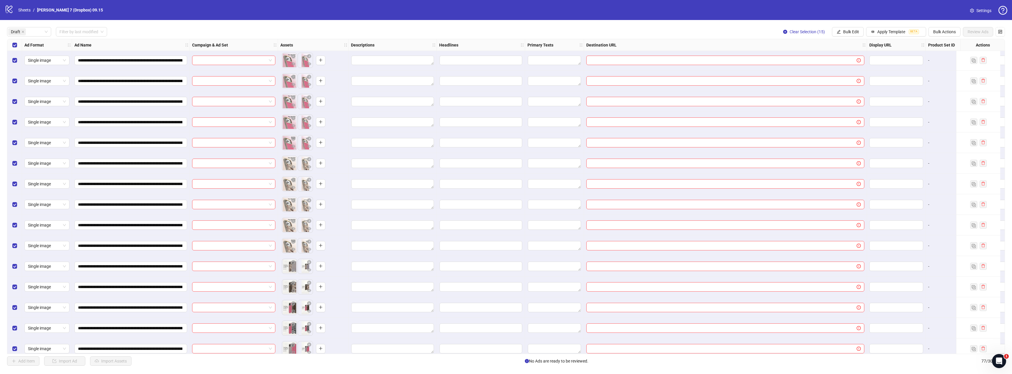
scroll to position [0, 0]
click at [855, 32] on span "Bulk Edit" at bounding box center [851, 31] width 16 height 5
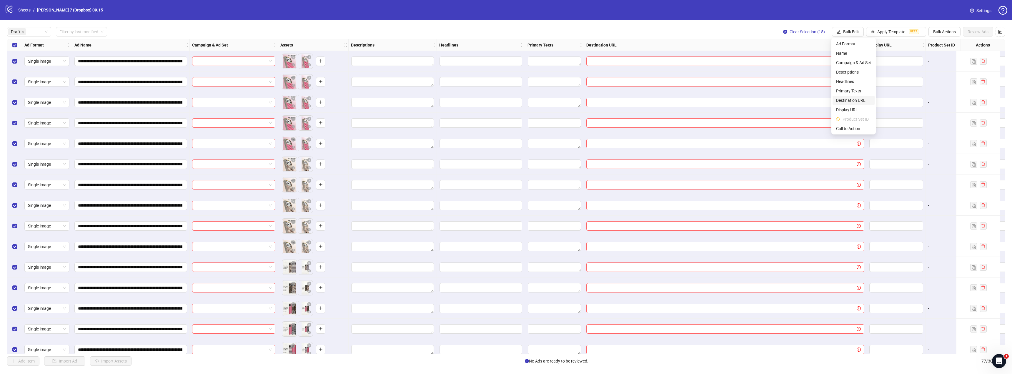
click at [848, 102] on span "Destination URL" at bounding box center [853, 100] width 35 height 6
click at [805, 59] on input "text" at bounding box center [829, 57] width 106 height 6
paste input "**********"
type input "**********"
click at [887, 72] on icon "check" at bounding box center [886, 73] width 4 height 4
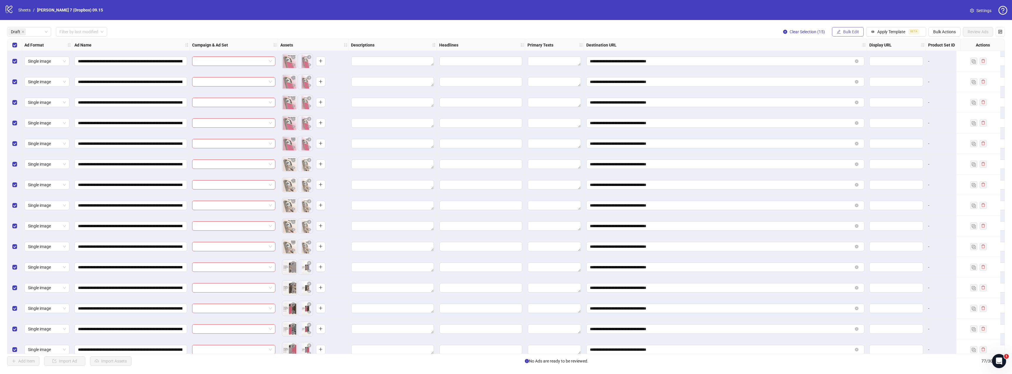
click at [849, 29] on span "Bulk Edit" at bounding box center [851, 31] width 16 height 5
click at [850, 92] on span "Primary Texts" at bounding box center [853, 91] width 35 height 6
click at [792, 68] on textarea "Multi-text input container - paste or copy values" at bounding box center [831, 71] width 118 height 16
paste textarea "**********"
type textarea "**********"
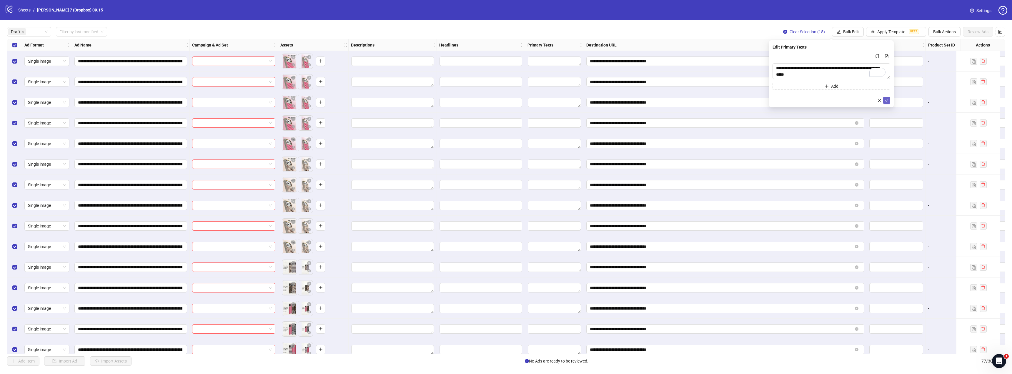
click at [886, 100] on icon "check" at bounding box center [886, 100] width 4 height 4
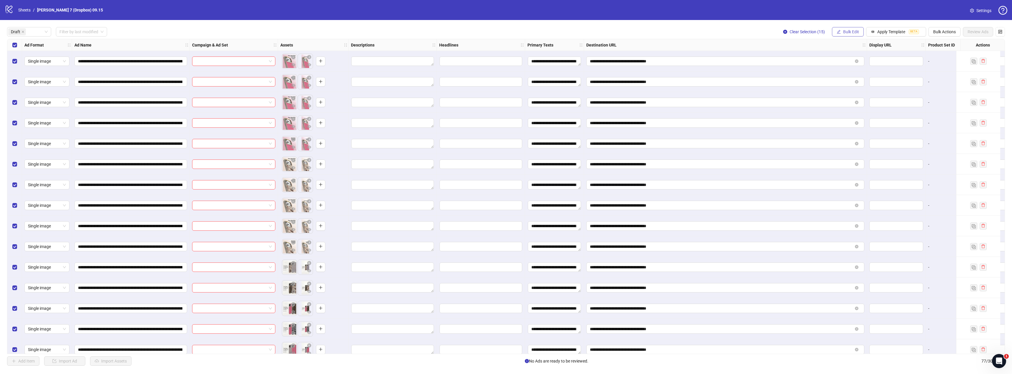
click at [854, 32] on span "Bulk Edit" at bounding box center [851, 31] width 16 height 5
click at [851, 82] on span "Headlines" at bounding box center [853, 81] width 35 height 6
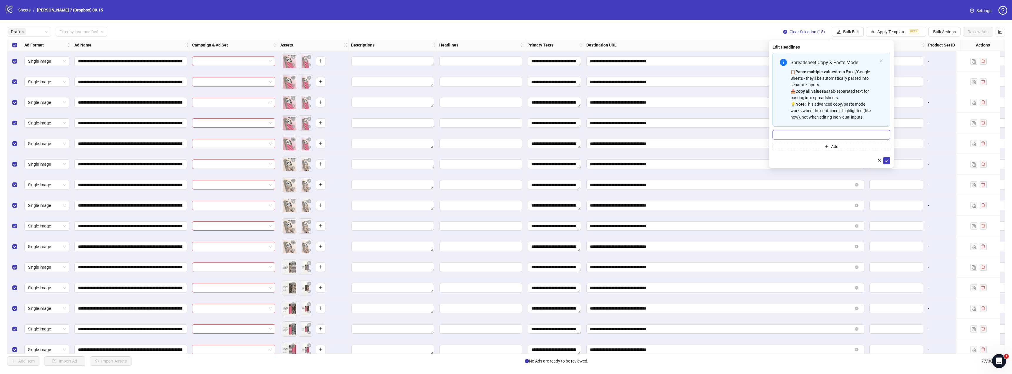
click at [852, 136] on input "Multi-input container - paste or copy values" at bounding box center [831, 134] width 118 height 9
paste input "**********"
type input "**********"
click at [886, 160] on icon "check" at bounding box center [886, 160] width 4 height 4
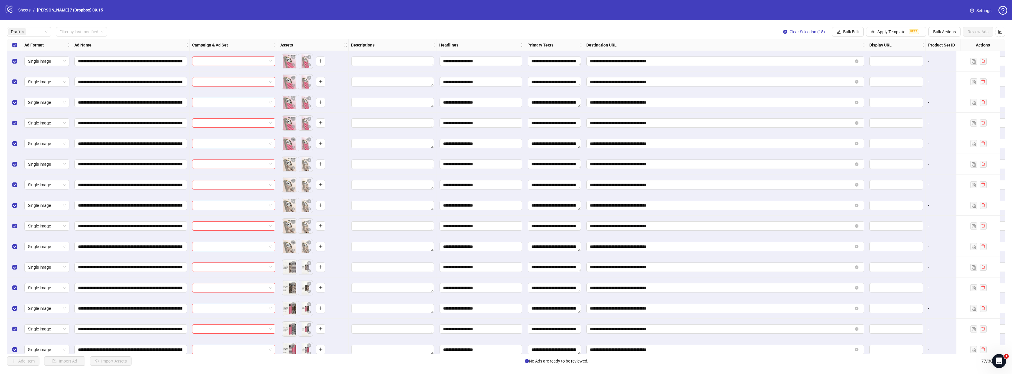
click at [854, 30] on span "Bulk Edit" at bounding box center [851, 31] width 16 height 5
click at [848, 71] on span "Descriptions" at bounding box center [853, 72] width 35 height 6
click at [817, 69] on textarea "Multi-text input container - paste or copy values" at bounding box center [831, 71] width 118 height 16
paste textarea "**********"
type textarea "**********"
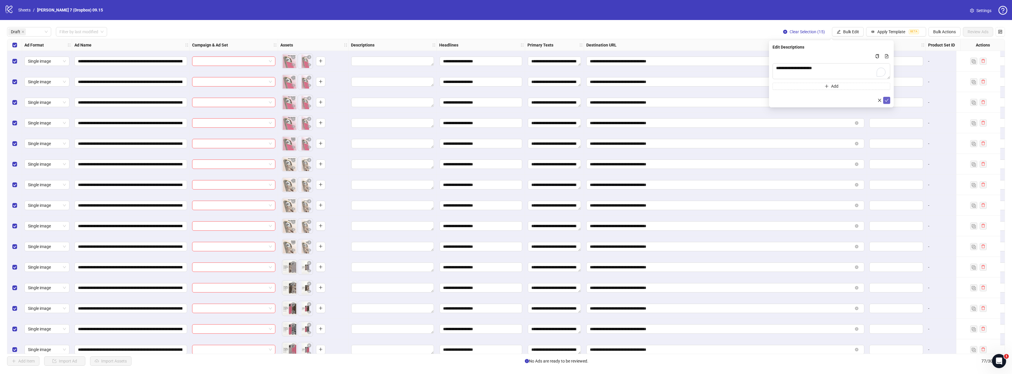
click at [887, 99] on icon "check" at bounding box center [886, 100] width 4 height 4
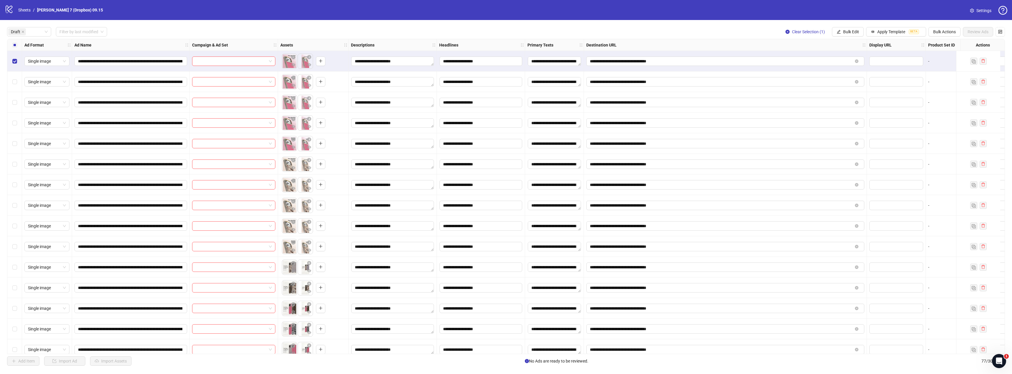
click at [17, 246] on div "Select row 10" at bounding box center [14, 246] width 15 height 21
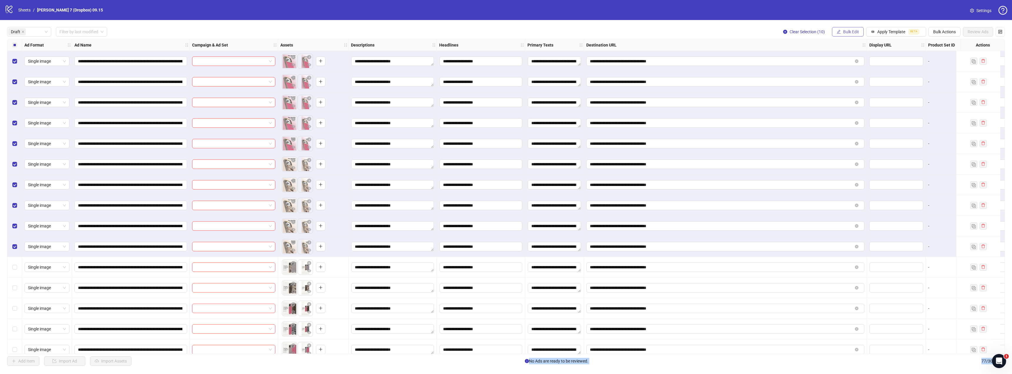
click at [848, 29] on button "Bulk Edit" at bounding box center [848, 31] width 32 height 9
click at [852, 64] on span "Campaign & Ad Set" at bounding box center [853, 62] width 35 height 6
click at [799, 63] on form "Select an adset" at bounding box center [831, 65] width 118 height 24
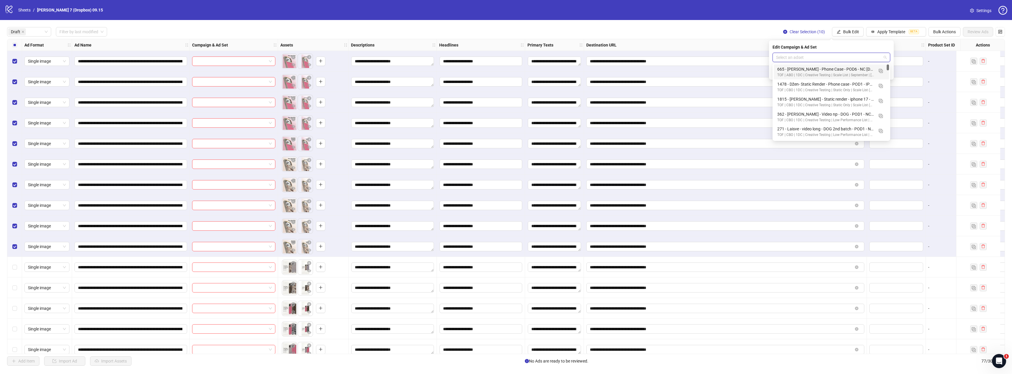
click at [801, 61] on input "search" at bounding box center [828, 57] width 105 height 9
click at [846, 55] on input "search" at bounding box center [828, 57] width 105 height 9
click at [879, 87] on img "button" at bounding box center [880, 86] width 4 height 4
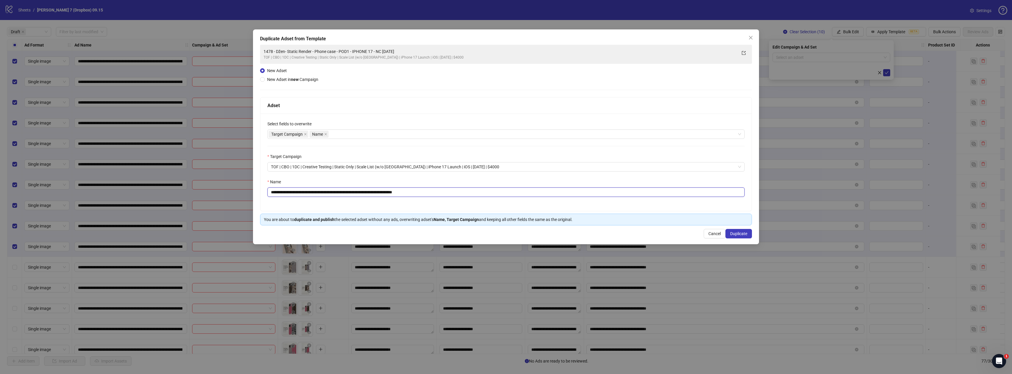
drag, startPoint x: 389, startPoint y: 192, endPoint x: 114, endPoint y: 190, distance: 275.2
click at [114, 190] on div "**********" at bounding box center [506, 187] width 1012 height 374
paste input "text"
drag, startPoint x: 406, startPoint y: 193, endPoint x: 460, endPoint y: 193, distance: 54.4
click at [460, 193] on input "**********" at bounding box center [505, 191] width 477 height 9
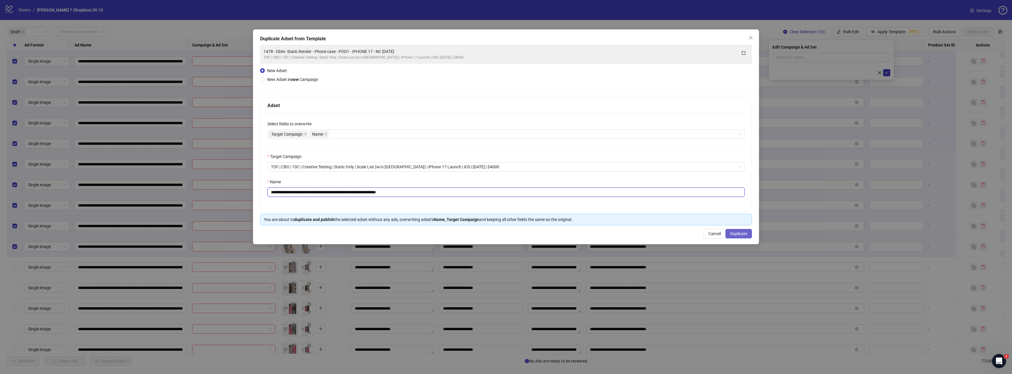
type input "**********"
click at [734, 233] on span "Duplicate" at bounding box center [738, 233] width 17 height 5
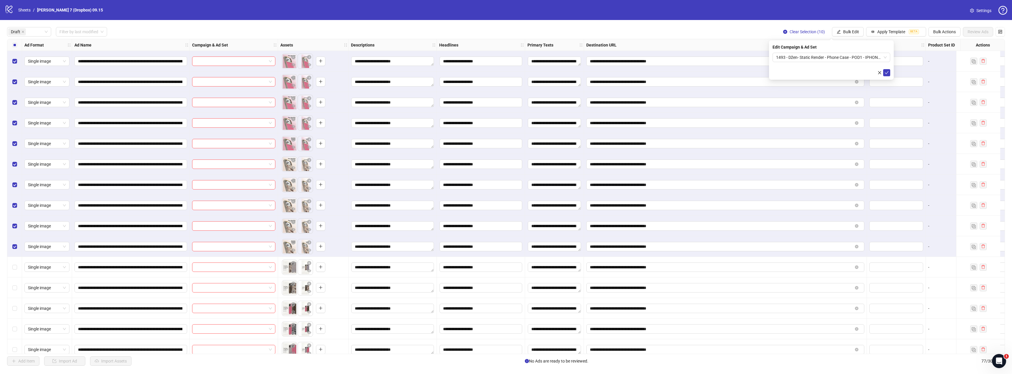
click at [887, 72] on icon "check" at bounding box center [886, 73] width 4 height 4
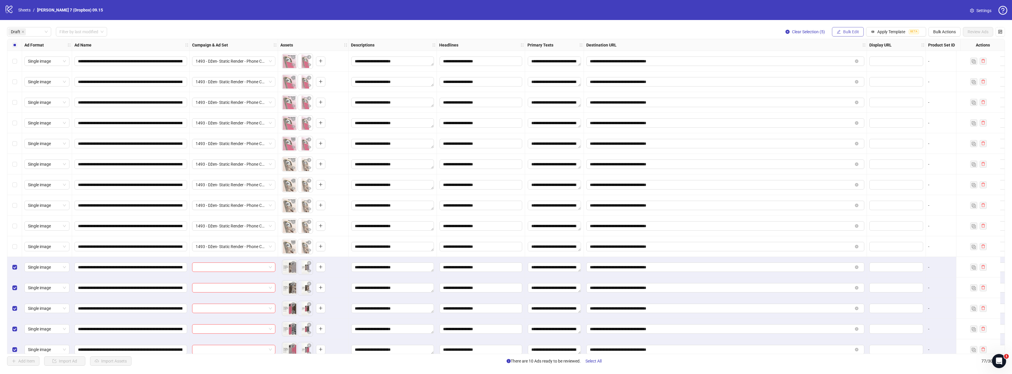
click at [846, 33] on span "Bulk Edit" at bounding box center [851, 31] width 16 height 5
click at [839, 61] on span "Campaign & Ad Set" at bounding box center [853, 62] width 35 height 6
click at [777, 57] on input "search" at bounding box center [828, 57] width 105 height 9
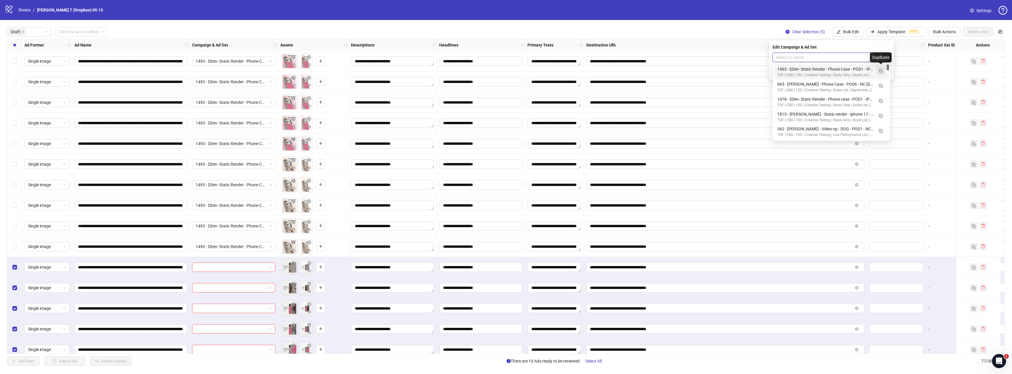
click at [883, 70] on button "button" at bounding box center [880, 70] width 9 height 9
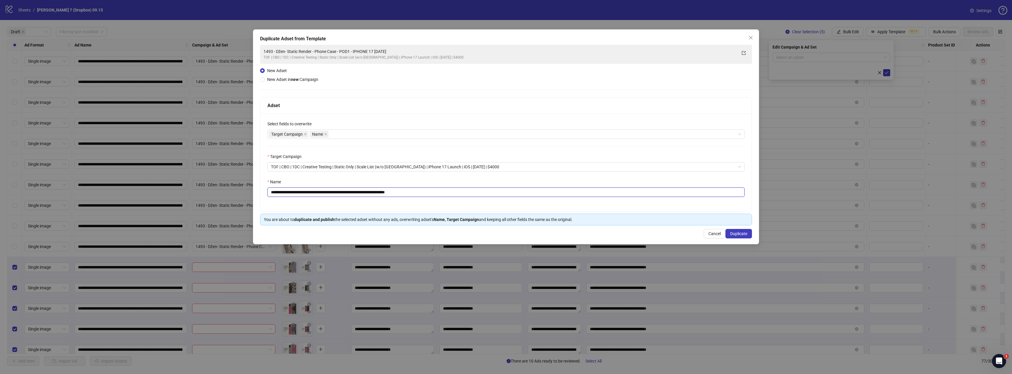
drag, startPoint x: 382, startPoint y: 190, endPoint x: 100, endPoint y: 185, distance: 281.8
click at [100, 185] on div "**********" at bounding box center [506, 187] width 1012 height 374
paste input "text"
drag, startPoint x: 406, startPoint y: 192, endPoint x: 502, endPoint y: 197, distance: 96.0
click at [502, 197] on input "**********" at bounding box center [505, 191] width 477 height 9
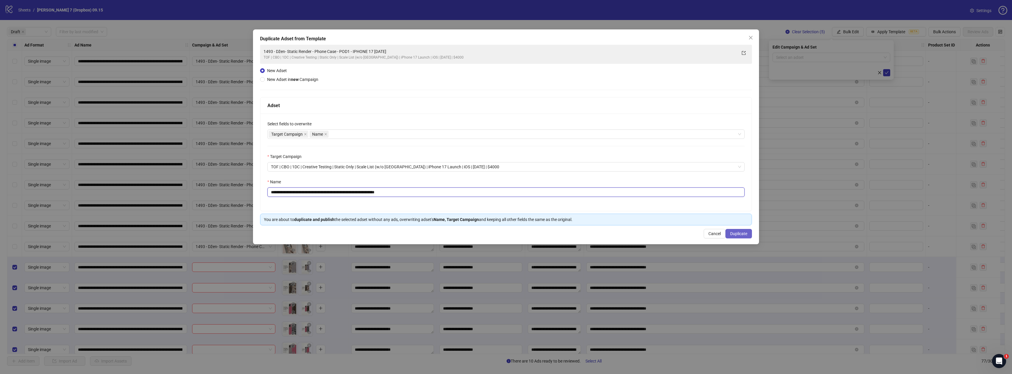
type input "**********"
click at [741, 236] on button "Duplicate" at bounding box center [738, 233] width 26 height 9
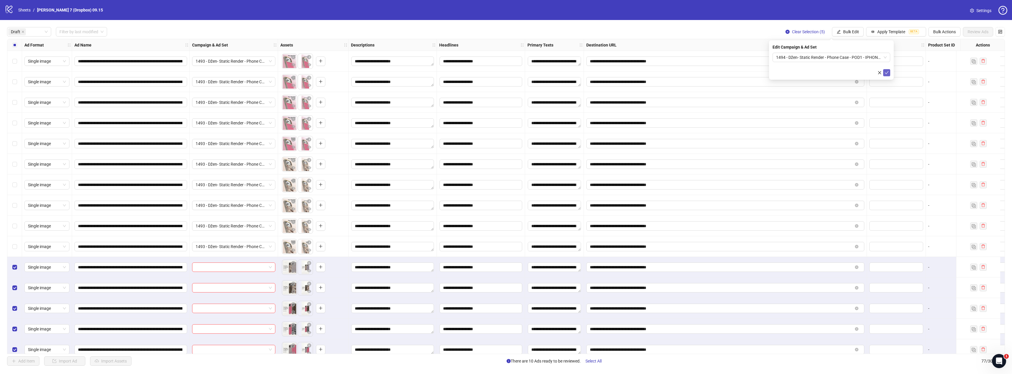
click at [887, 71] on icon "check" at bounding box center [887, 72] width 4 height 3
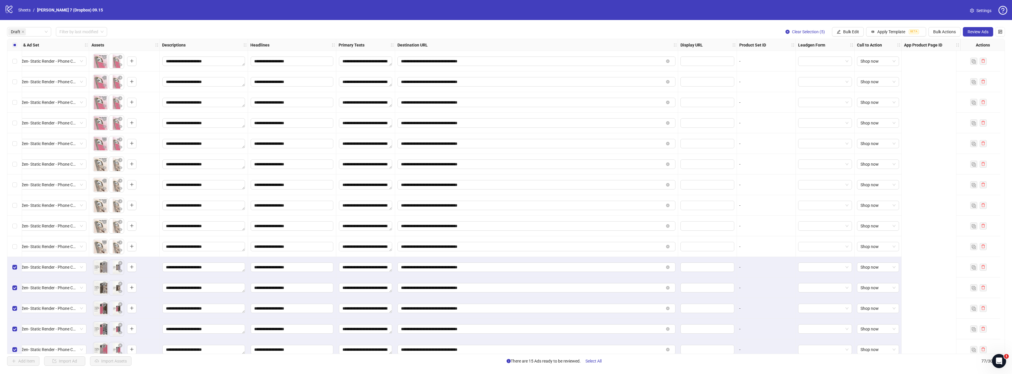
scroll to position [0, 17]
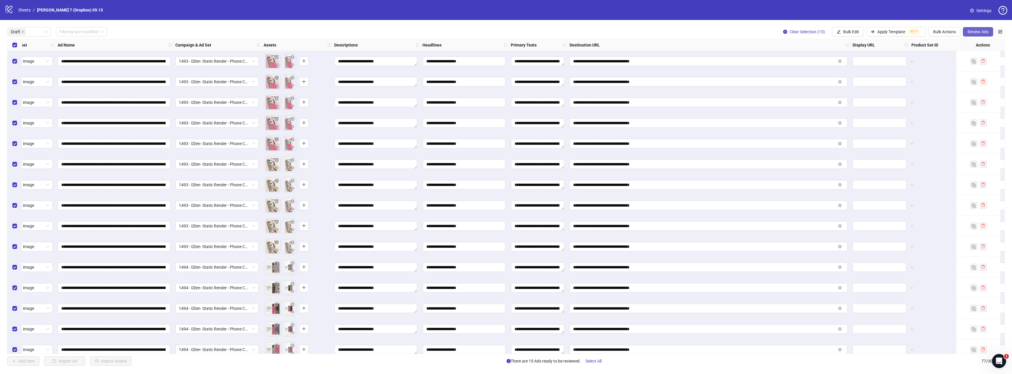
click at [979, 31] on span "Review Ads" at bounding box center [977, 31] width 21 height 5
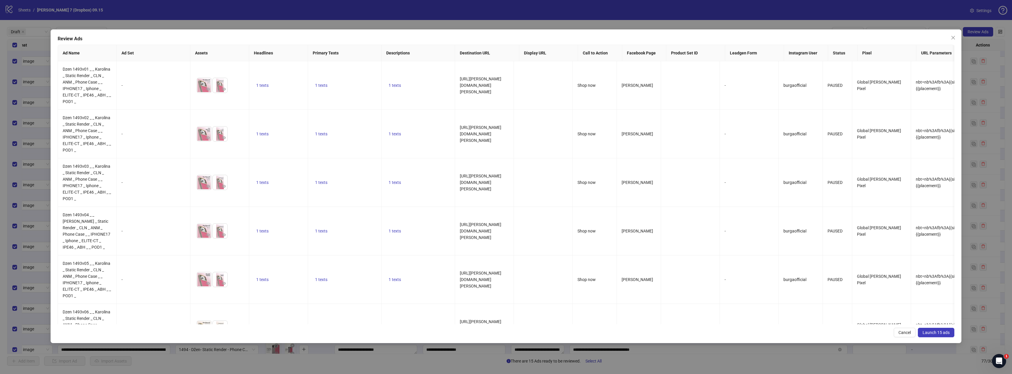
click at [936, 332] on span "Launch 15 ads" at bounding box center [935, 332] width 27 height 5
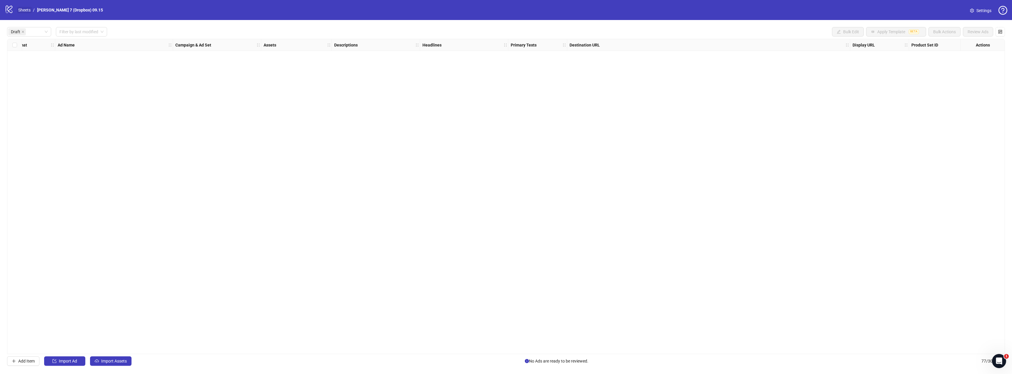
click at [21, 11] on link "Sheets" at bounding box center [24, 10] width 15 height 6
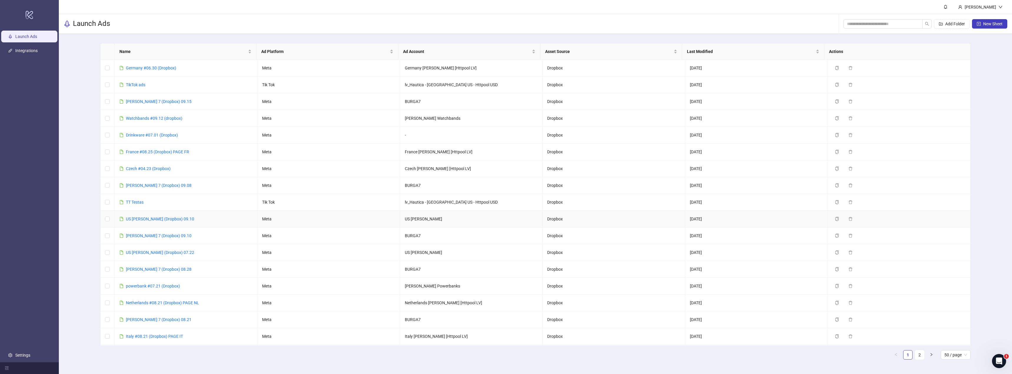
click at [156, 221] on div "US [PERSON_NAME] (Dropbox) 09.10" at bounding box center [160, 219] width 68 height 6
click at [157, 218] on link "US [PERSON_NAME] (Dropbox) 09.10" at bounding box center [160, 218] width 68 height 5
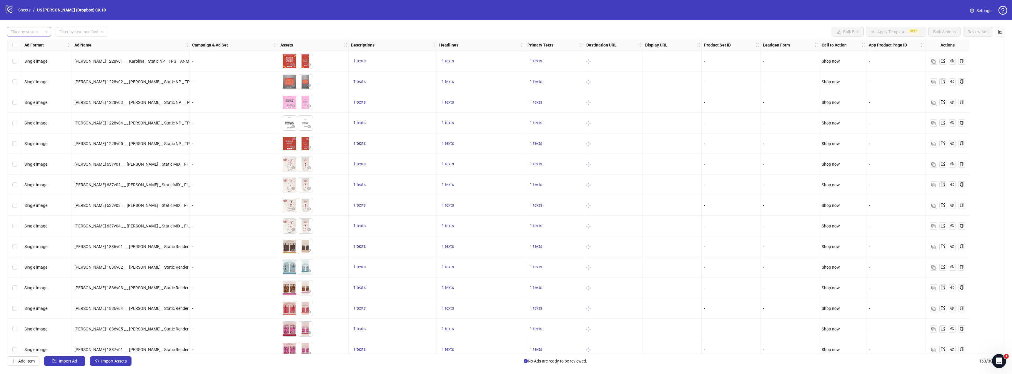
click at [43, 32] on div at bounding box center [26, 32] width 36 height 8
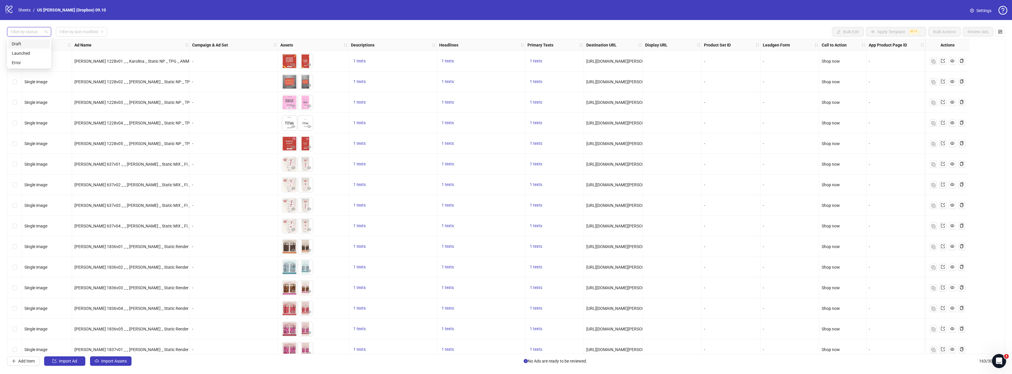
click at [34, 41] on div "Draft" at bounding box center [29, 44] width 35 height 6
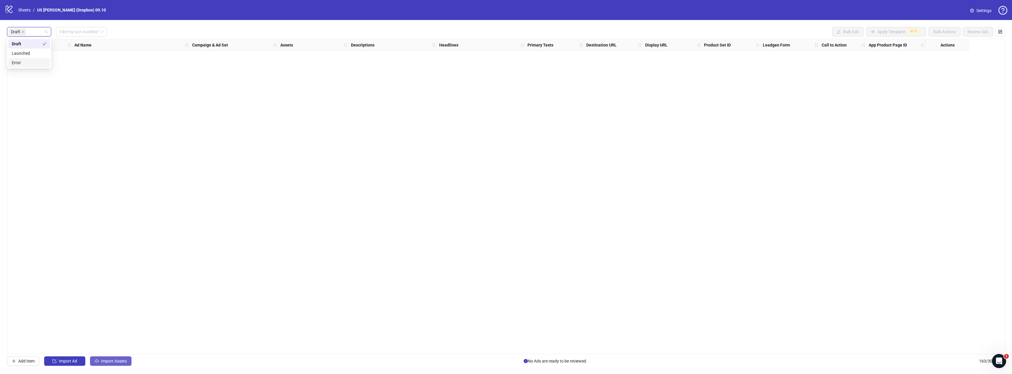
click at [115, 365] on button "Import Assets" at bounding box center [110, 360] width 41 height 9
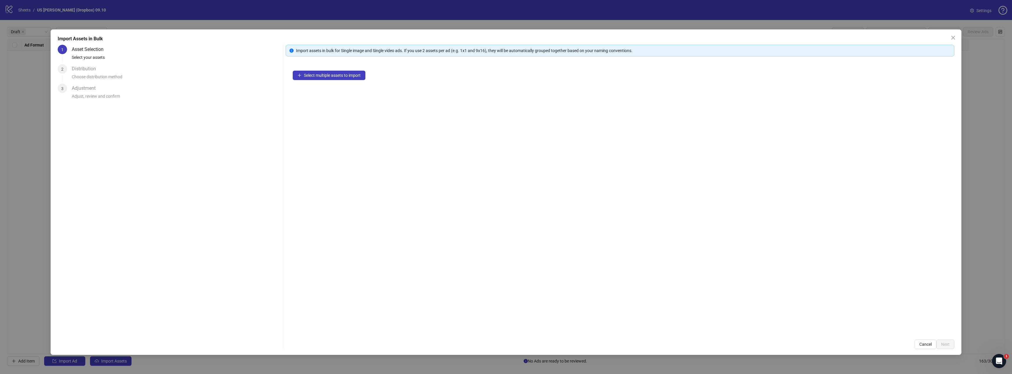
click at [337, 85] on div "Select multiple assets to import" at bounding box center [620, 198] width 668 height 269
click at [338, 79] on button "Select multiple assets to import" at bounding box center [329, 75] width 73 height 9
click at [950, 347] on button "Next" at bounding box center [945, 343] width 18 height 9
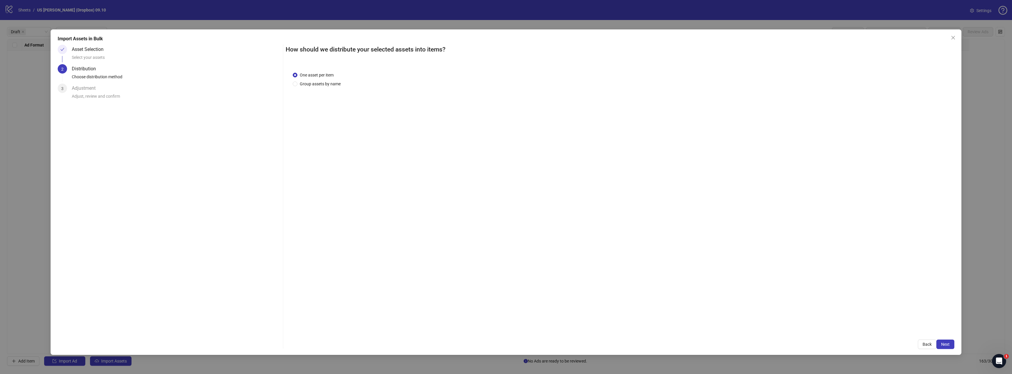
click at [316, 80] on div "One asset per item Group assets by name" at bounding box center [318, 79] width 50 height 15
click at [315, 84] on span "Group assets by name" at bounding box center [320, 84] width 46 height 6
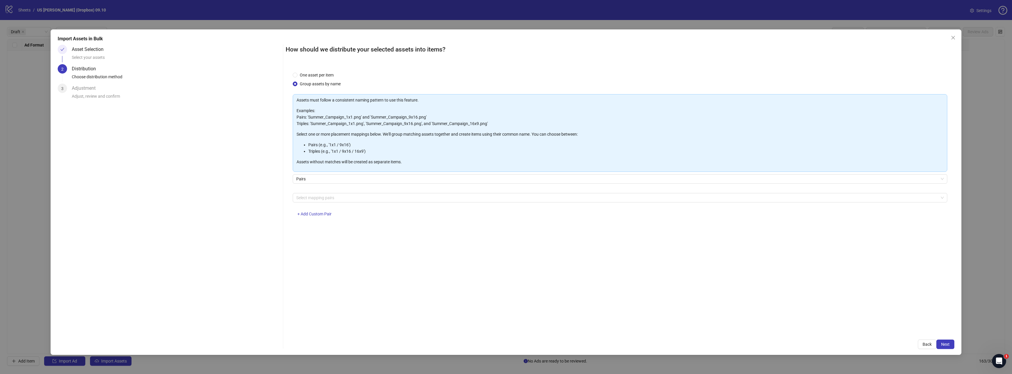
click at [325, 208] on div "Select mapping pairs + Add Custom Pair" at bounding box center [620, 208] width 654 height 31
click at [318, 216] on button "+ Add Custom Pair" at bounding box center [315, 213] width 44 height 9
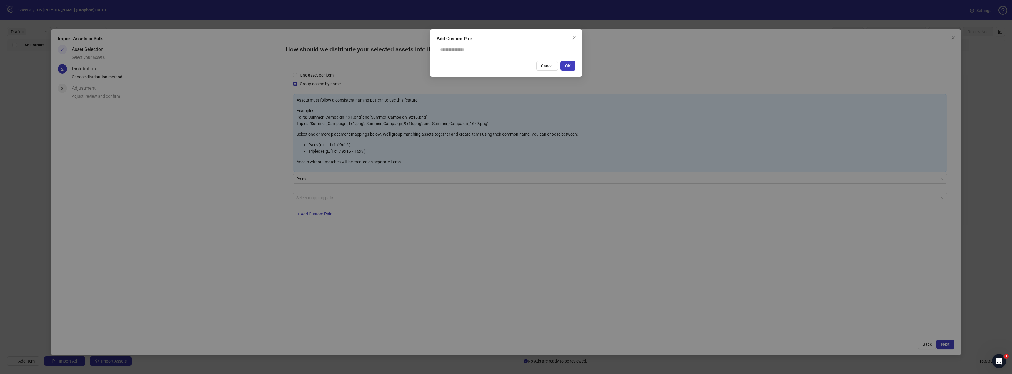
click at [471, 57] on div "Add Custom Pair Cancel OK" at bounding box center [505, 52] width 153 height 47
click at [478, 51] on input "text" at bounding box center [505, 49] width 139 height 9
type input "**********"
click at [567, 65] on span "OK" at bounding box center [568, 66] width 6 height 5
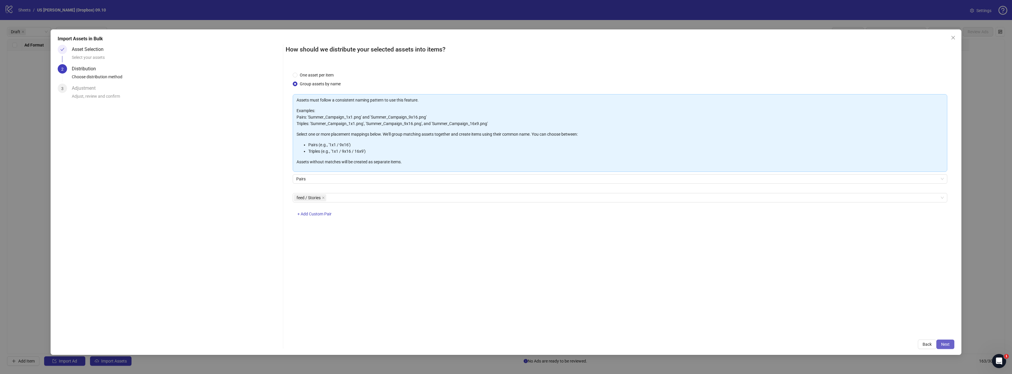
click at [950, 346] on button "Next" at bounding box center [945, 343] width 18 height 9
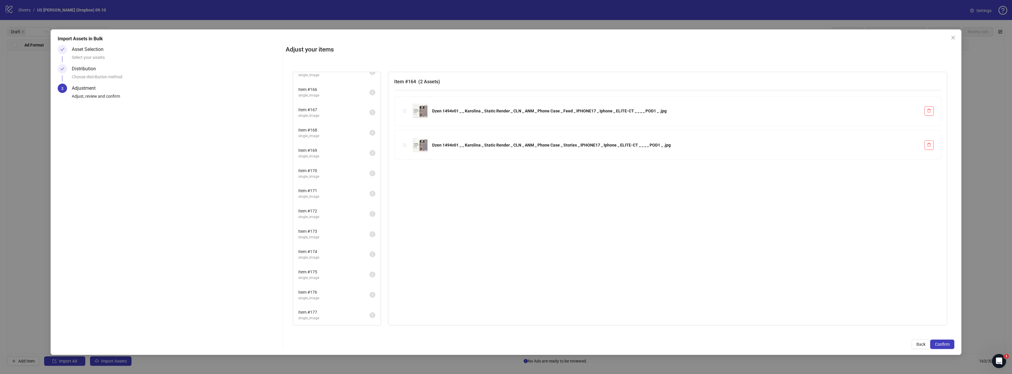
scroll to position [51, 0]
click at [944, 339] on button "Confirm" at bounding box center [942, 343] width 24 height 9
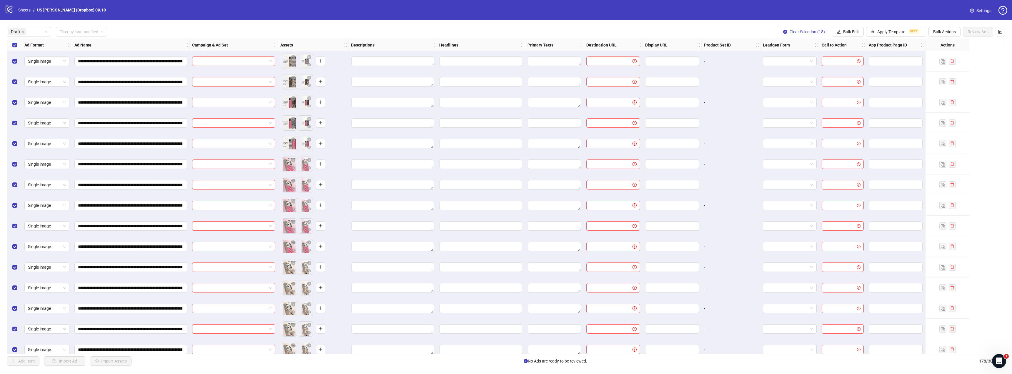
scroll to position [9, 0]
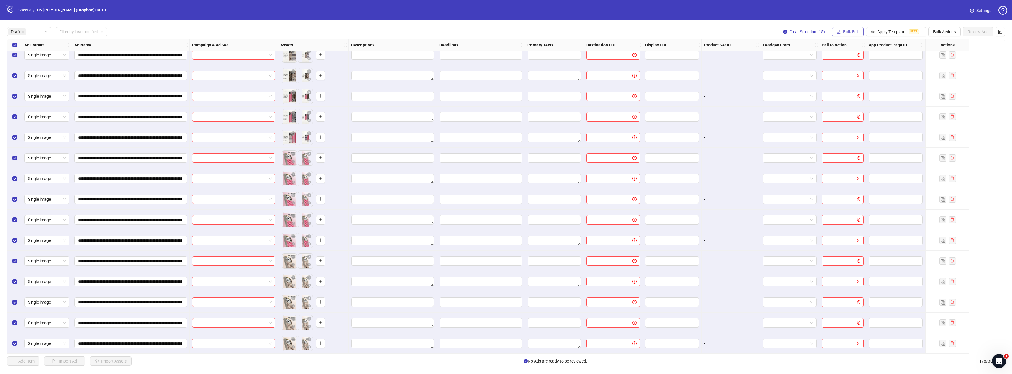
drag, startPoint x: 836, startPoint y: 30, endPoint x: 836, endPoint y: 34, distance: 3.2
click at [836, 30] on icon "edit" at bounding box center [838, 32] width 4 height 4
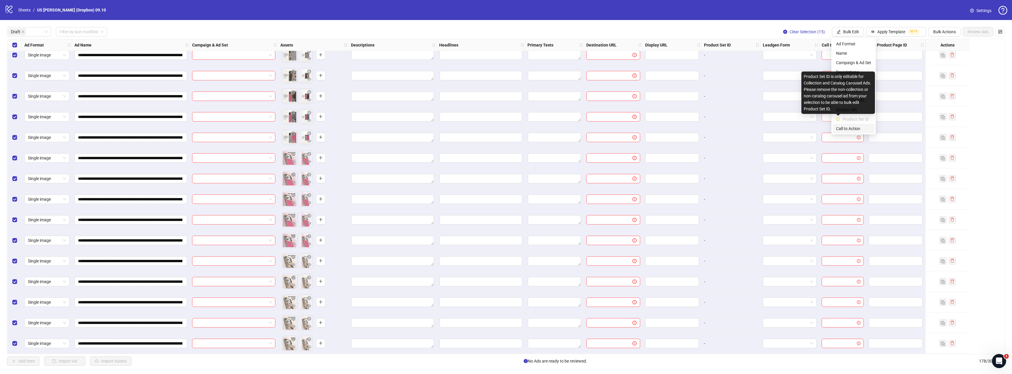
click at [842, 128] on span "Call to Action" at bounding box center [853, 128] width 35 height 6
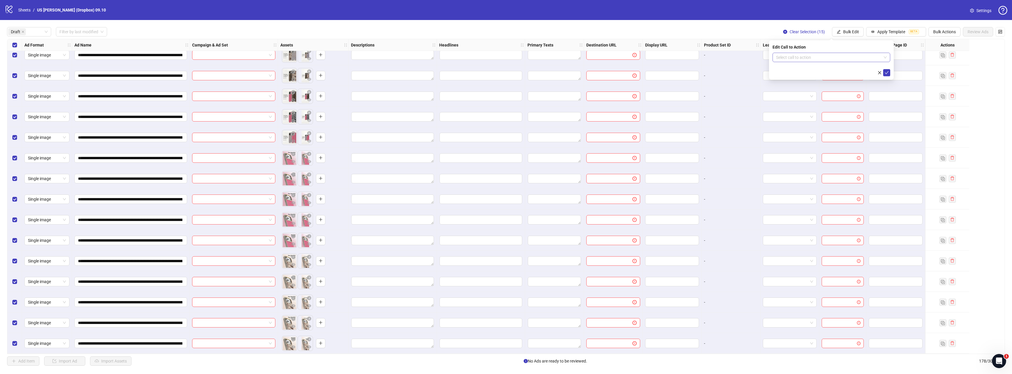
click at [828, 61] on input "search" at bounding box center [828, 57] width 105 height 9
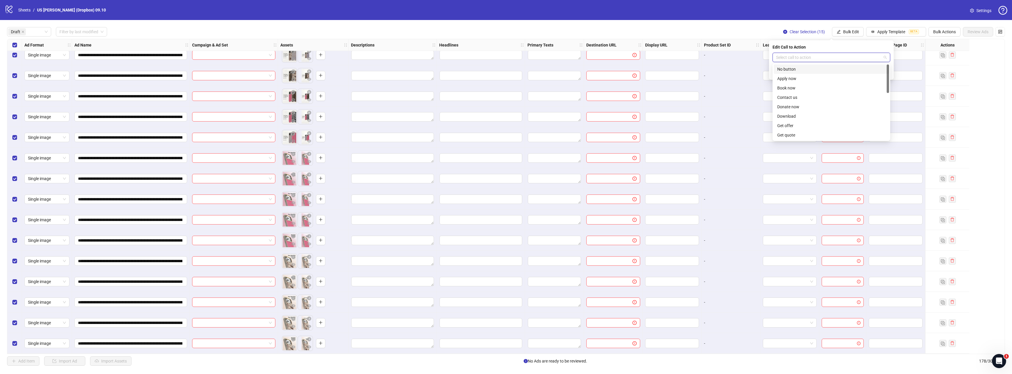
click at [829, 57] on input "search" at bounding box center [828, 57] width 105 height 9
type input "**"
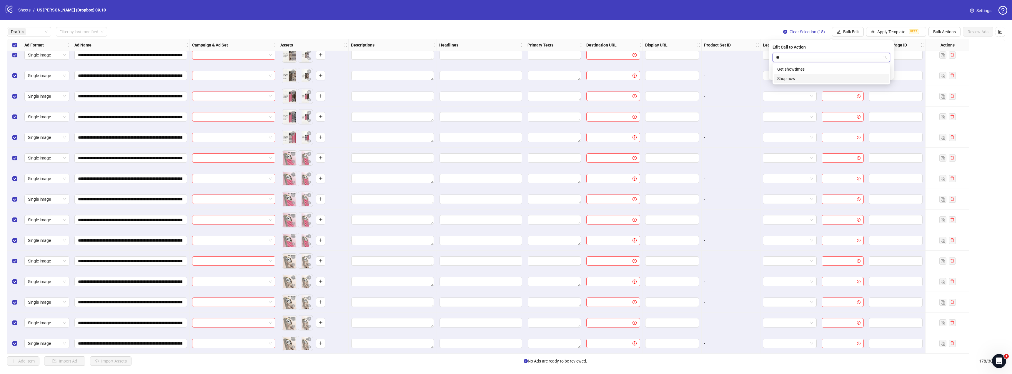
click at [799, 76] on div "Shop now" at bounding box center [831, 78] width 108 height 6
click at [888, 74] on icon "check" at bounding box center [886, 73] width 4 height 4
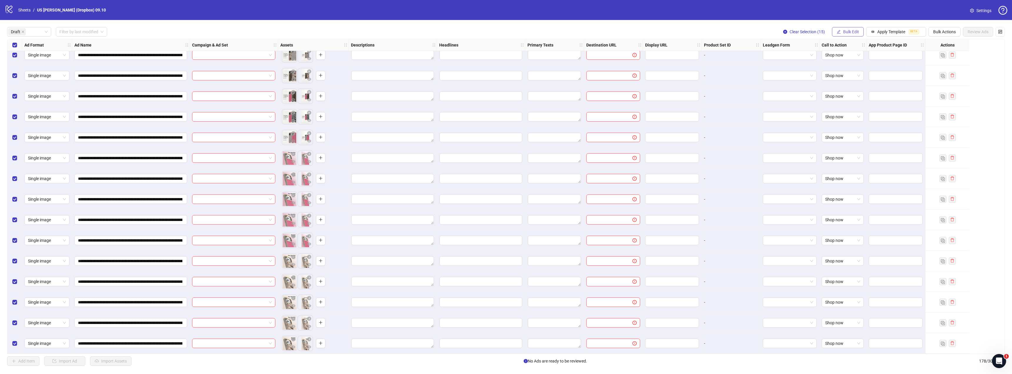
click at [852, 33] on span "Bulk Edit" at bounding box center [851, 31] width 16 height 5
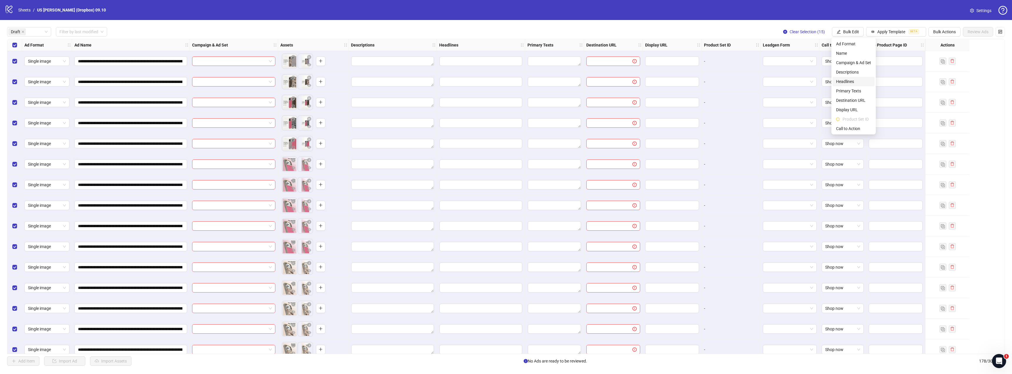
scroll to position [9, 0]
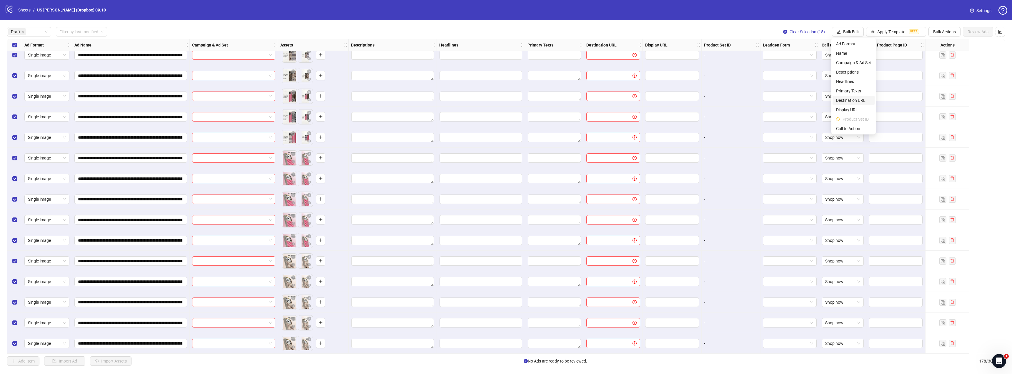
click at [855, 98] on span "Destination URL" at bounding box center [853, 100] width 35 height 6
click at [826, 54] on input "text" at bounding box center [829, 57] width 106 height 6
paste input "**********"
type input "**********"
click at [887, 73] on icon "check" at bounding box center [886, 73] width 4 height 4
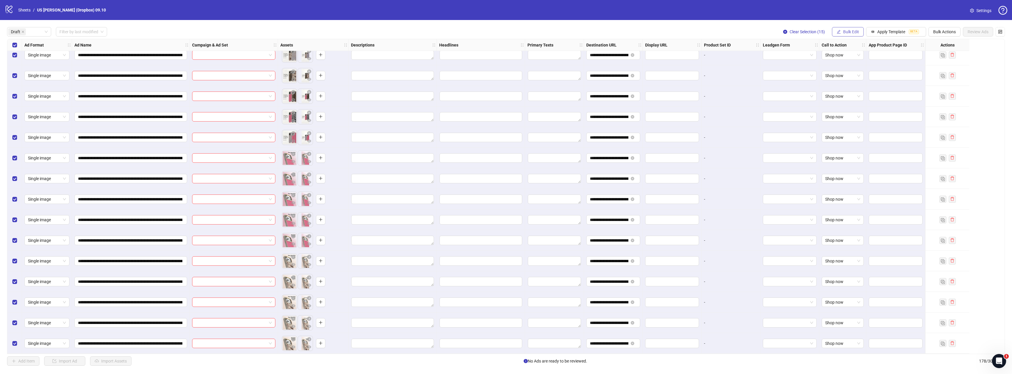
click at [846, 28] on button "Bulk Edit" at bounding box center [848, 31] width 32 height 9
click at [852, 92] on span "Primary Texts" at bounding box center [853, 91] width 35 height 6
click at [801, 69] on textarea "Multi-text input container - paste or copy values" at bounding box center [831, 71] width 118 height 16
paste textarea "**********"
type textarea "**********"
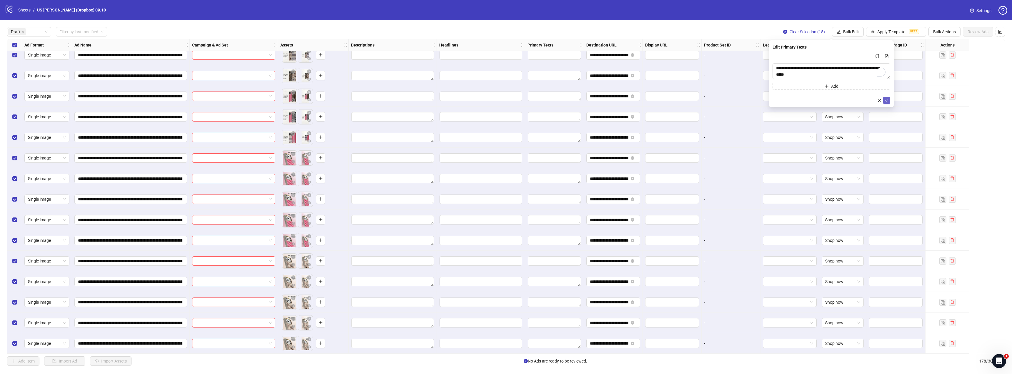
click at [886, 100] on icon "check" at bounding box center [886, 100] width 4 height 4
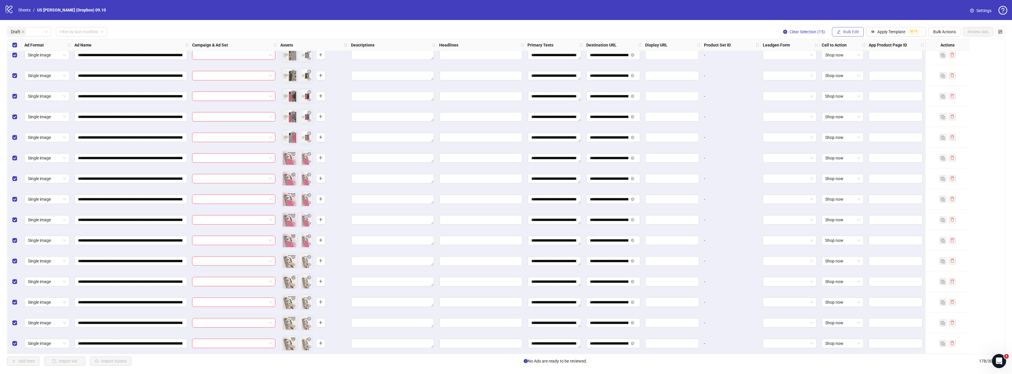
click at [853, 31] on span "Bulk Edit" at bounding box center [851, 31] width 16 height 5
click at [850, 83] on span "Headlines" at bounding box center [853, 81] width 35 height 6
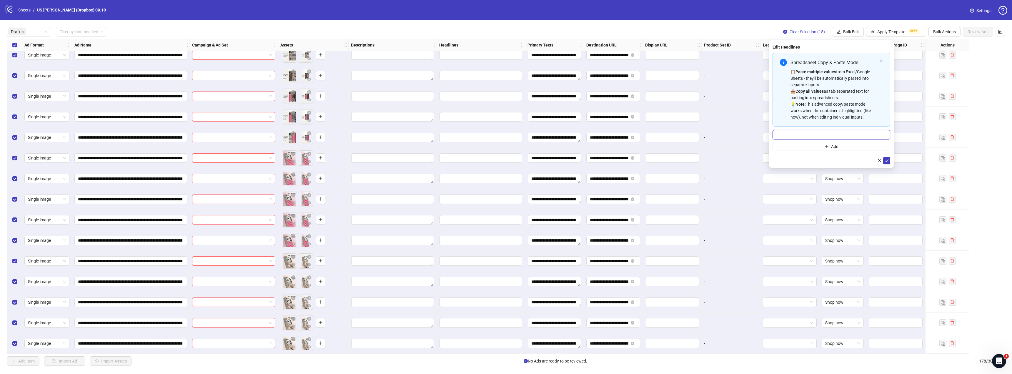
click at [801, 132] on input "Multi-input container - paste or copy values" at bounding box center [831, 134] width 118 height 9
paste input "**********"
type input "**********"
click at [886, 160] on icon "check" at bounding box center [886, 160] width 4 height 4
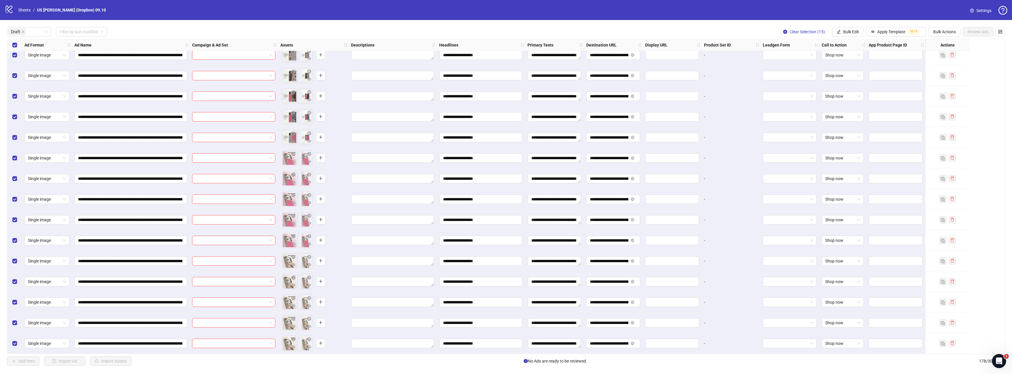
click at [845, 27] on div "**********" at bounding box center [506, 196] width 1012 height 353
click at [846, 29] on button "Bulk Edit" at bounding box center [848, 31] width 32 height 9
click at [849, 72] on span "Descriptions" at bounding box center [853, 72] width 35 height 6
click at [802, 70] on textarea "Multi-text input container - paste or copy values" at bounding box center [831, 71] width 118 height 16
paste textarea "**********"
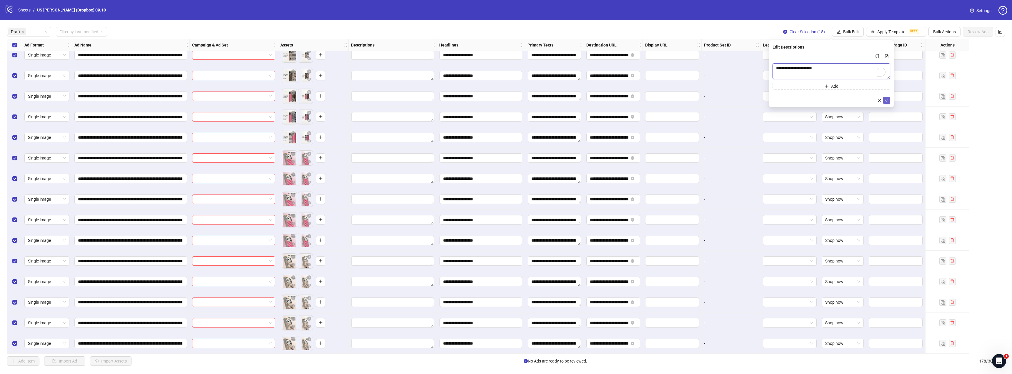
type textarea "**********"
click at [887, 101] on icon "check" at bounding box center [886, 100] width 4 height 4
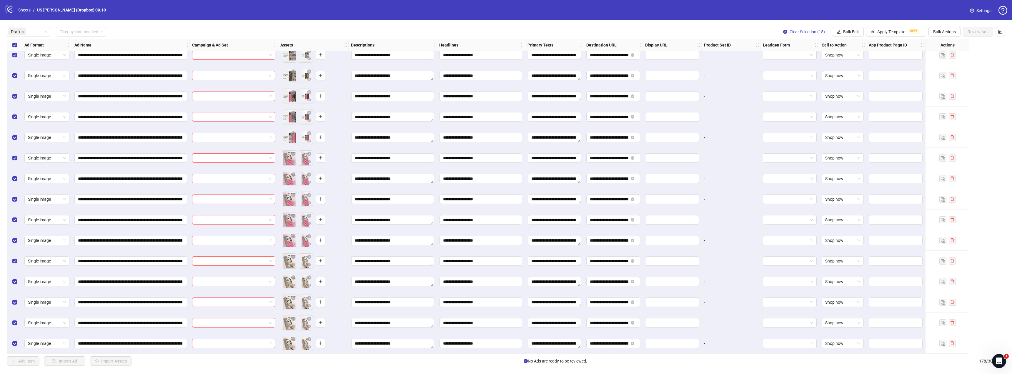
click at [16, 41] on div "Select all rows" at bounding box center [14, 45] width 15 height 12
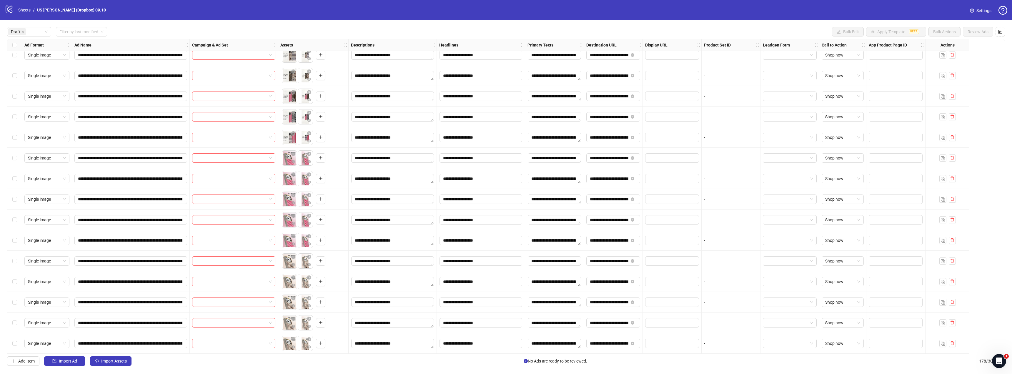
scroll to position [0, 0]
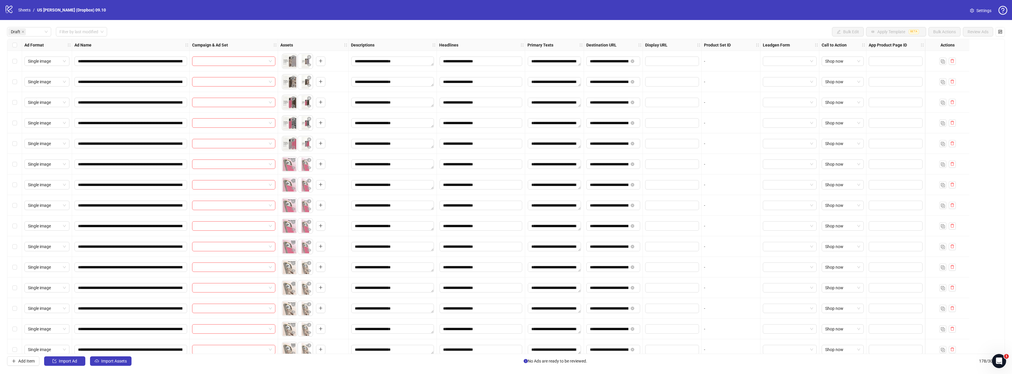
click at [17, 61] on div "Select row 1" at bounding box center [14, 61] width 15 height 21
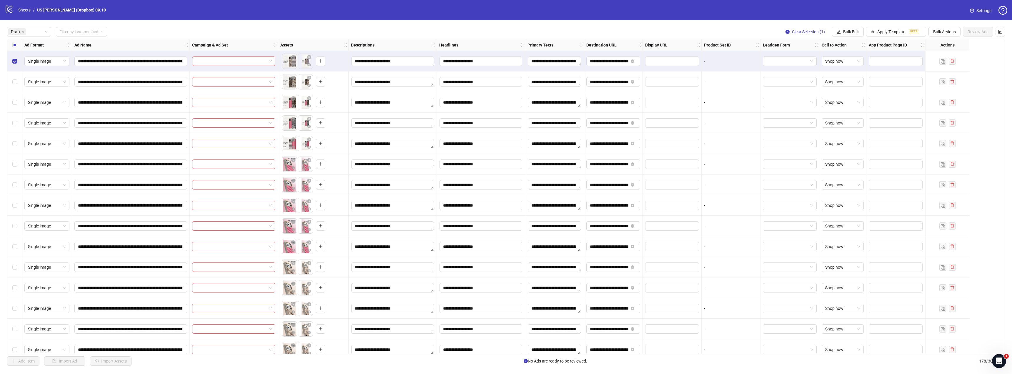
click at [18, 144] on div "Select row 5" at bounding box center [14, 143] width 15 height 21
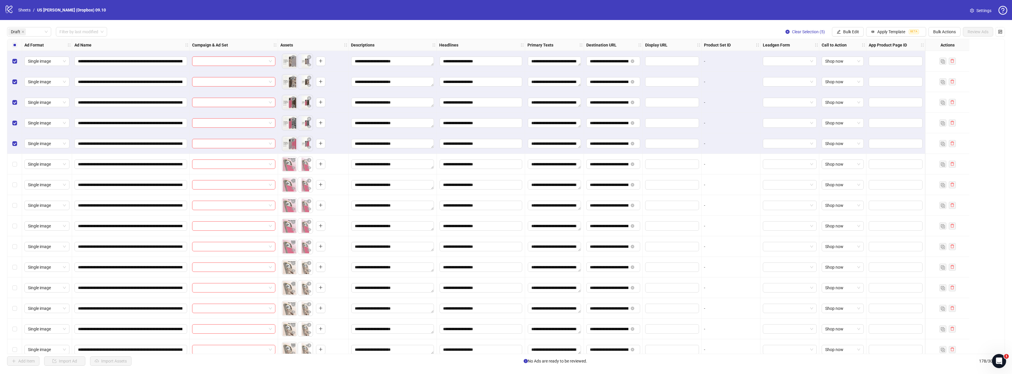
scroll to position [9, 0]
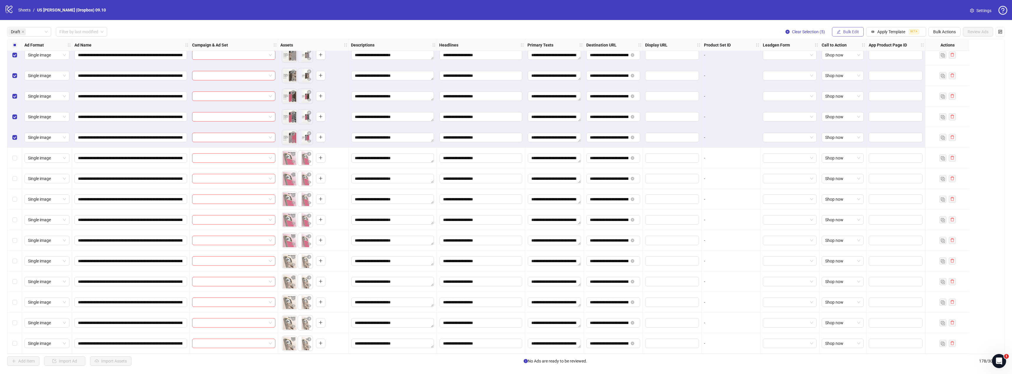
click at [850, 30] on span "Bulk Edit" at bounding box center [851, 31] width 16 height 5
click at [843, 64] on span "Campaign & Ad Set" at bounding box center [853, 62] width 35 height 6
click at [795, 61] on input "search" at bounding box center [828, 57] width 105 height 9
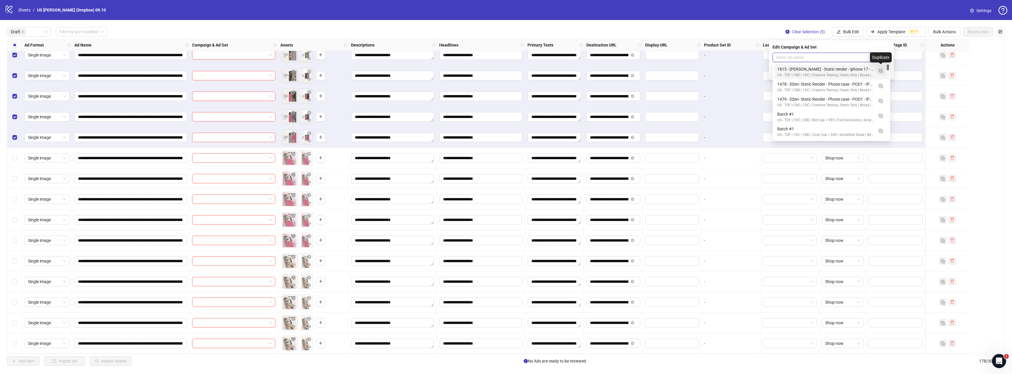
click at [879, 71] on img "button" at bounding box center [880, 71] width 4 height 4
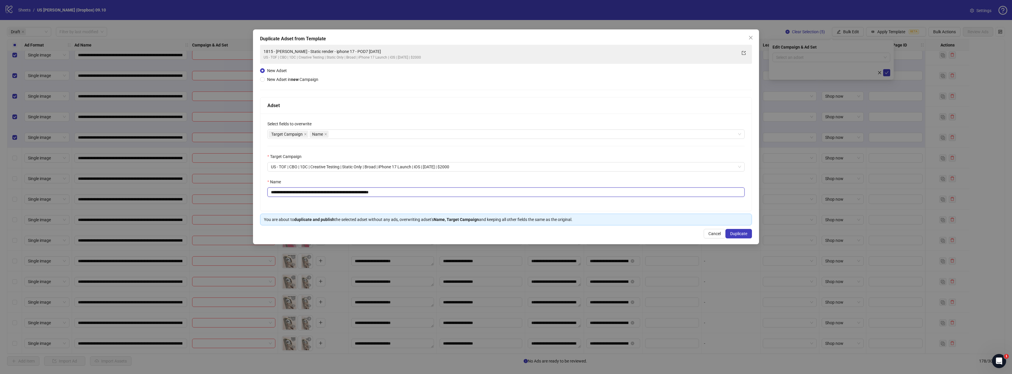
drag, startPoint x: 356, startPoint y: 191, endPoint x: 271, endPoint y: 193, distance: 84.7
click at [191, 195] on div "**********" at bounding box center [506, 187] width 1012 height 374
paste input "**********"
drag, startPoint x: 404, startPoint y: 193, endPoint x: 521, endPoint y: 196, distance: 117.1
click at [520, 196] on input "**********" at bounding box center [505, 191] width 477 height 9
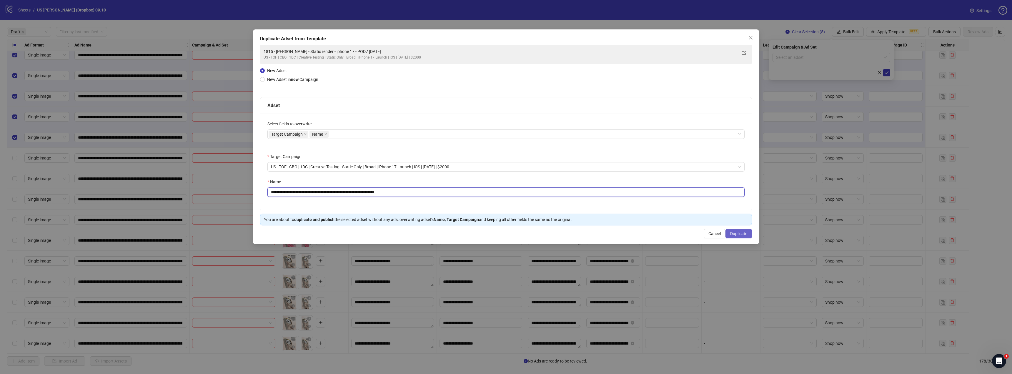
type input "**********"
click at [739, 234] on span "Duplicate" at bounding box center [738, 233] width 17 height 5
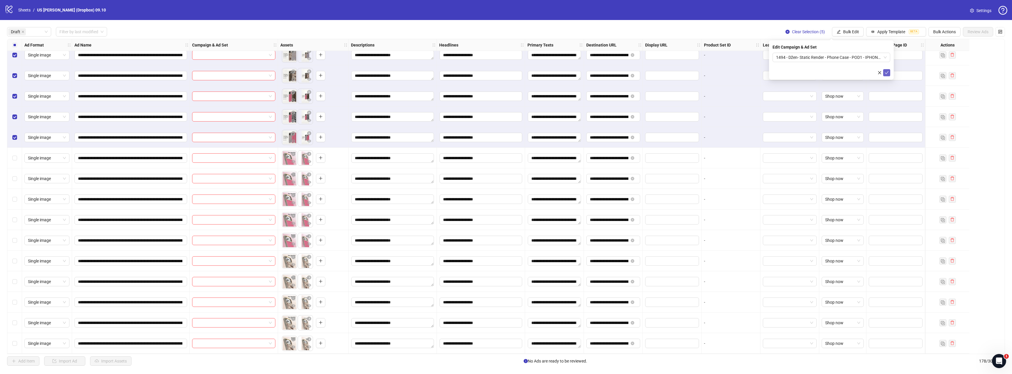
click at [887, 73] on icon "check" at bounding box center [886, 73] width 4 height 4
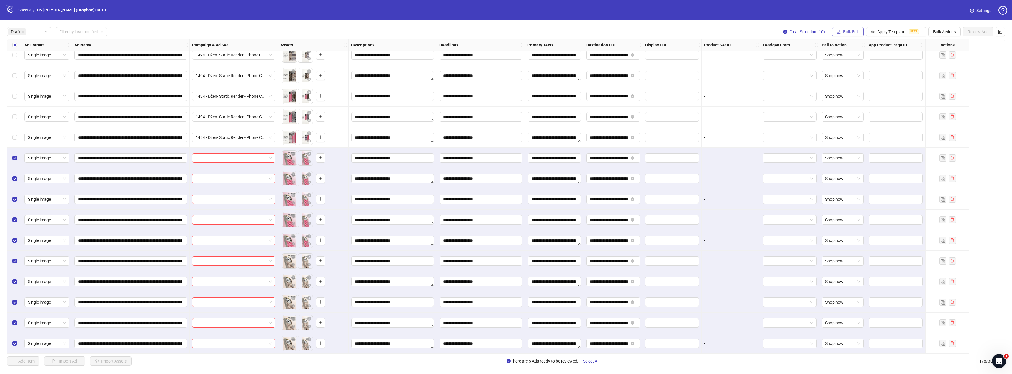
click at [837, 30] on icon "edit" at bounding box center [838, 32] width 4 height 4
click at [843, 62] on span "Campaign & Ad Set" at bounding box center [853, 62] width 35 height 6
click at [794, 59] on input "search" at bounding box center [828, 57] width 105 height 9
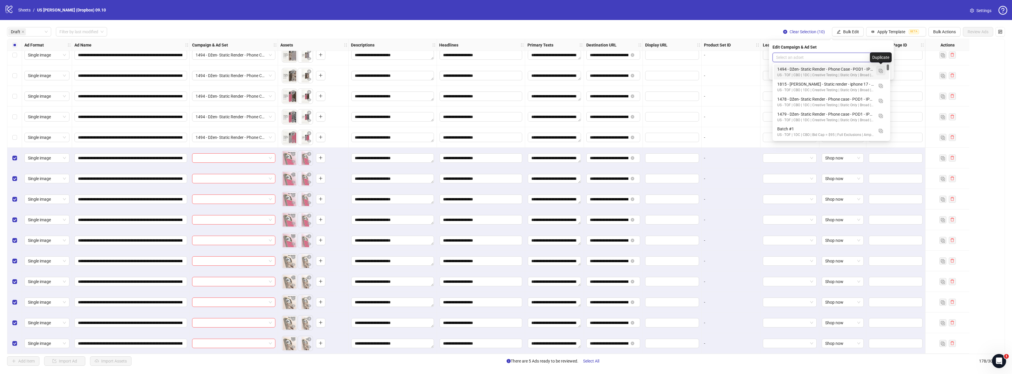
click at [880, 69] on img "button" at bounding box center [880, 71] width 4 height 4
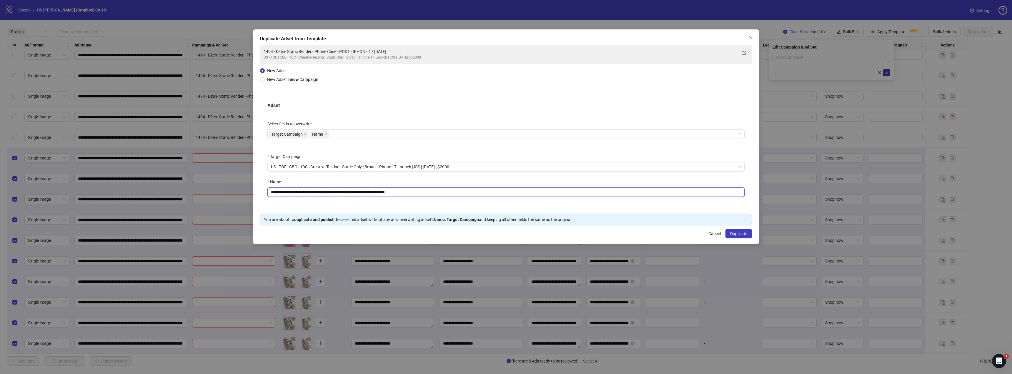
drag, startPoint x: 382, startPoint y: 192, endPoint x: 111, endPoint y: 204, distance: 271.1
click at [109, 204] on div "**********" at bounding box center [506, 187] width 1012 height 374
paste input "text"
drag, startPoint x: 404, startPoint y: 194, endPoint x: 557, endPoint y: 185, distance: 152.6
click at [519, 193] on input "**********" at bounding box center [505, 191] width 477 height 9
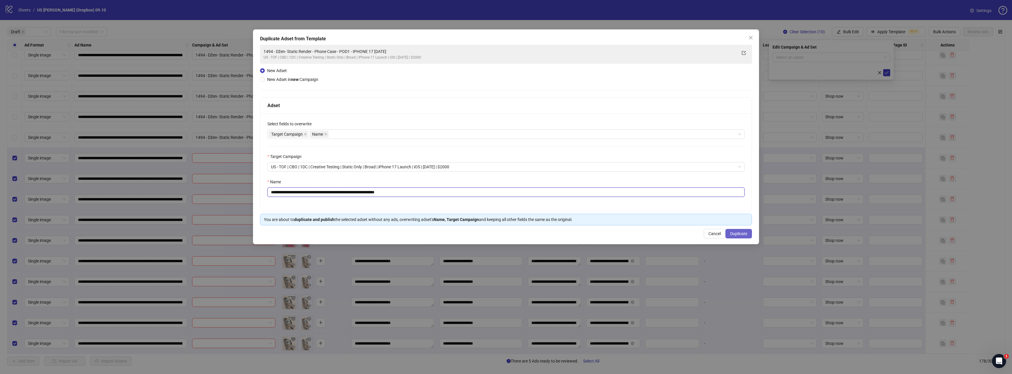
type input "**********"
click at [741, 235] on span "Duplicate" at bounding box center [738, 233] width 17 height 5
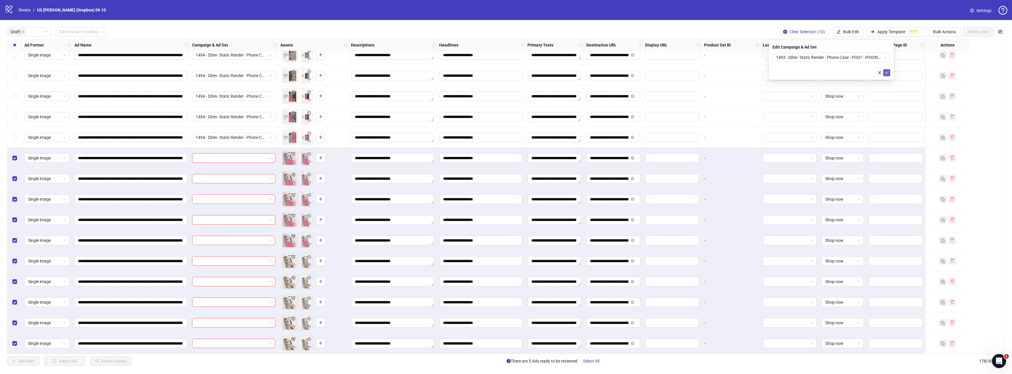
click at [887, 73] on icon "check" at bounding box center [886, 73] width 4 height 4
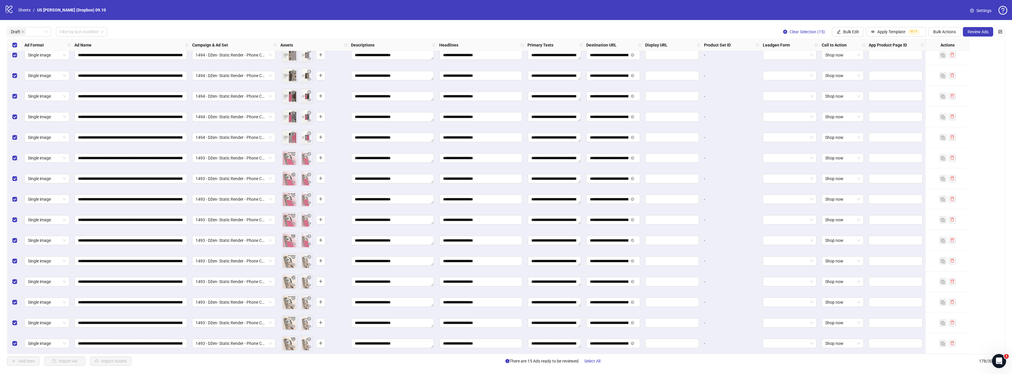
scroll to position [0, 0]
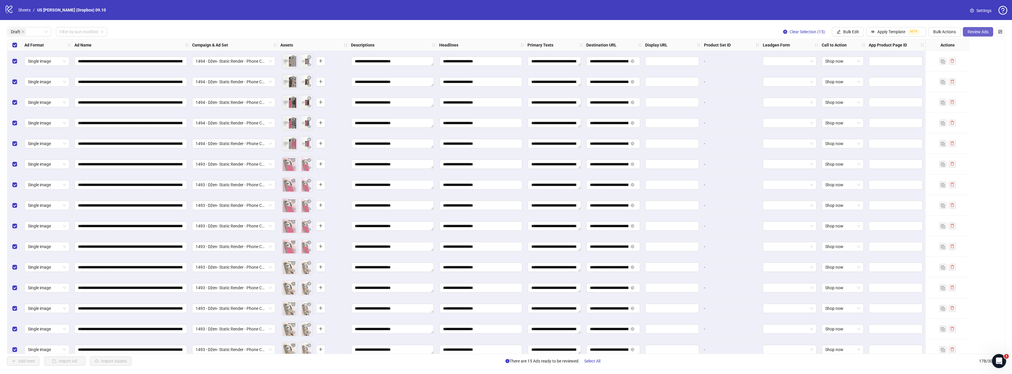
click at [975, 33] on span "Review Ads" at bounding box center [977, 31] width 21 height 5
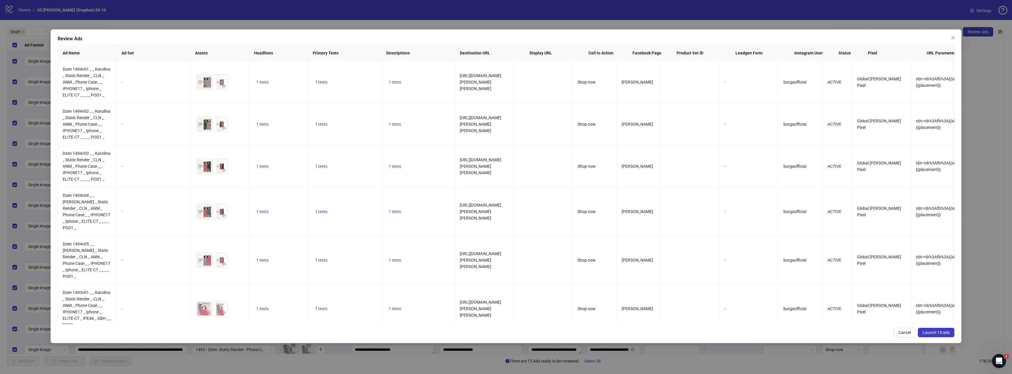
click at [945, 333] on span "Launch 15 ads" at bounding box center [935, 332] width 27 height 5
